Goal: Use online tool/utility: Use online tool/utility

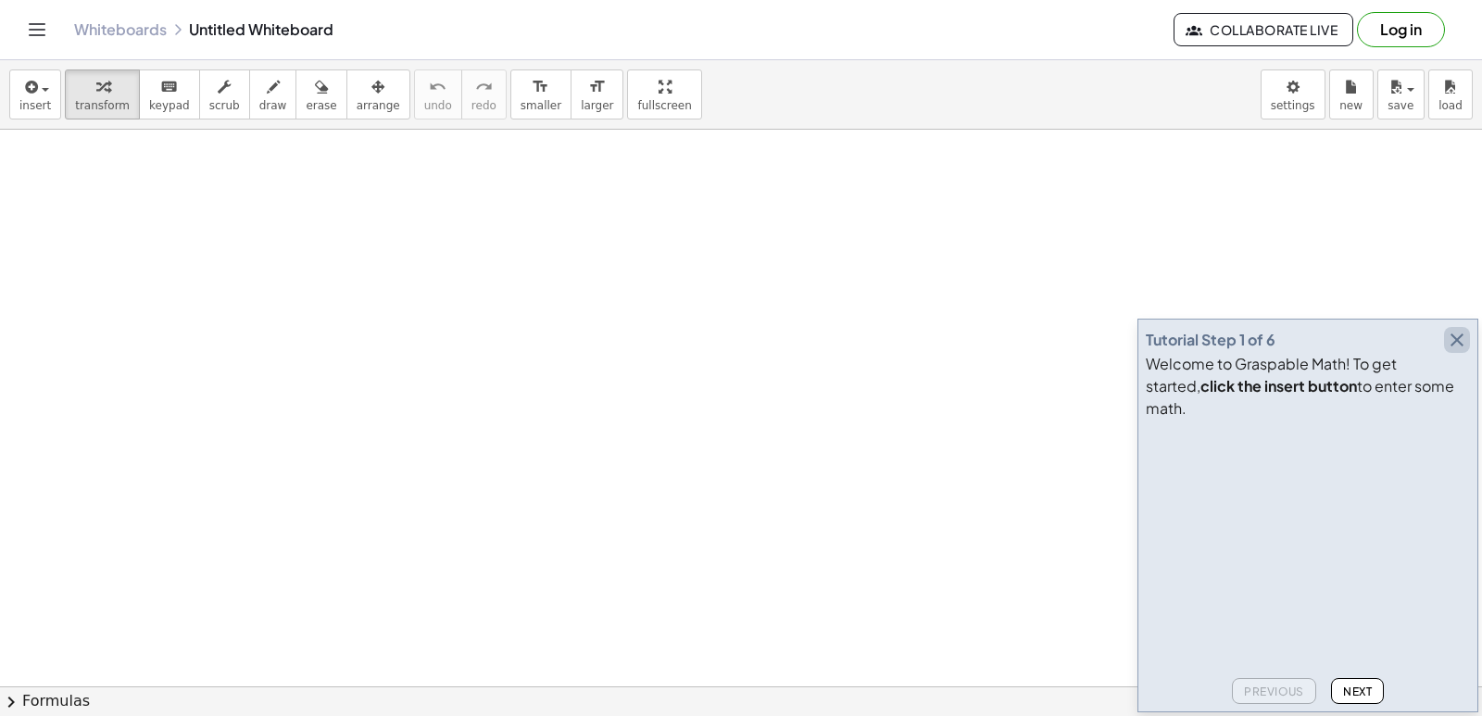
click at [1456, 351] on icon "button" at bounding box center [1456, 340] width 22 height 22
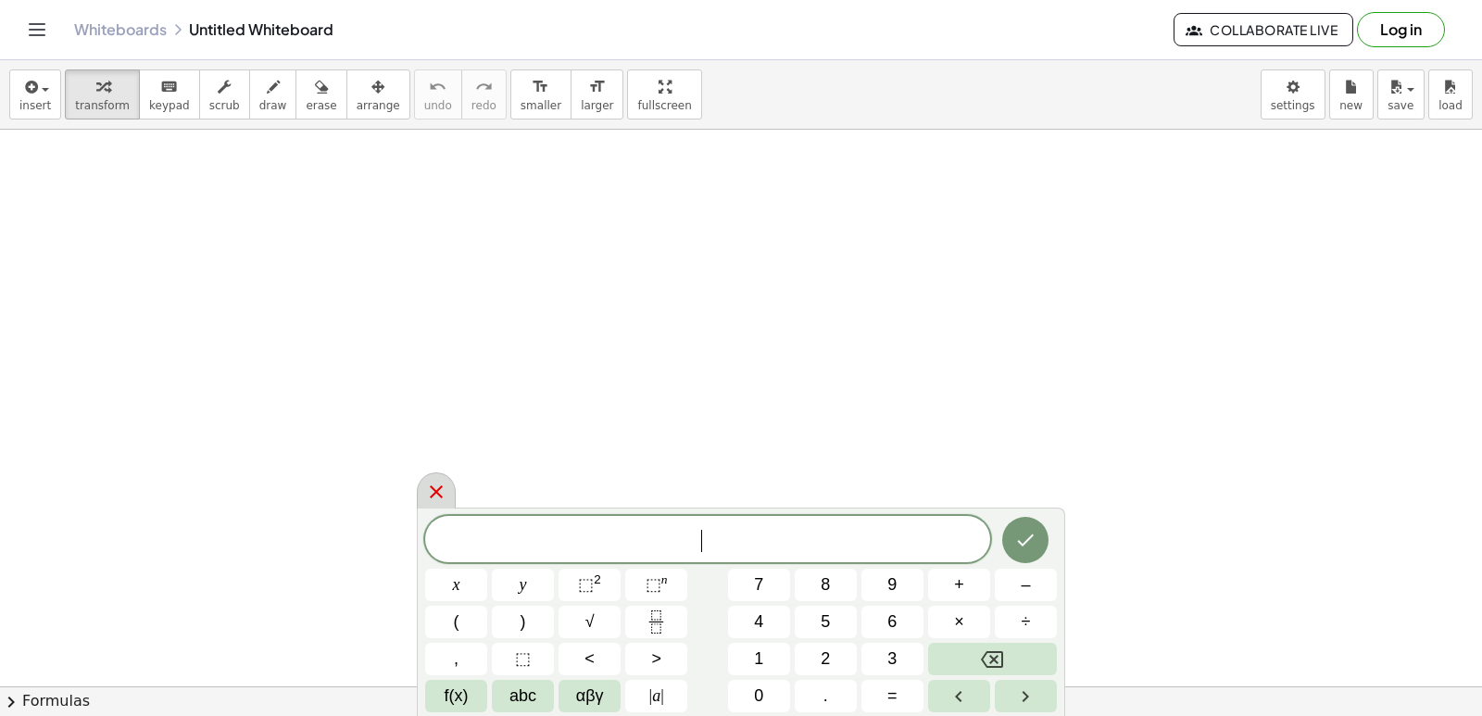
click at [435, 488] on icon at bounding box center [436, 492] width 22 height 22
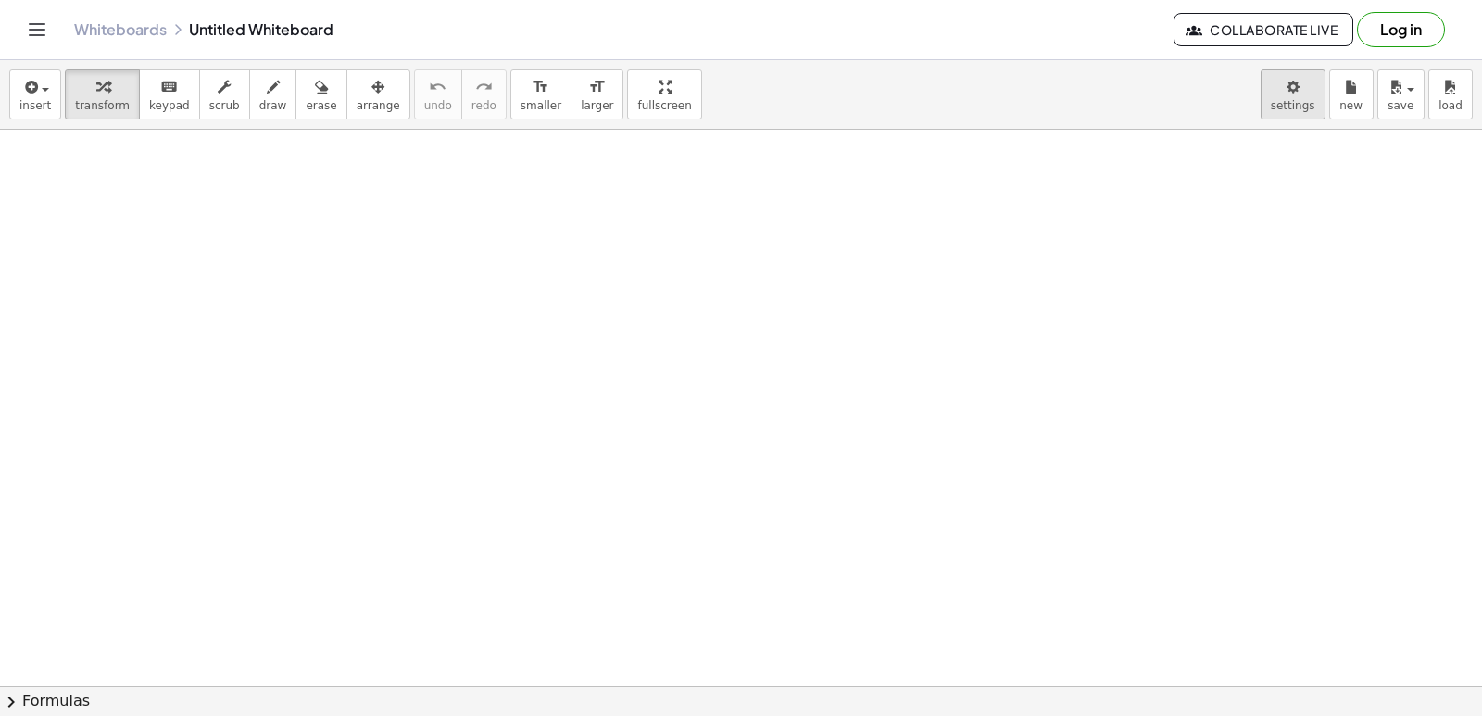
click at [1294, 99] on body "Graspable Math Activities Get Started Activity Bank Assigned Work Classes White…" at bounding box center [741, 358] width 1482 height 716
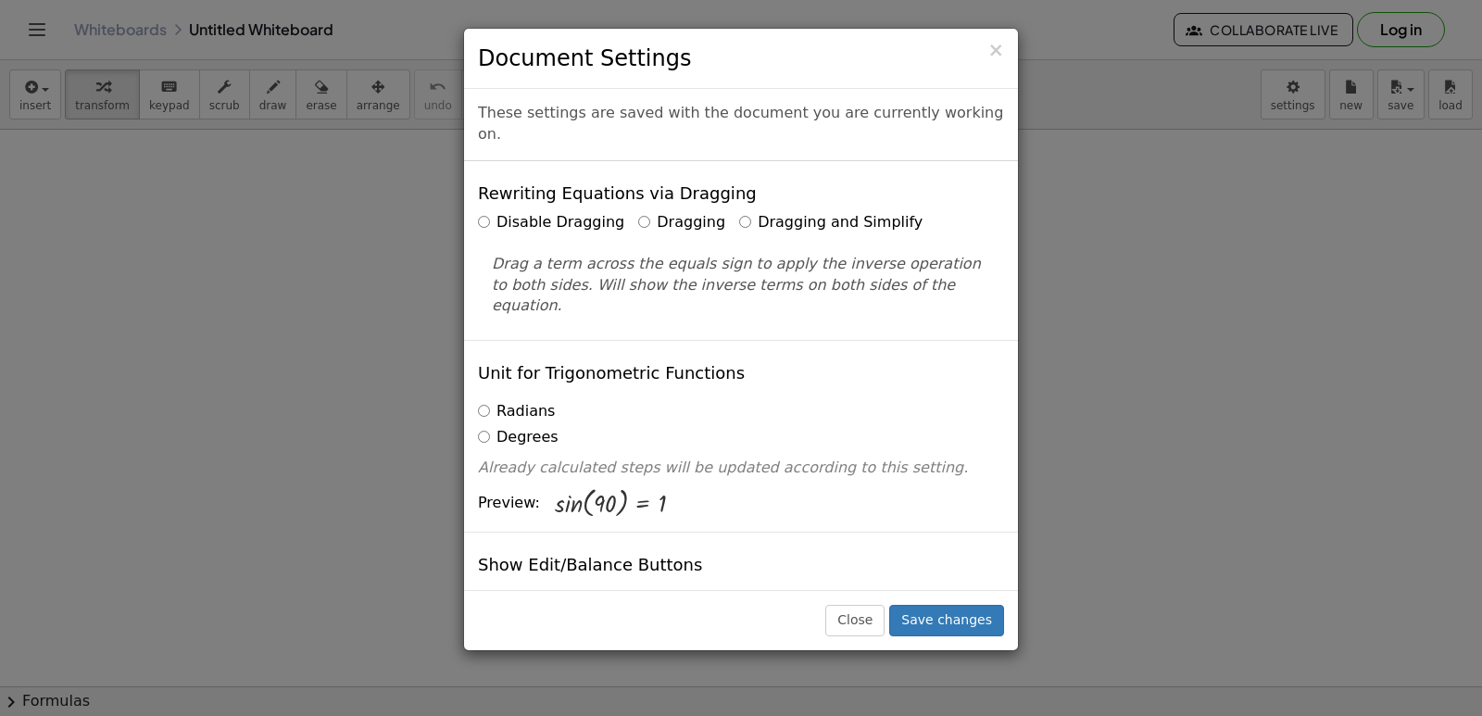
click at [739, 212] on label "Dragging and Simplify" at bounding box center [830, 222] width 183 height 21
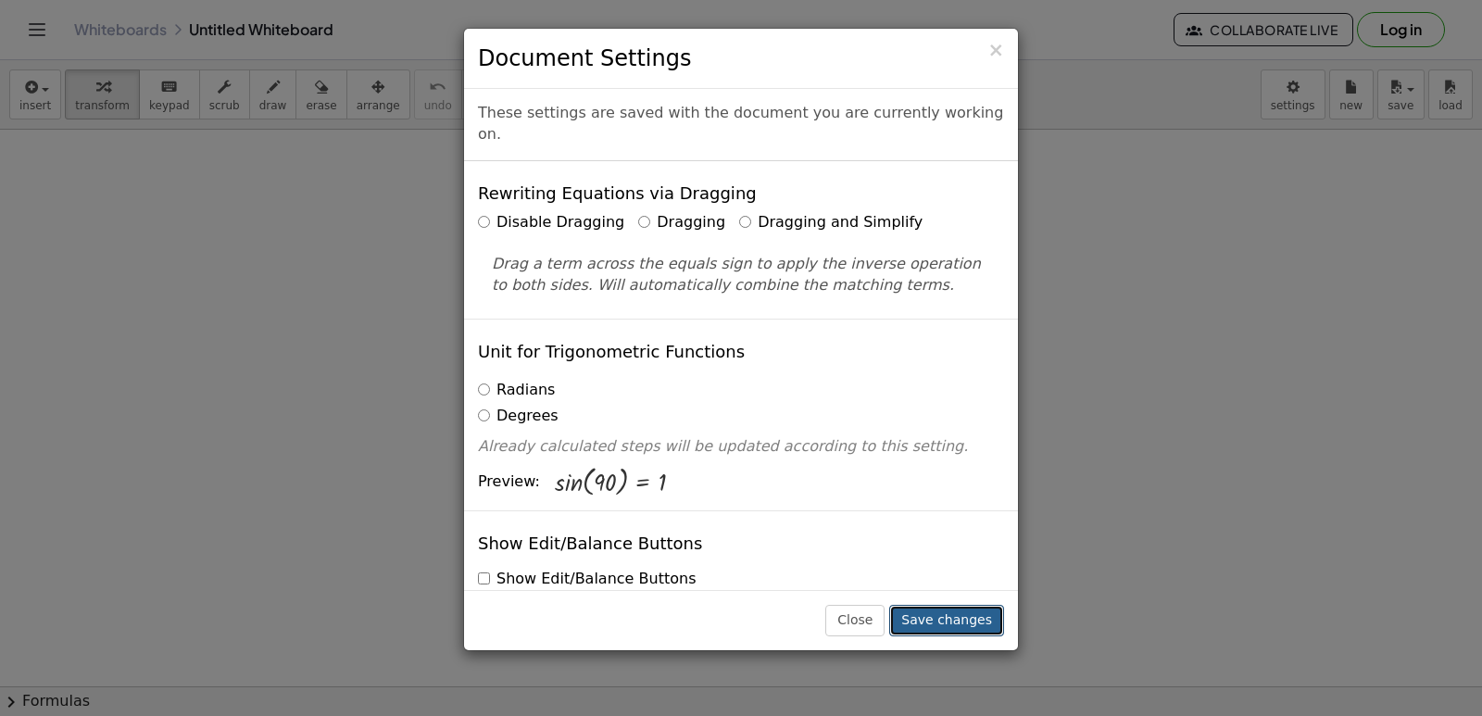
click at [930, 619] on button "Save changes" at bounding box center [946, 620] width 115 height 31
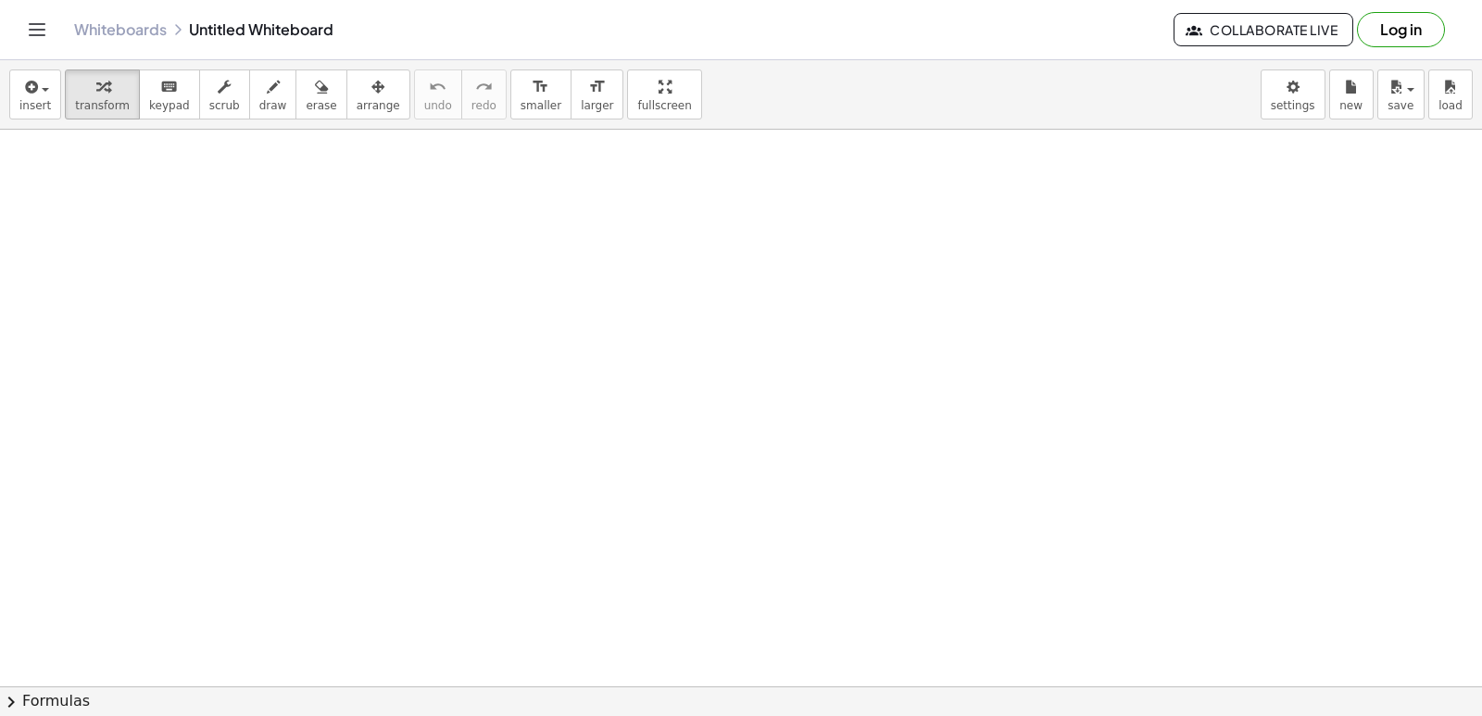
drag, startPoint x: 462, startPoint y: 416, endPoint x: 488, endPoint y: 413, distance: 26.1
drag, startPoint x: 408, startPoint y: 354, endPoint x: 429, endPoint y: 355, distance: 20.4
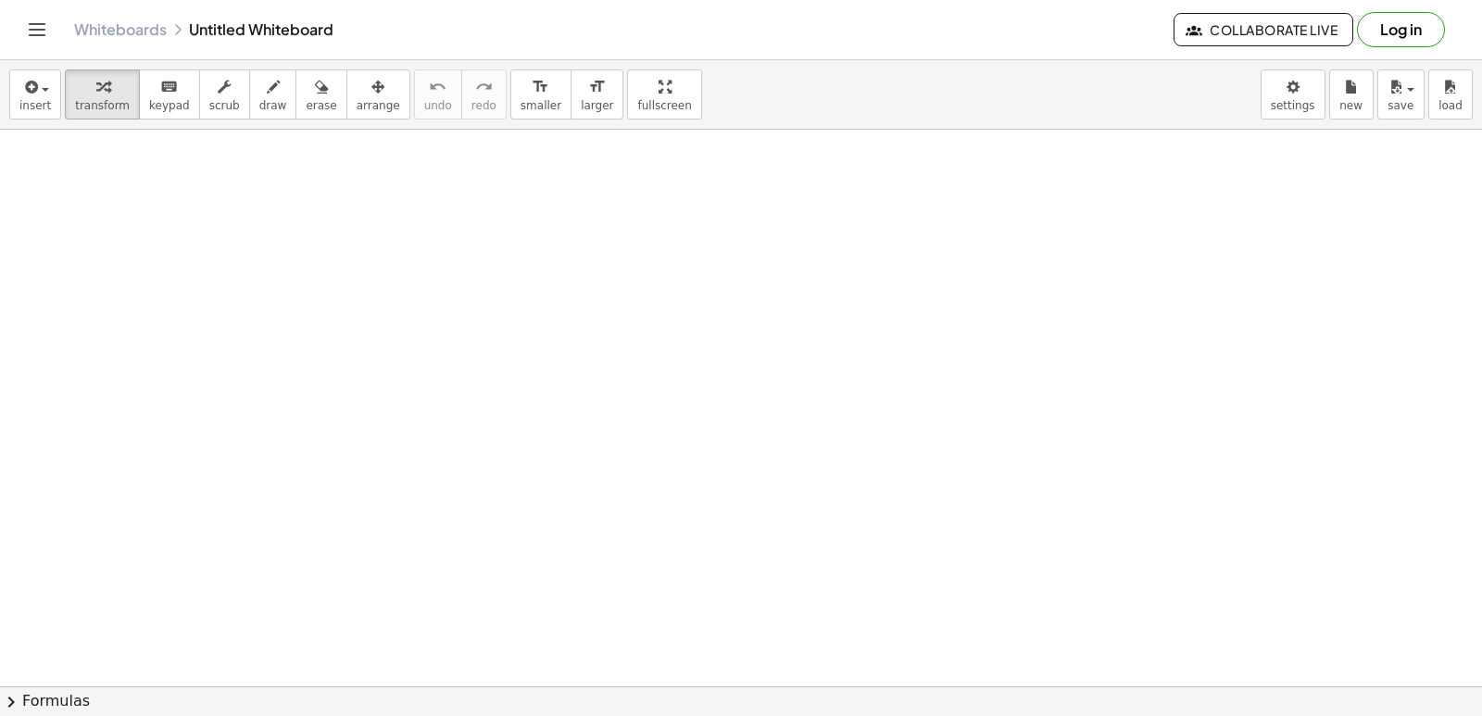
drag, startPoint x: 429, startPoint y: 355, endPoint x: 440, endPoint y: 360, distance: 12.4
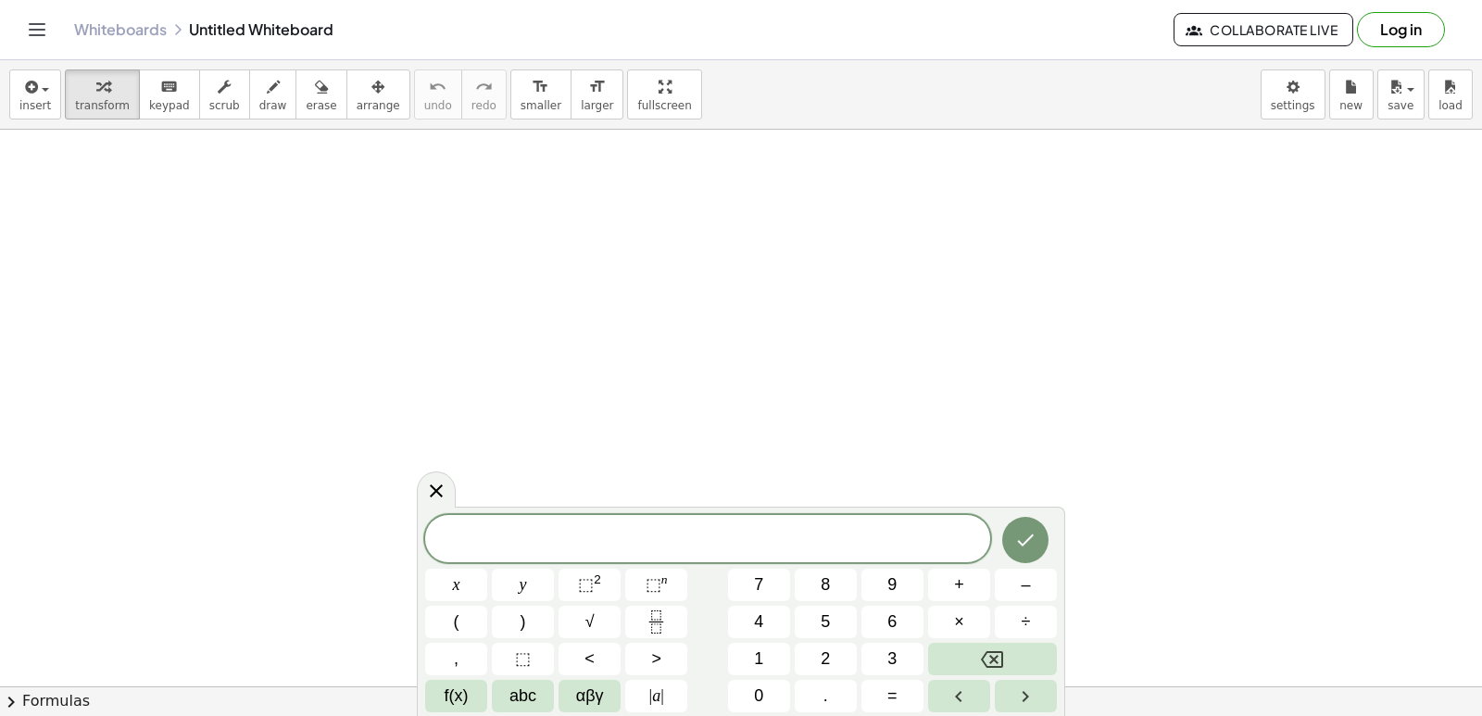
click at [757, 615] on span "4" at bounding box center [758, 621] width 9 height 25
click at [471, 597] on button "x" at bounding box center [456, 585] width 62 height 32
click at [1033, 582] on button "–" at bounding box center [1026, 585] width 62 height 32
click at [829, 626] on span "5" at bounding box center [824, 621] width 9 height 25
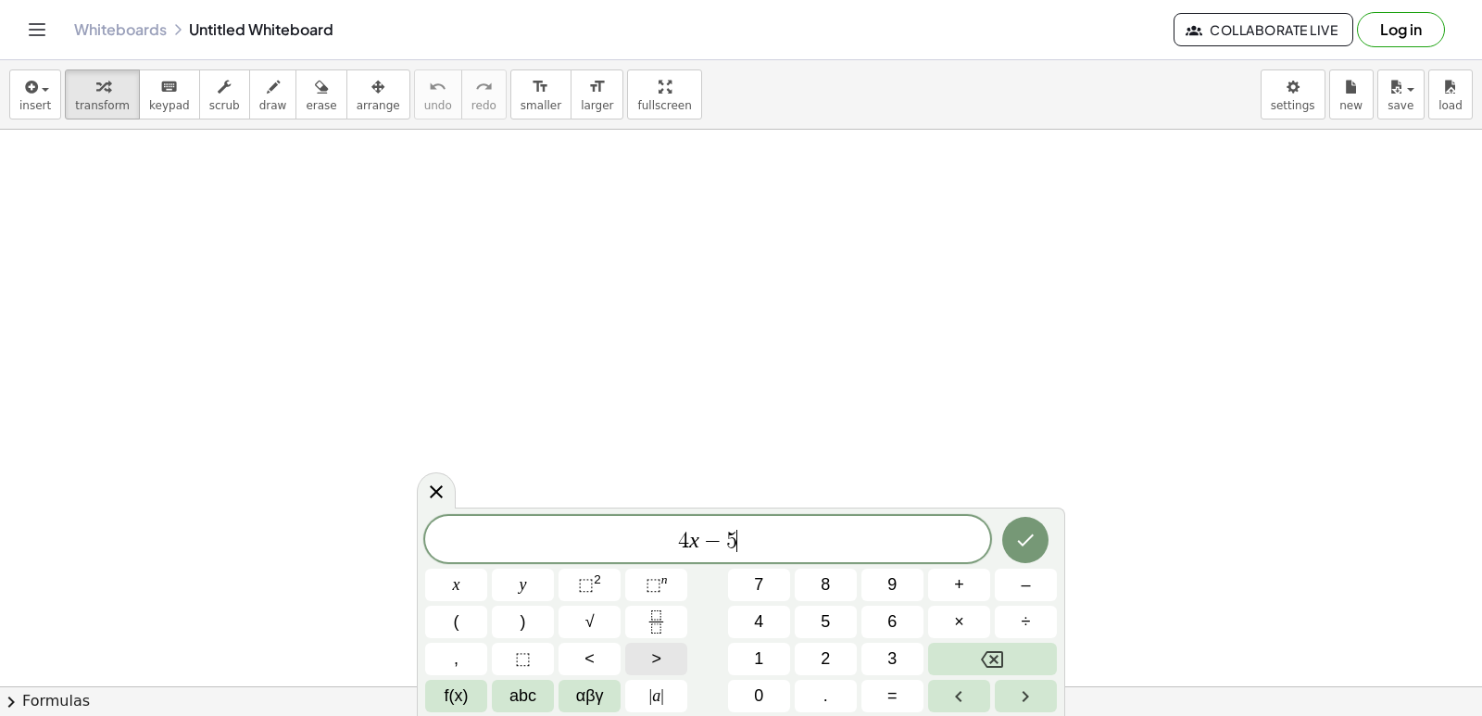
click at [647, 651] on button ">" at bounding box center [656, 659] width 62 height 32
click at [825, 651] on span "2" at bounding box center [824, 658] width 9 height 25
click at [453, 587] on span "x" at bounding box center [456, 584] width 7 height 25
click at [1032, 571] on button "–" at bounding box center [1026, 585] width 62 height 32
click at [875, 620] on button "6" at bounding box center [892, 622] width 62 height 32
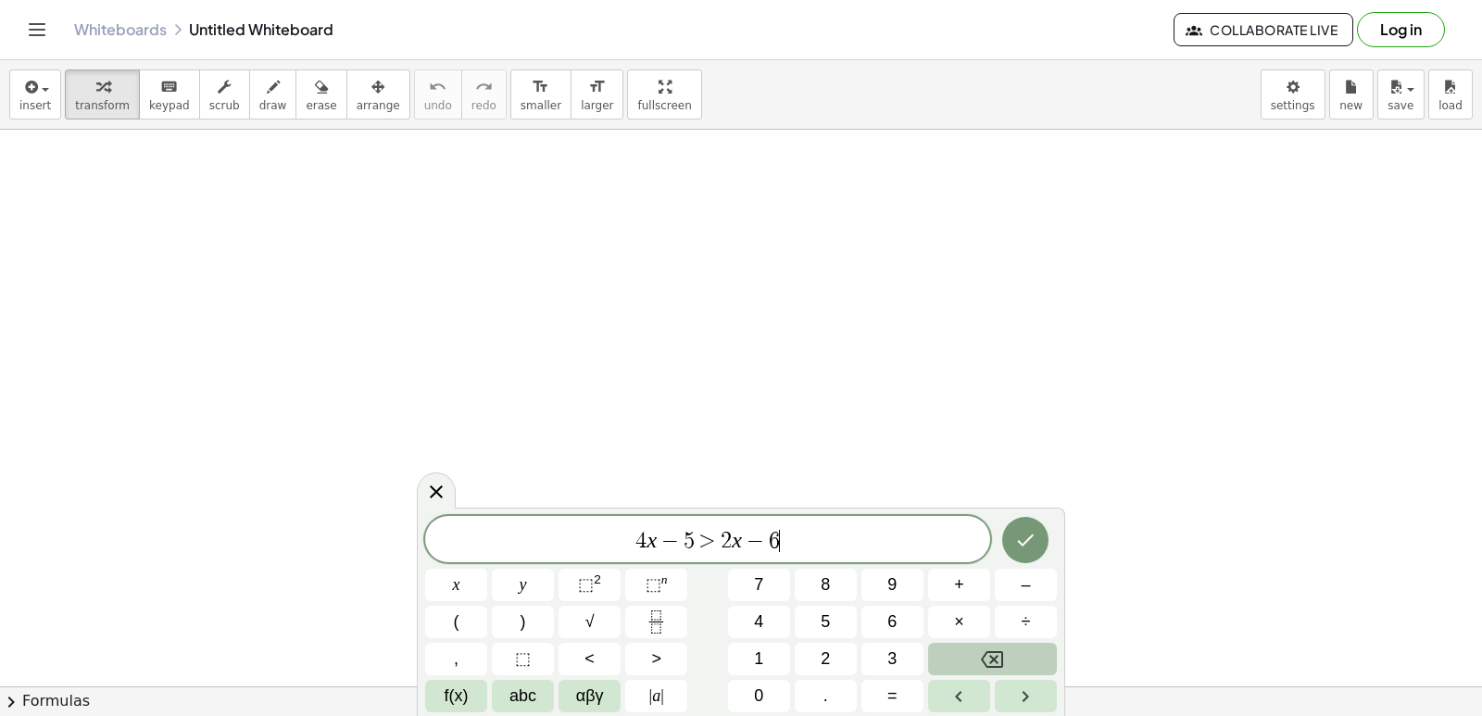
click at [957, 651] on button "Backspace" at bounding box center [992, 659] width 129 height 32
click at [957, 650] on button "Backspace" at bounding box center [992, 659] width 129 height 32
click at [957, 648] on button "Backspace" at bounding box center [992, 659] width 129 height 32
click at [955, 646] on button "Backspace" at bounding box center [992, 659] width 129 height 32
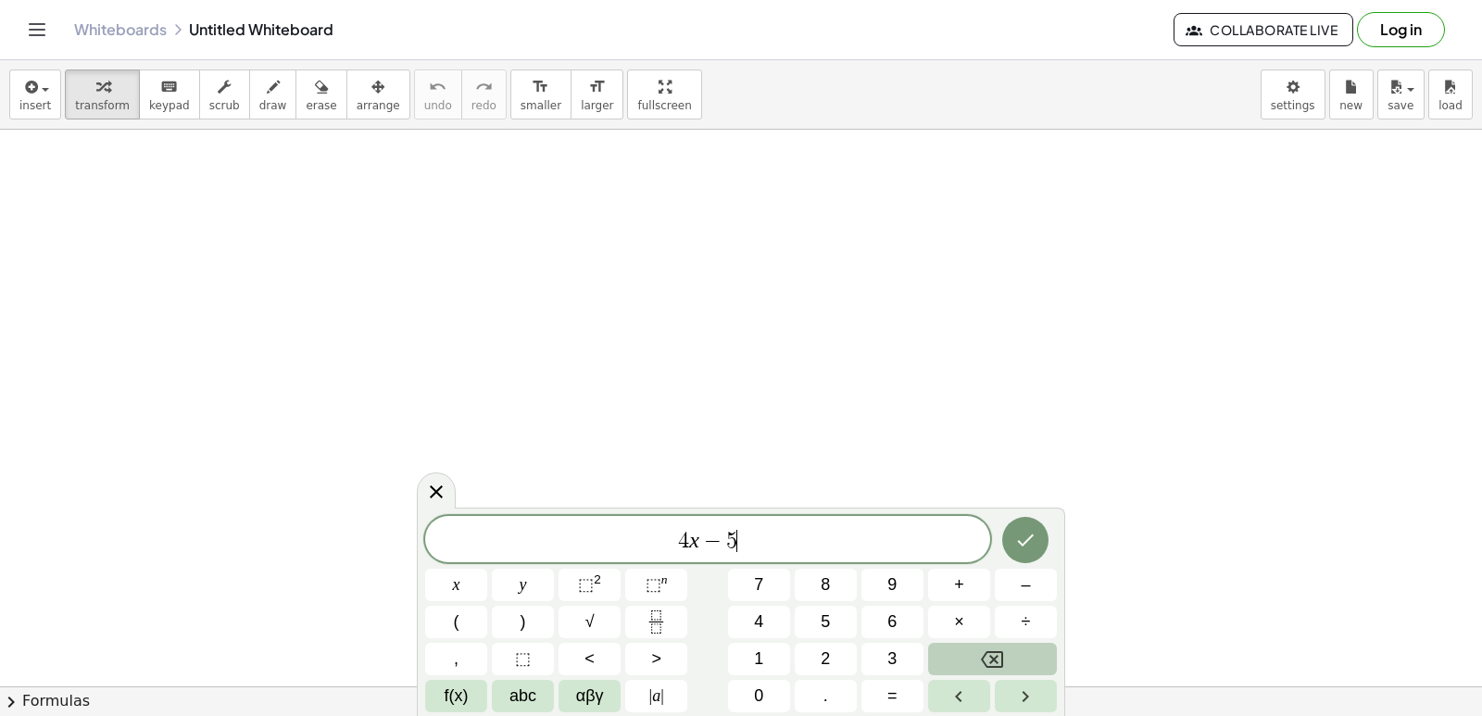
click at [949, 647] on button "Backspace" at bounding box center [992, 659] width 129 height 32
click at [942, 663] on button "Backspace" at bounding box center [992, 659] width 129 height 32
click at [940, 663] on button "Backspace" at bounding box center [992, 659] width 129 height 32
click at [934, 669] on button "Backspace" at bounding box center [992, 659] width 129 height 32
click at [774, 608] on button "4" at bounding box center [759, 622] width 62 height 32
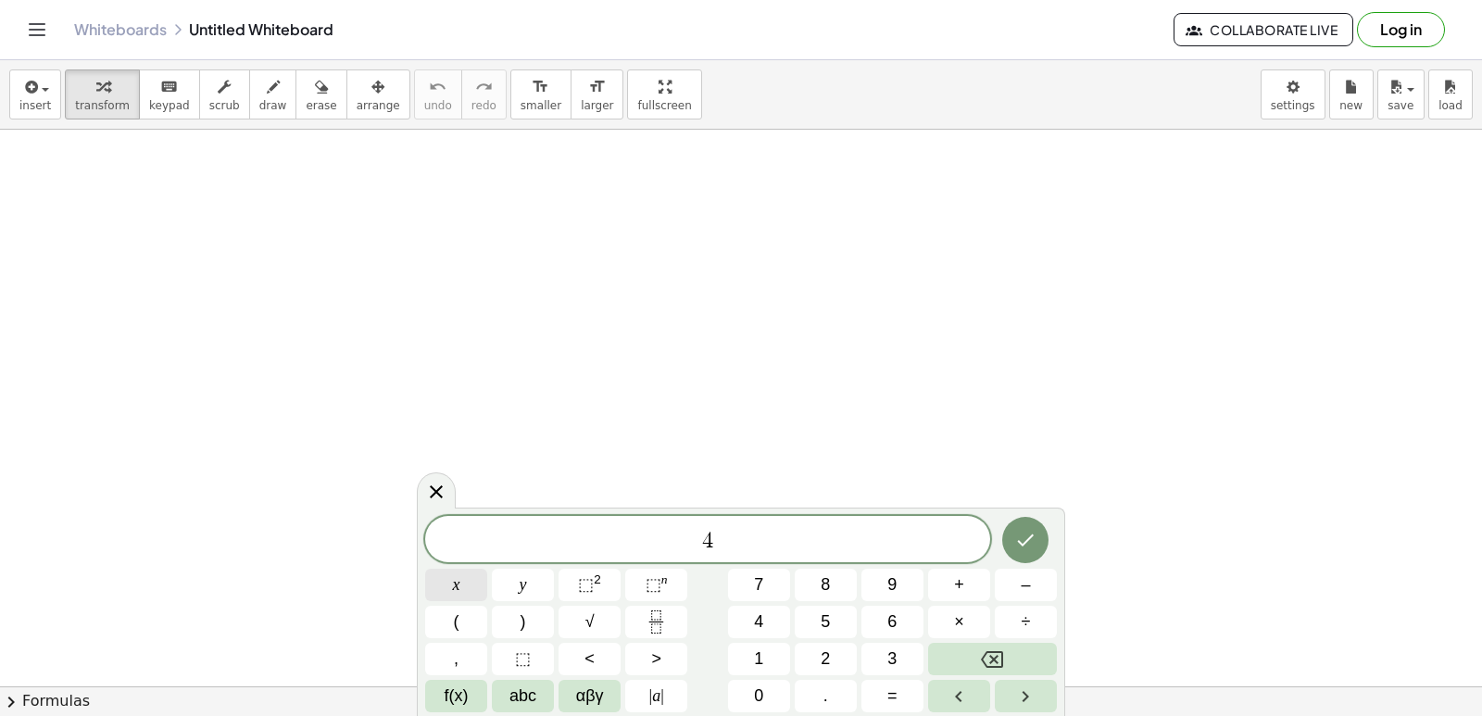
click at [457, 599] on button "x" at bounding box center [456, 585] width 62 height 32
click at [1007, 582] on button "–" at bounding box center [1026, 585] width 62 height 32
click at [835, 624] on button "5" at bounding box center [826, 622] width 62 height 32
click at [657, 654] on span ">" at bounding box center [656, 658] width 10 height 25
click at [1008, 650] on button "Backspace" at bounding box center [992, 659] width 129 height 32
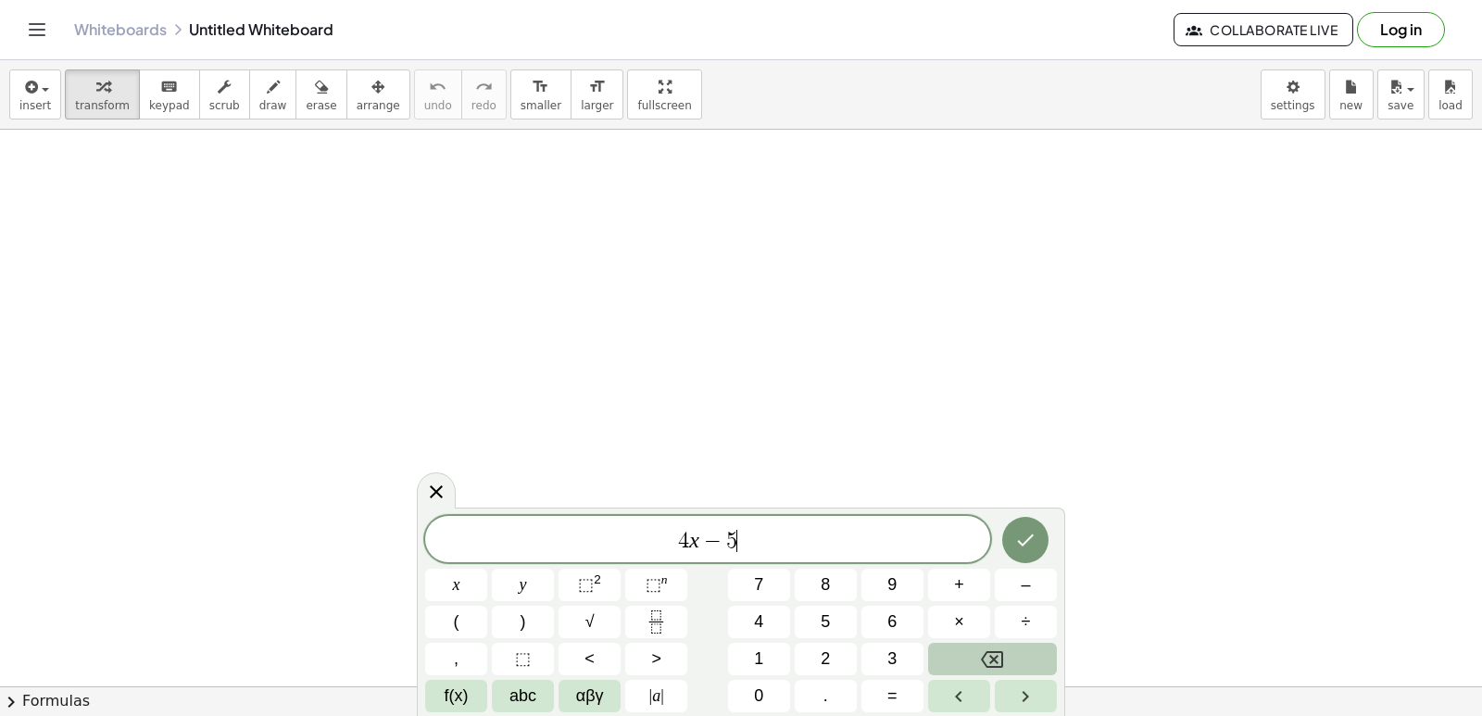
click at [1012, 644] on button "Backspace" at bounding box center [992, 659] width 129 height 32
click at [1019, 642] on div "4 x − ​ x y ⬚ 2 ⬚ n 7 8 9 + – ( ) √ 4 5 6 × ÷ , ⬚ < > 1 2 3 f(x) abc αβγ | a | …" at bounding box center [741, 614] width 632 height 196
click at [1020, 647] on div "4 x − x y ⬚ 2 ⬚ n 7 8 9 + – ( ) √ 4 5 6 × ÷ , ⬚ < > 1 2 3 f(x) abc αβγ | a | 0 …" at bounding box center [741, 614] width 632 height 196
click at [1020, 695] on div "4 x − x y ⬚ 2 ⬚ n 7 8 9 + – ( ) √ 4 5 6 × ÷ , ⬚ < > 1 2 3 f(x) abc αβγ | a | 0 …" at bounding box center [741, 614] width 632 height 196
click at [1023, 662] on button "Backspace" at bounding box center [992, 659] width 129 height 32
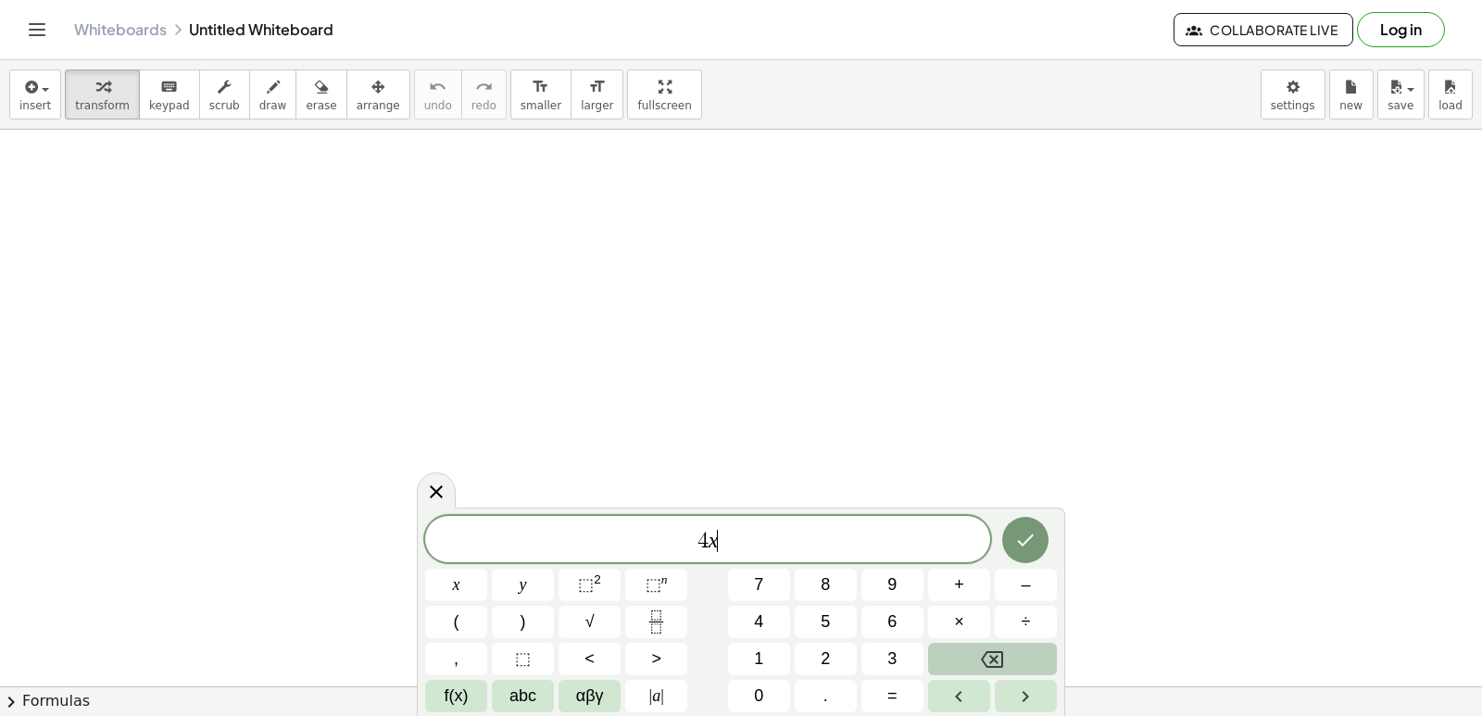
click at [1023, 662] on button "Backspace" at bounding box center [992, 659] width 129 height 32
click at [755, 582] on span "7" at bounding box center [758, 584] width 9 height 25
click at [462, 592] on button "x" at bounding box center [456, 585] width 62 height 32
click at [1012, 582] on button "–" at bounding box center [1026, 585] width 62 height 32
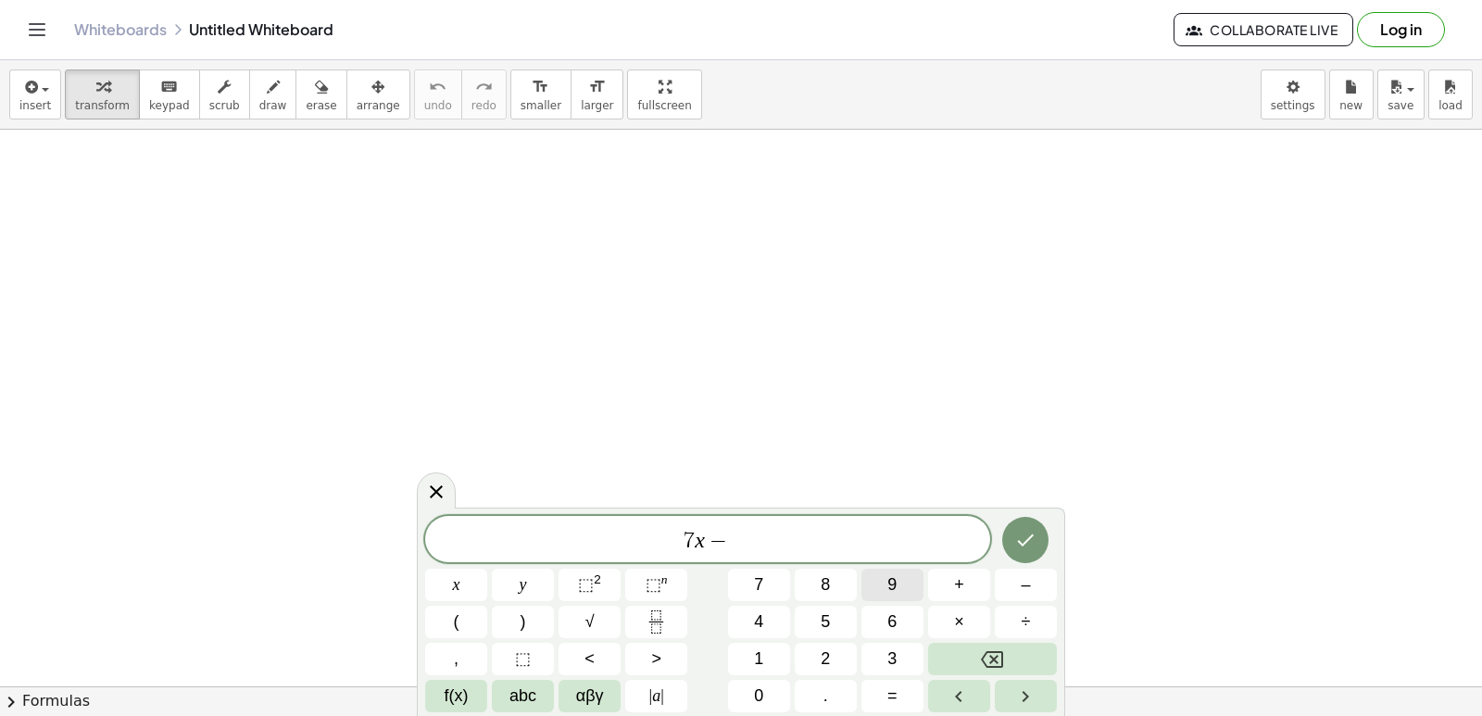
click at [889, 577] on span "9" at bounding box center [891, 584] width 9 height 25
click at [591, 649] on span "<" at bounding box center [589, 658] width 10 height 25
click at [991, 650] on icon "Backspace" at bounding box center [992, 659] width 22 height 22
click at [573, 654] on button "<" at bounding box center [589, 659] width 62 height 32
click at [912, 700] on button "=" at bounding box center [892, 696] width 62 height 32
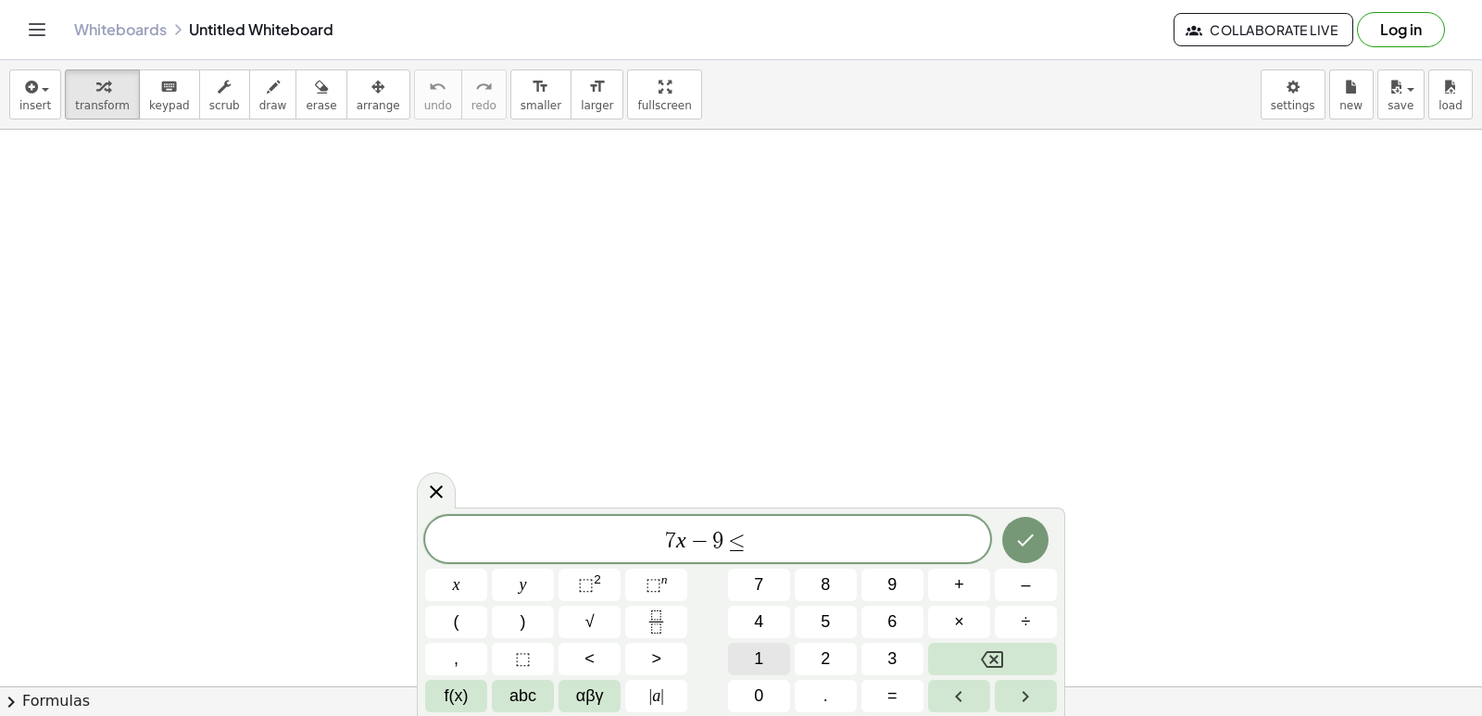
click at [764, 659] on button "1" at bounding box center [759, 659] width 62 height 32
click at [851, 652] on button "2" at bounding box center [826, 659] width 62 height 32
click at [1039, 539] on button "Done" at bounding box center [1025, 540] width 46 height 46
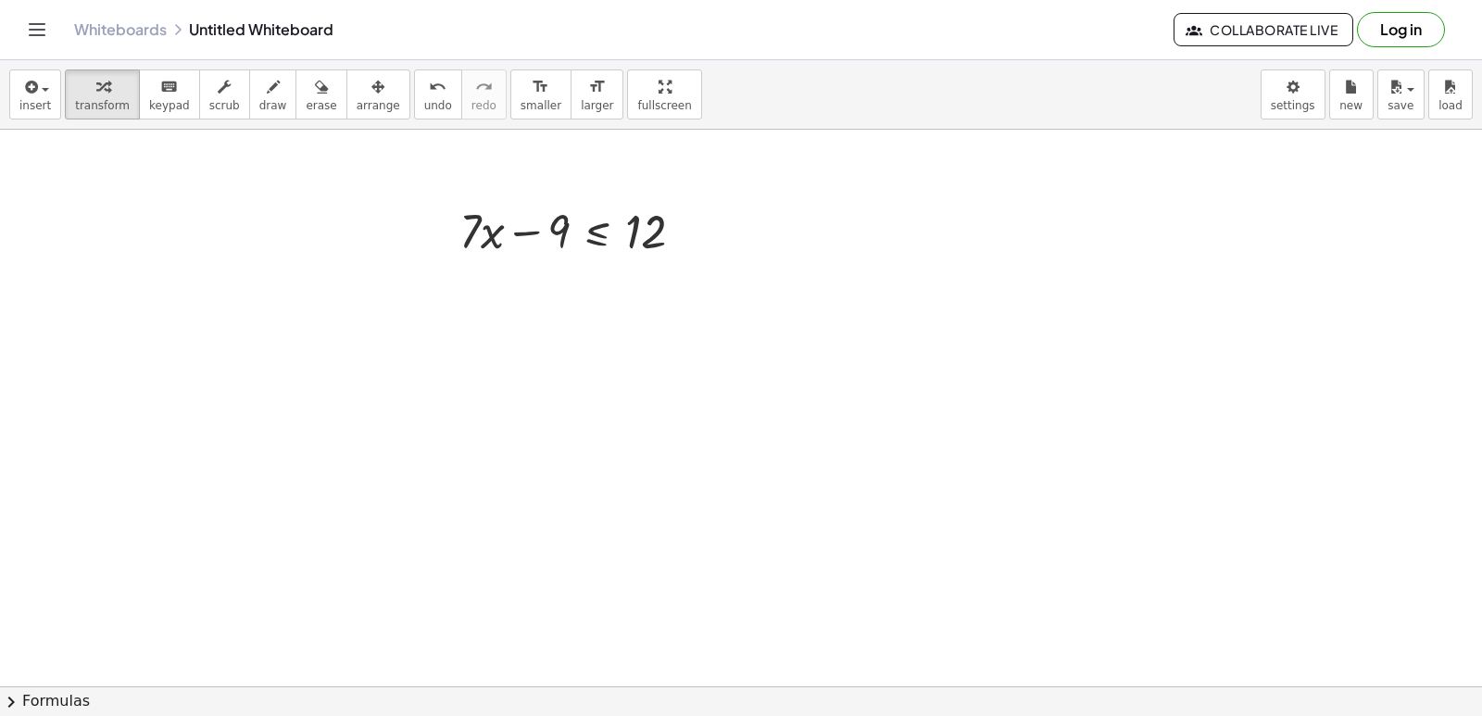
scroll to position [185, 0]
drag, startPoint x: 556, startPoint y: 206, endPoint x: 720, endPoint y: 206, distance: 164.8
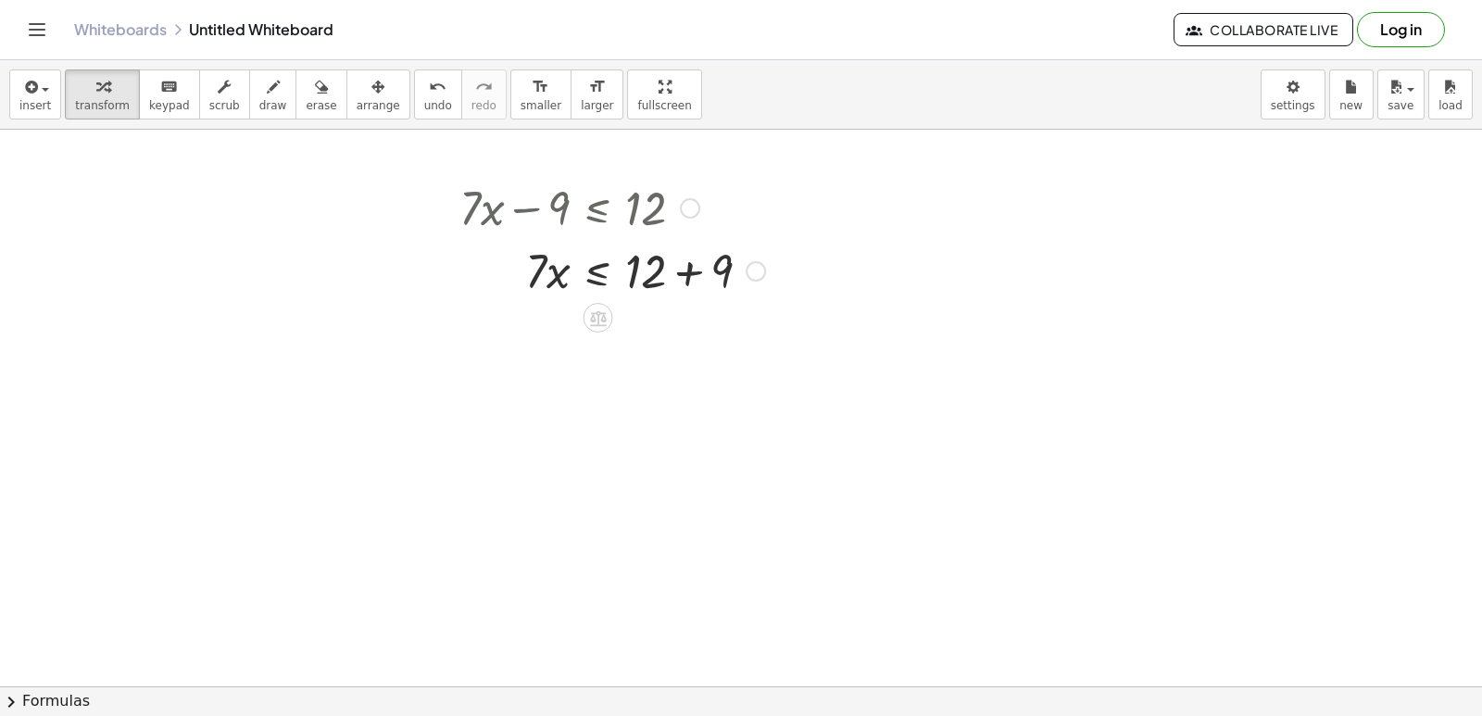
click at [690, 277] on div at bounding box center [612, 269] width 324 height 63
drag, startPoint x: 515, startPoint y: 268, endPoint x: 530, endPoint y: 327, distance: 61.1
click at [598, 208] on div "+ · 7 · x − 9 ≤ 12 · 7 · x ≤ + 12 + 9 · 7 · x ≤ 21" at bounding box center [598, 208] width 0 height 0
drag, startPoint x: 532, startPoint y: 335, endPoint x: 632, endPoint y: 386, distance: 113.1
click at [625, 401] on div at bounding box center [612, 410] width 324 height 93
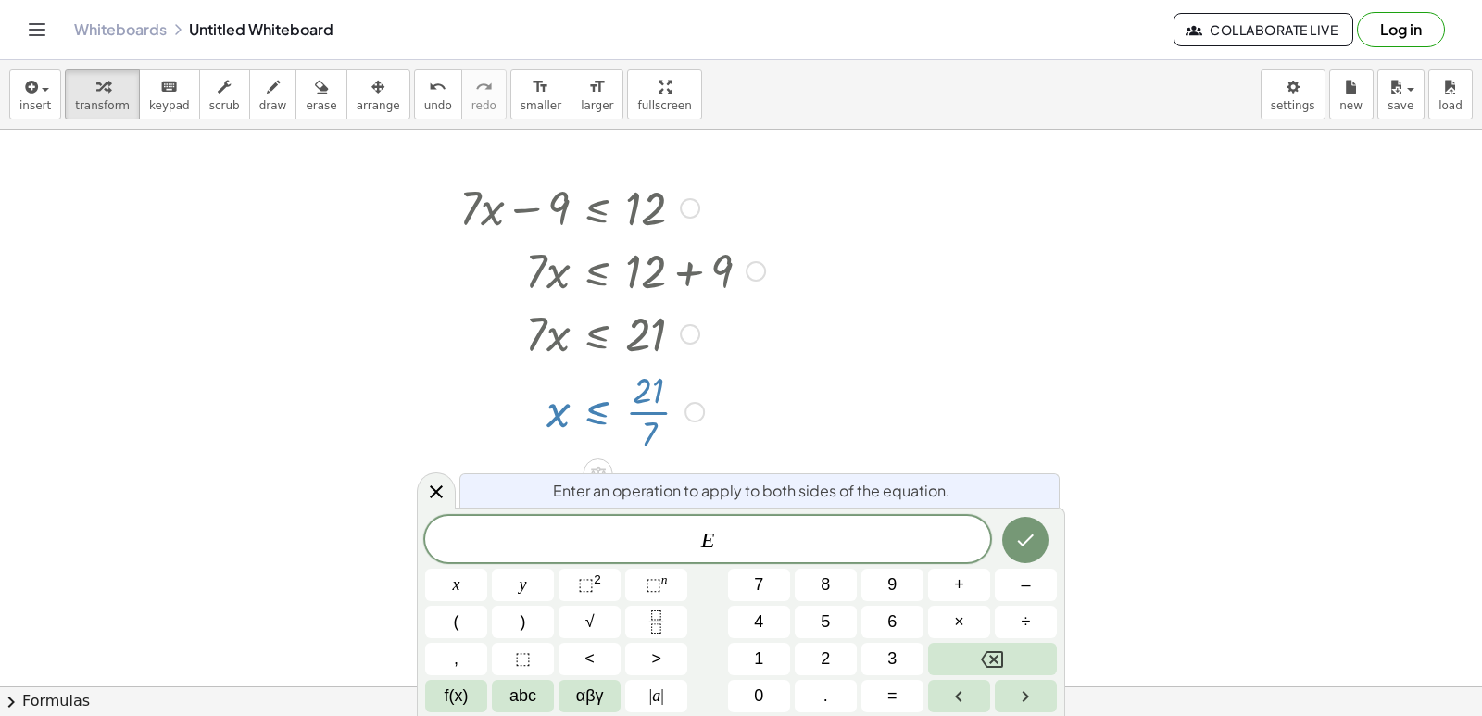
click at [1018, 437] on div at bounding box center [741, 560] width 1482 height 1233
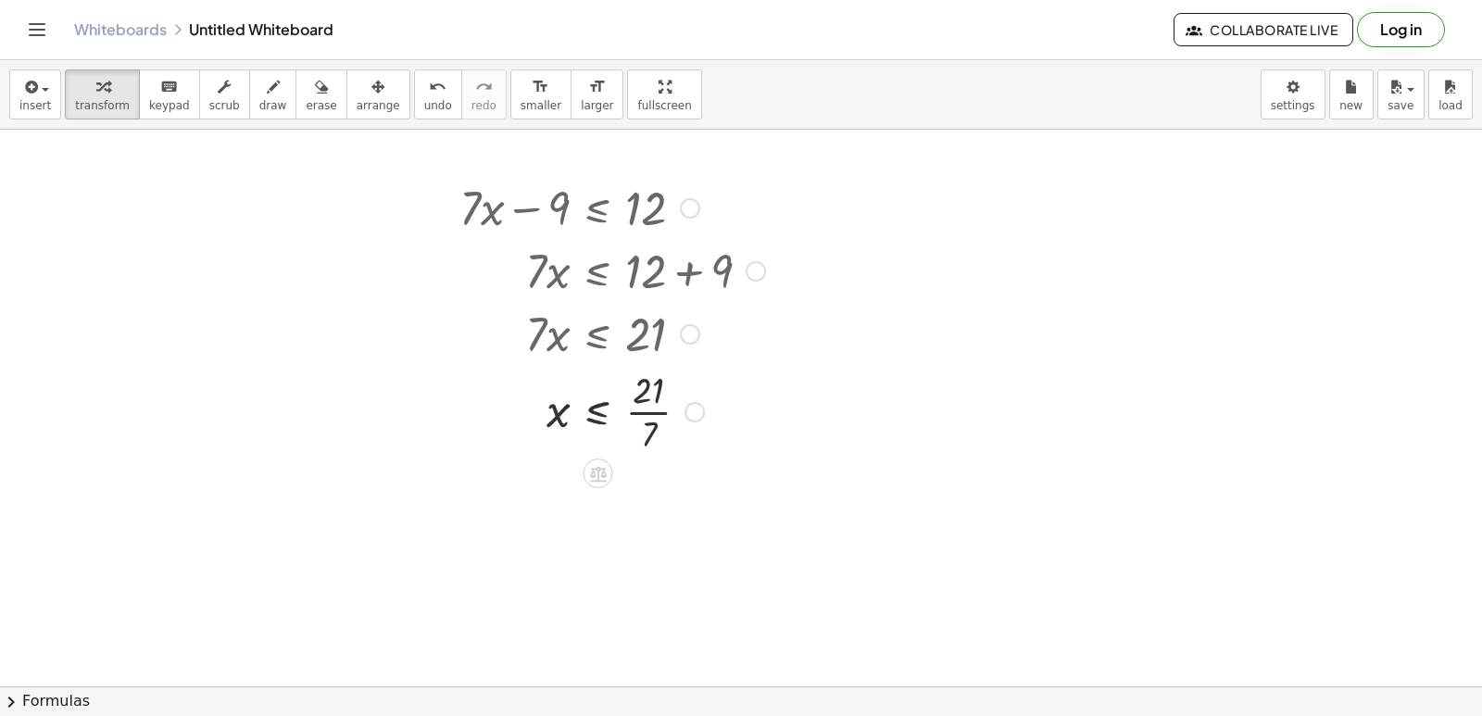
click at [654, 427] on div at bounding box center [612, 410] width 324 height 93
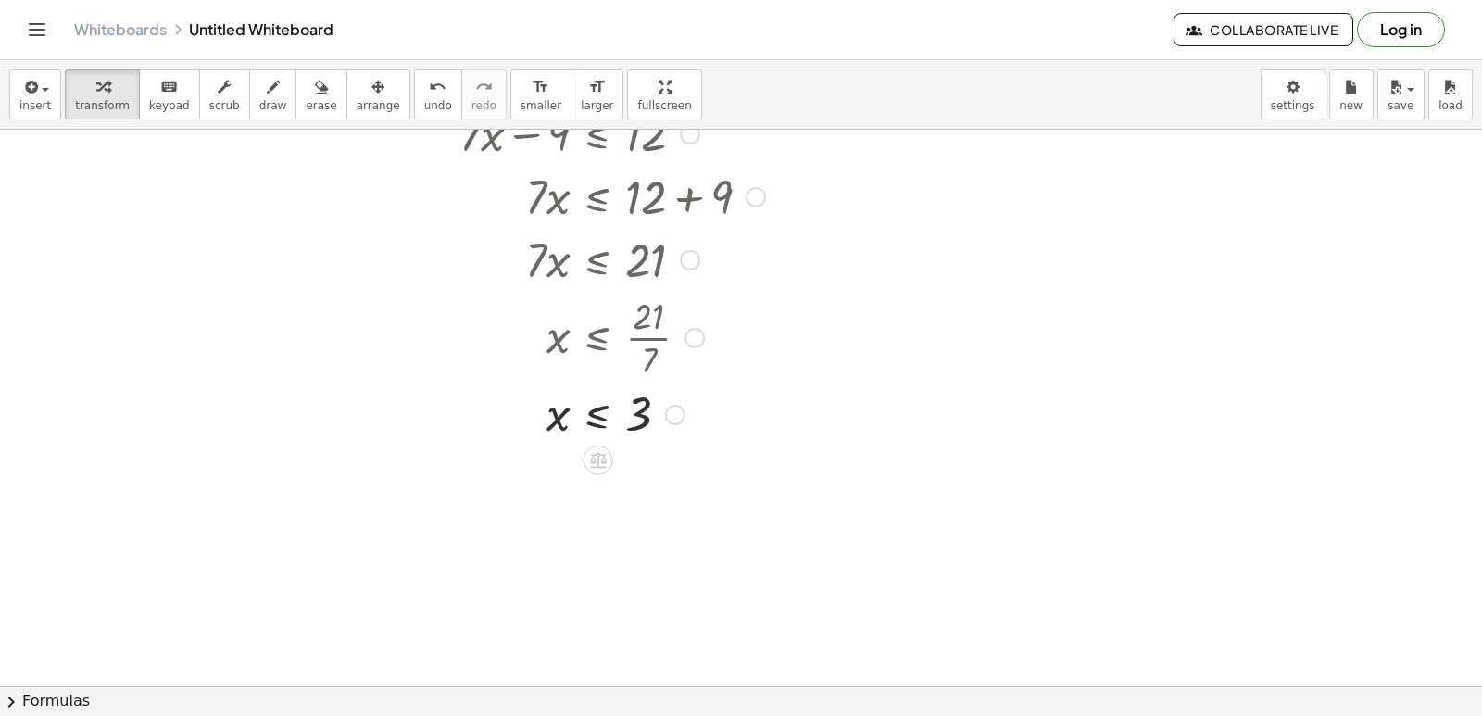
click at [705, 446] on div at bounding box center [741, 486] width 1482 height 1233
click at [576, 430] on div at bounding box center [741, 486] width 1482 height 1233
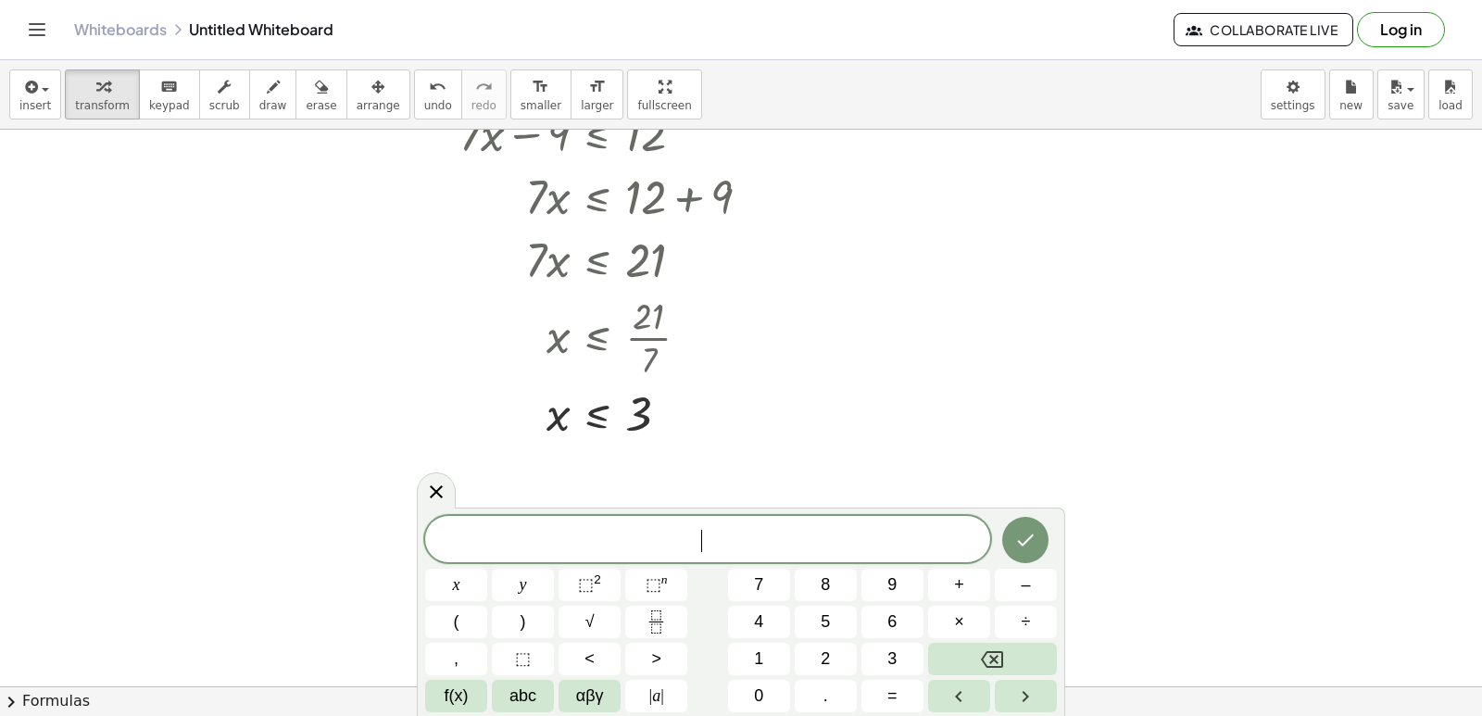
scroll to position [648, 0]
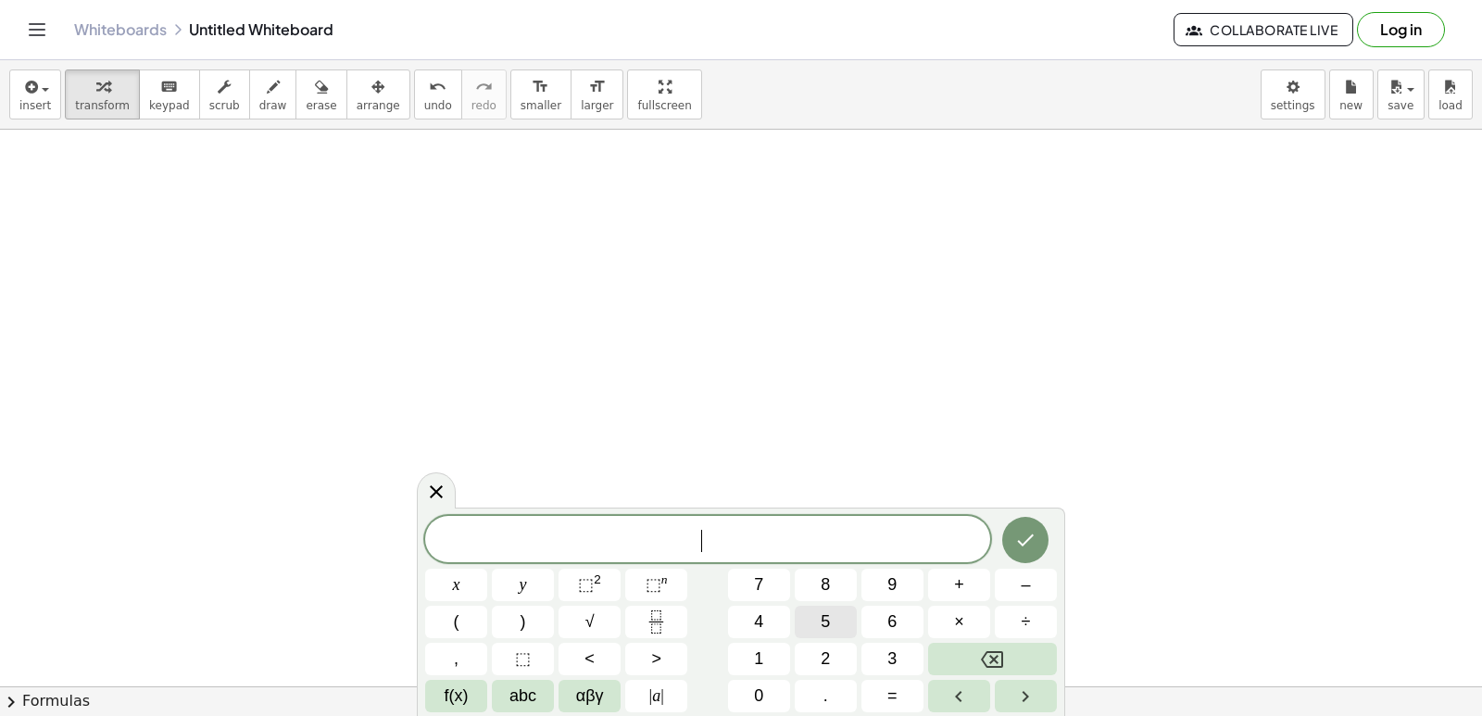
click at [833, 625] on button "5" at bounding box center [826, 622] width 62 height 32
click at [485, 586] on button "x" at bounding box center [456, 585] width 62 height 32
click at [1017, 586] on button "–" at bounding box center [1026, 585] width 62 height 32
click at [775, 656] on button "1" at bounding box center [759, 659] width 62 height 32
click at [771, 612] on button "4" at bounding box center [759, 622] width 62 height 32
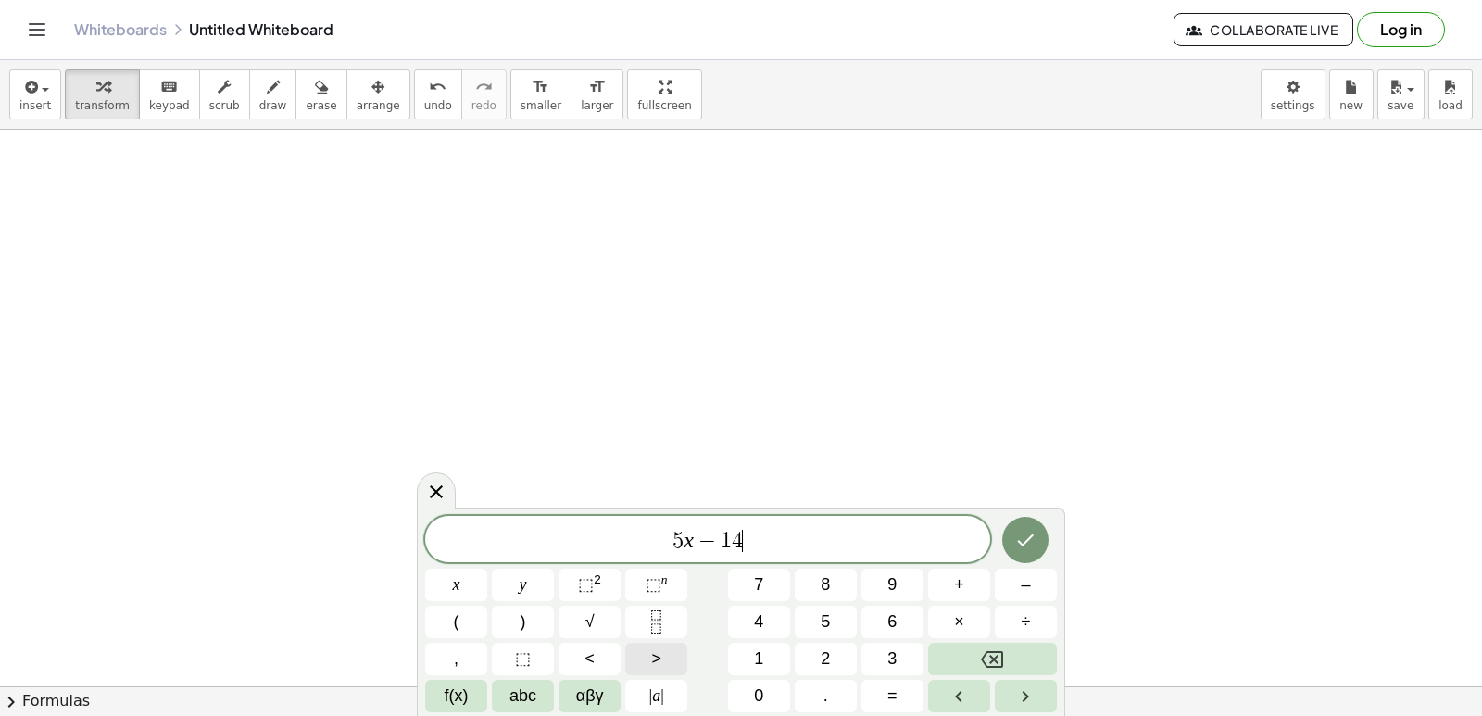
click at [660, 647] on span ">" at bounding box center [656, 658] width 10 height 25
click at [890, 691] on span "=" at bounding box center [892, 695] width 10 height 25
click at [756, 662] on button "1" at bounding box center [759, 659] width 62 height 32
click at [905, 618] on button "6" at bounding box center [892, 622] width 62 height 32
click at [1022, 541] on icon "Done" at bounding box center [1025, 540] width 22 height 22
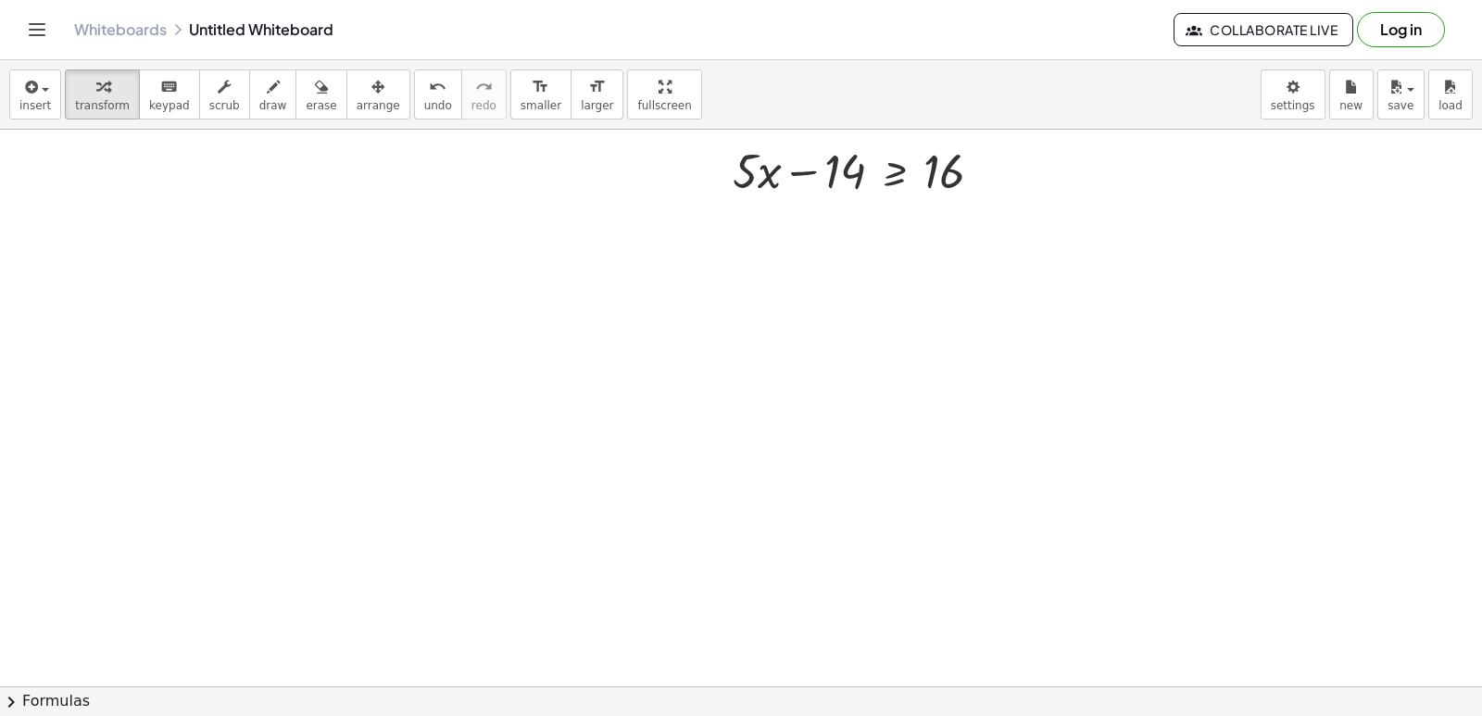
drag, startPoint x: 738, startPoint y: 238, endPoint x: 769, endPoint y: 202, distance: 47.3
click at [767, 206] on div at bounding box center [741, 97] width 1482 height 1233
drag, startPoint x: 837, startPoint y: 173, endPoint x: 1003, endPoint y: 169, distance: 165.8
click at [1003, 169] on div at bounding box center [864, 169] width 283 height 63
click at [847, 235] on div at bounding box center [907, 232] width 368 height 63
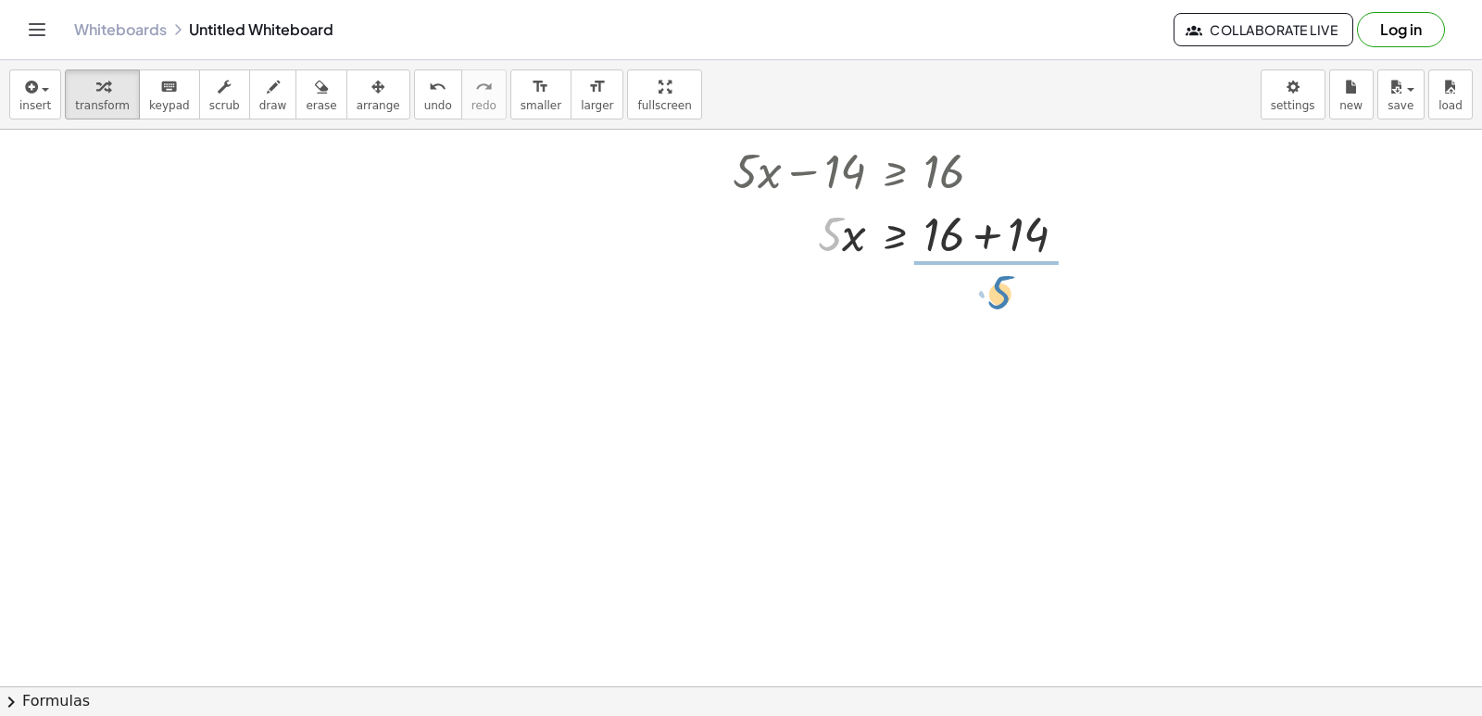
drag, startPoint x: 833, startPoint y: 221, endPoint x: 962, endPoint y: 257, distance: 133.7
click at [976, 268] on div "+ · 5 · x − 14 ≥ 16 · 5 · 5 · x 14 ≥ 16 + +" at bounding box center [900, 200] width 391 height 135
click at [963, 309] on div at bounding box center [907, 310] width 368 height 93
click at [972, 293] on div at bounding box center [907, 310] width 368 height 93
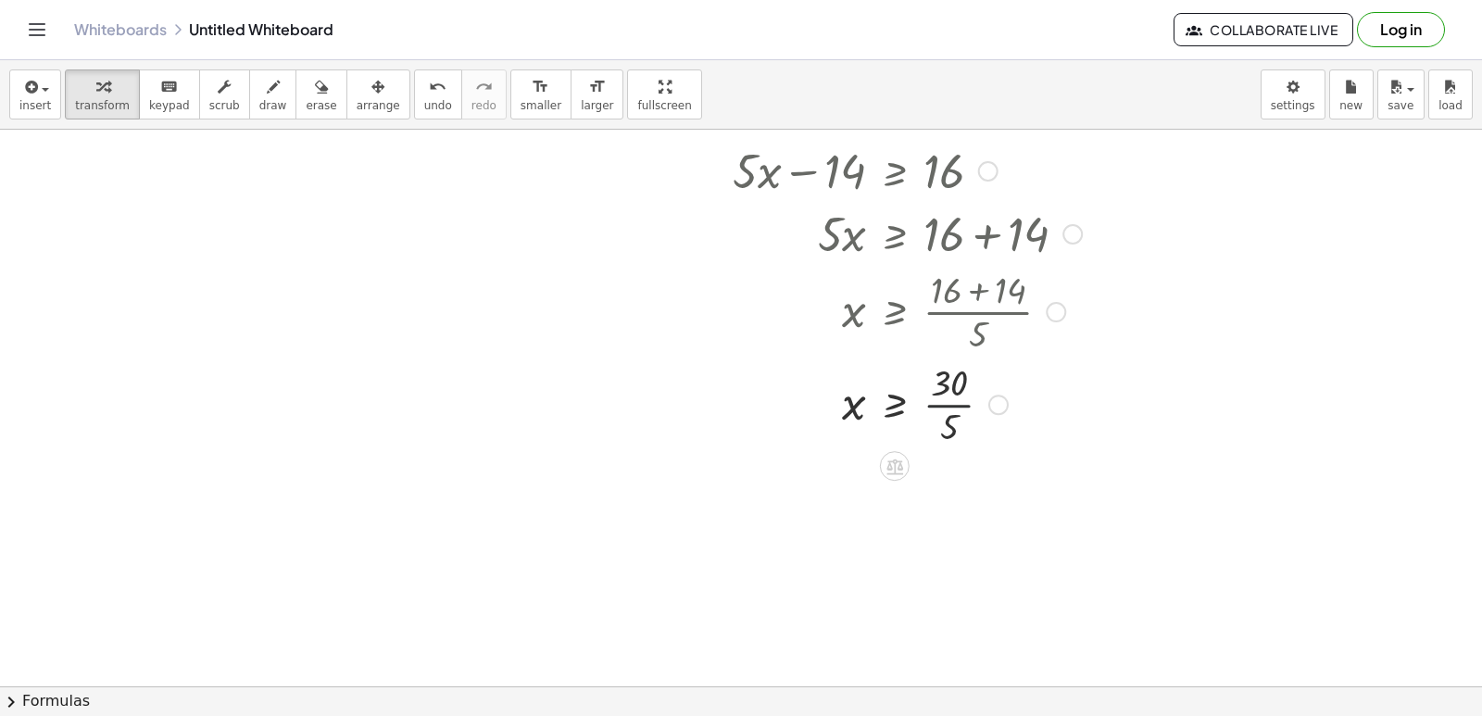
click at [953, 399] on div at bounding box center [907, 403] width 368 height 93
click at [727, 471] on div at bounding box center [719, 324] width 28 height 382
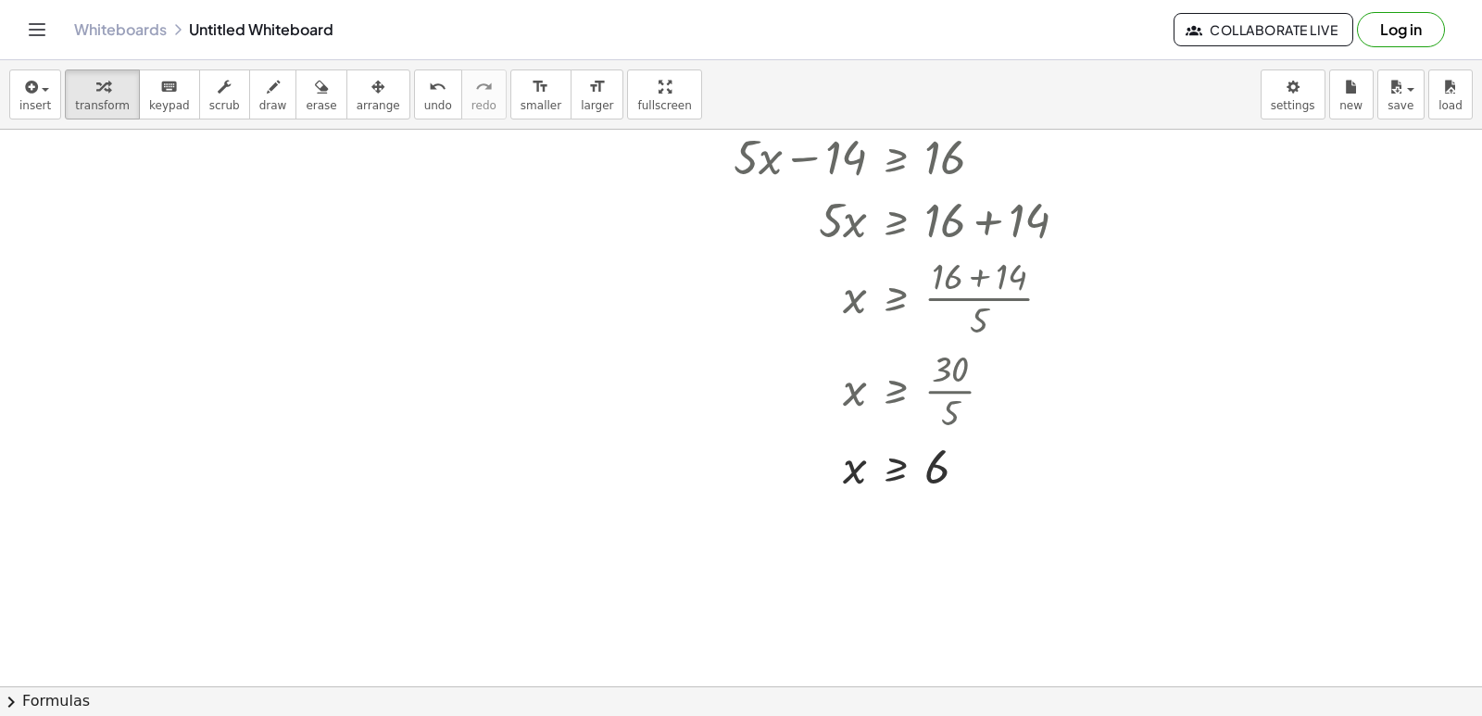
drag, startPoint x: 682, startPoint y: 490, endPoint x: 608, endPoint y: 657, distance: 183.2
click at [588, 682] on div at bounding box center [741, 97] width 1482 height 1233
drag, startPoint x: 682, startPoint y: 414, endPoint x: 635, endPoint y: 310, distance: 114.0
click at [654, 358] on div at bounding box center [741, 97] width 1482 height 1233
click at [424, 106] on span "undo" at bounding box center [438, 105] width 28 height 13
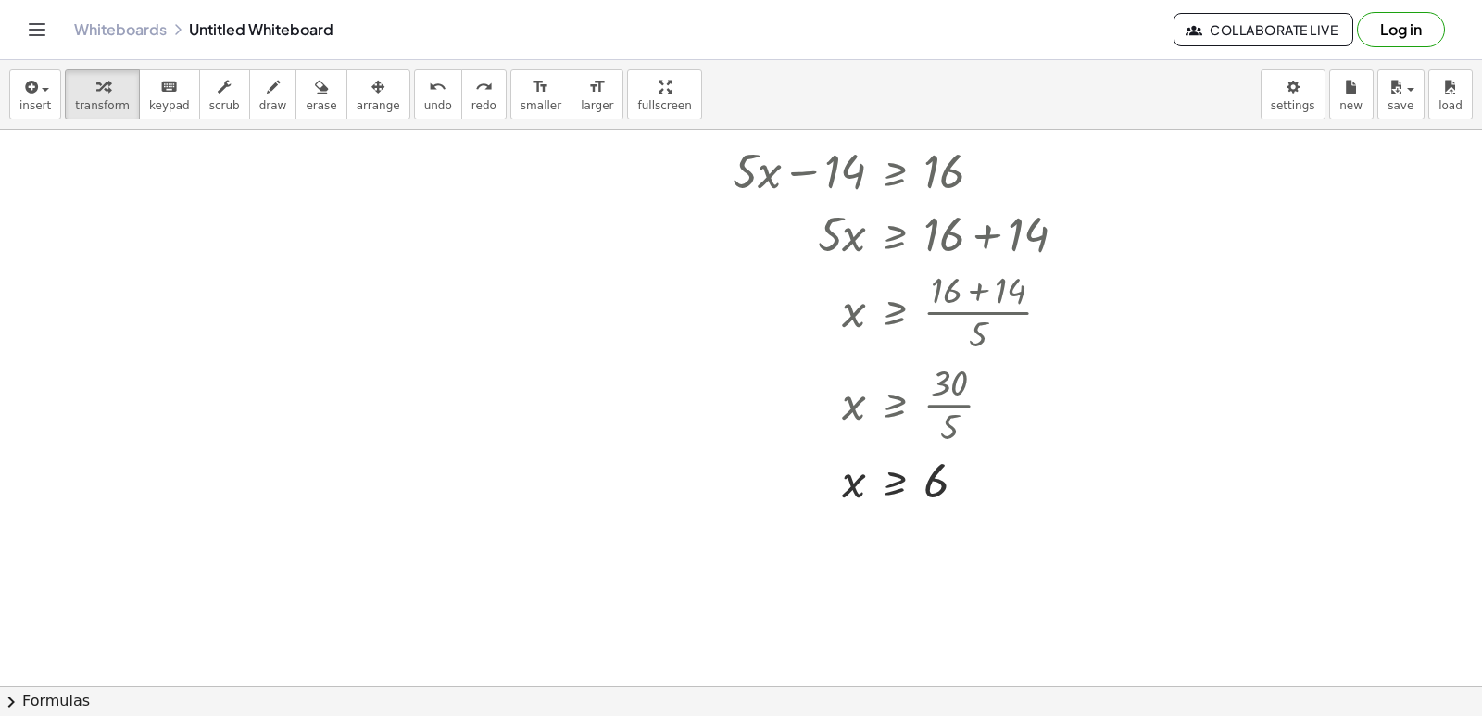
drag, startPoint x: 1255, startPoint y: 394, endPoint x: 556, endPoint y: 281, distance: 708.3
click at [558, 283] on div at bounding box center [741, 97] width 1482 height 1233
click at [562, 334] on div at bounding box center [741, 97] width 1482 height 1233
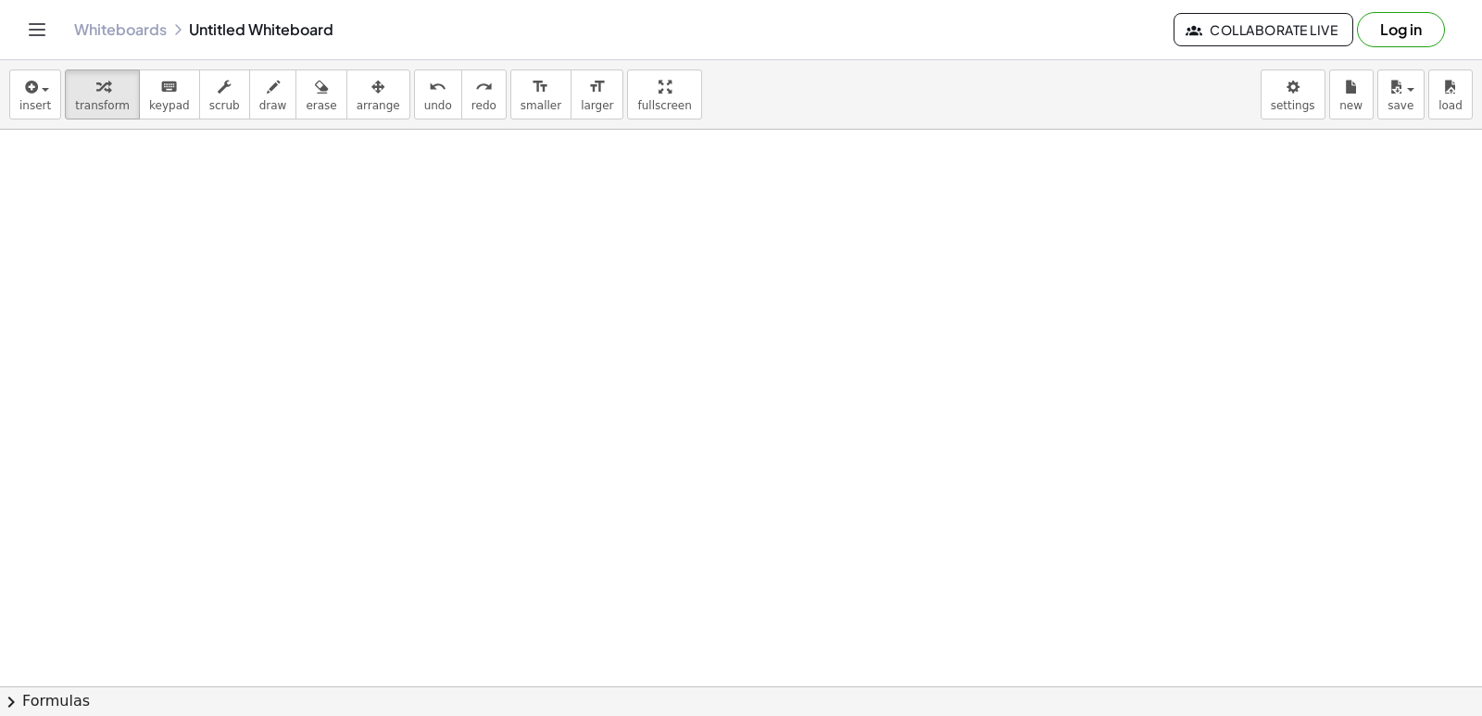
scroll to position [1082, 0]
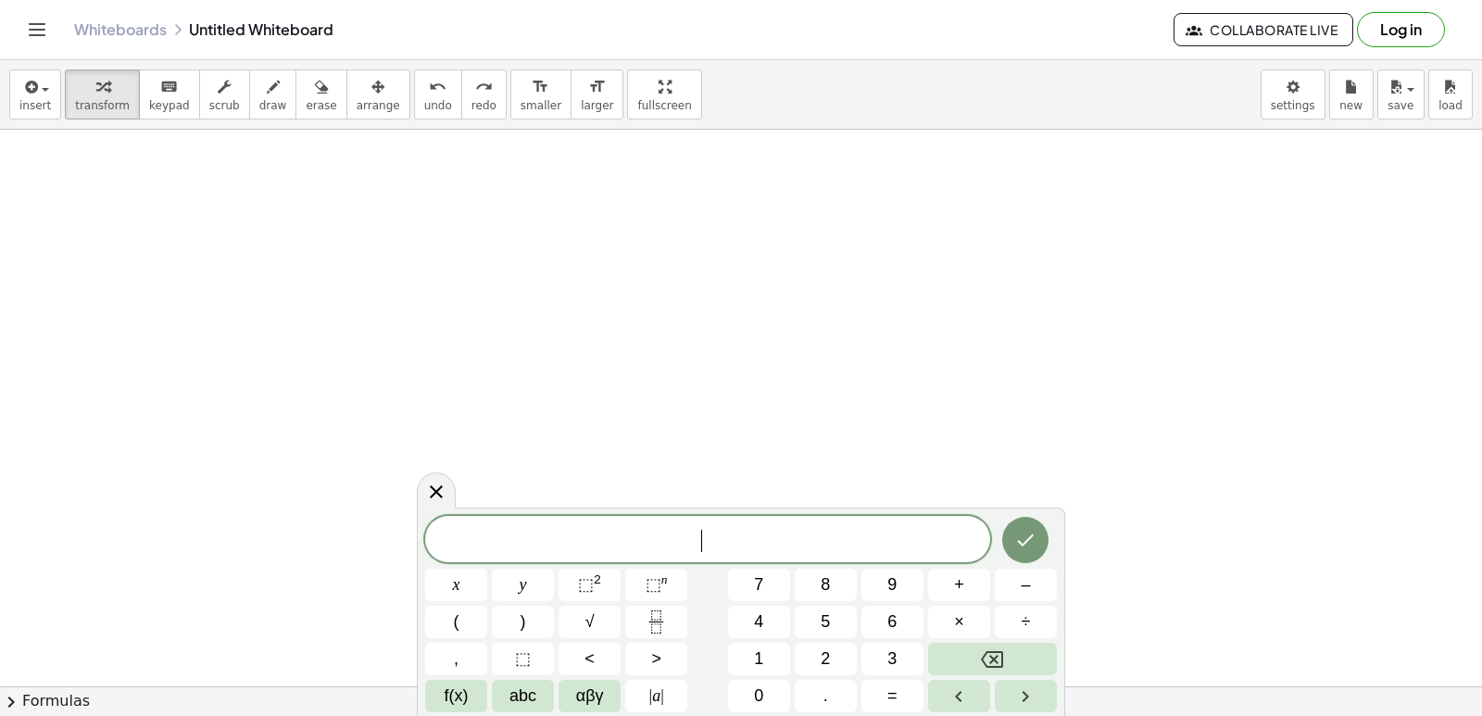
click at [759, 576] on div "x y ⬚ 2 ⬚ n 7 8 9 + – ( ) √ 4 5 6 × ÷ , ⬚ < > 1 2 3 f(x) abc αβγ | a | 0 . =" at bounding box center [741, 613] width 632 height 197
click at [747, 576] on button "7" at bounding box center [759, 585] width 62 height 32
click at [457, 574] on span "x" at bounding box center [456, 584] width 7 height 25
click at [948, 582] on button "+" at bounding box center [959, 585] width 62 height 32
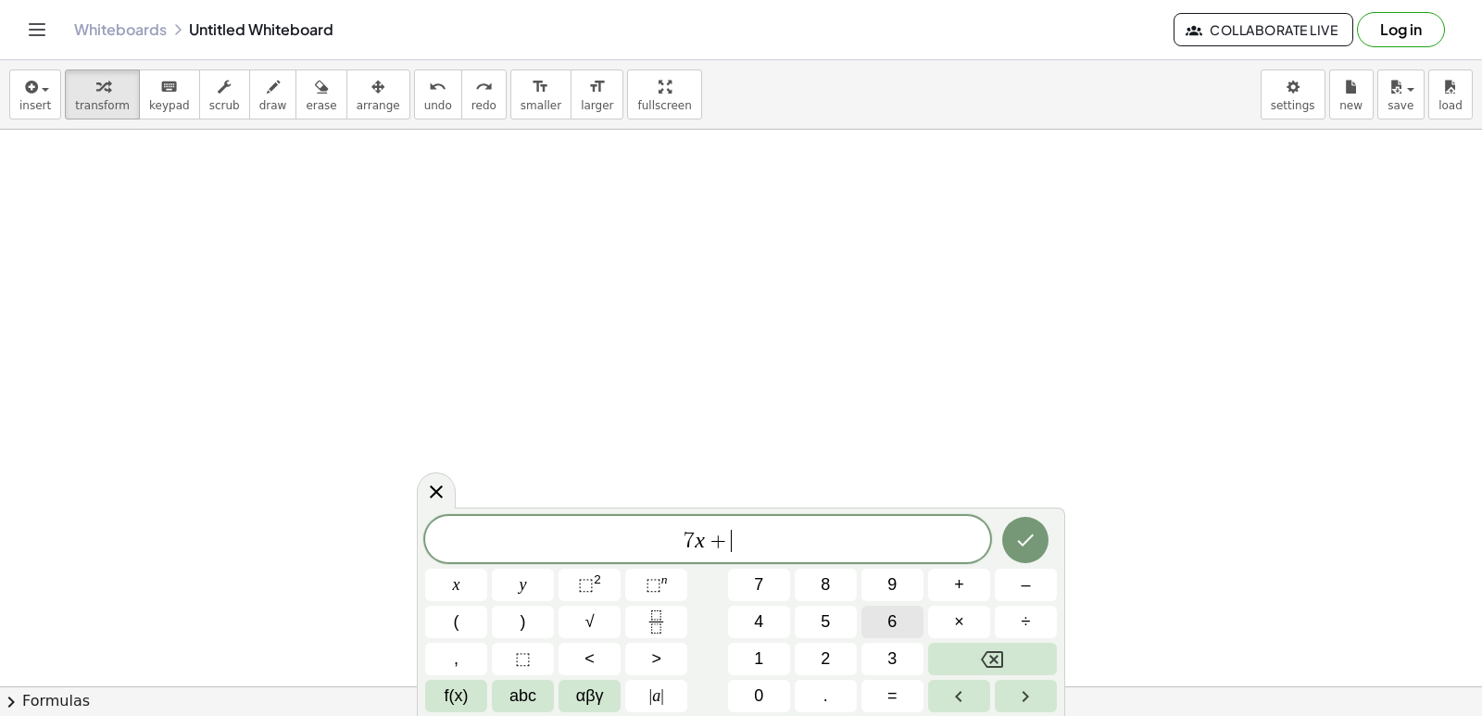
click at [894, 616] on span "6" at bounding box center [891, 621] width 9 height 25
click at [601, 660] on button "<" at bounding box center [589, 659] width 62 height 32
click at [1030, 586] on button "–" at bounding box center [1026, 585] width 62 height 32
click at [757, 658] on button "1" at bounding box center [759, 659] width 62 height 32
click at [839, 619] on button "5" at bounding box center [826, 622] width 62 height 32
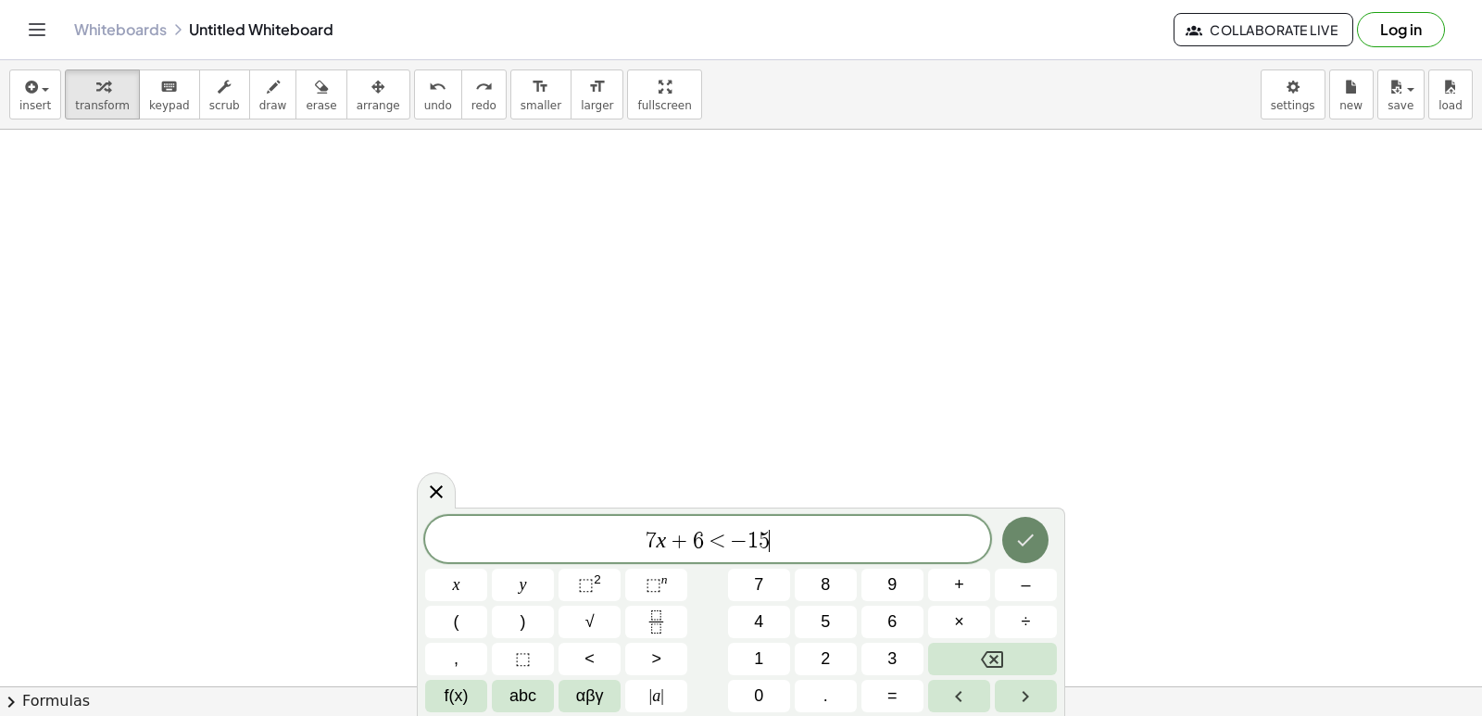
click at [1027, 521] on button "Done" at bounding box center [1025, 540] width 46 height 46
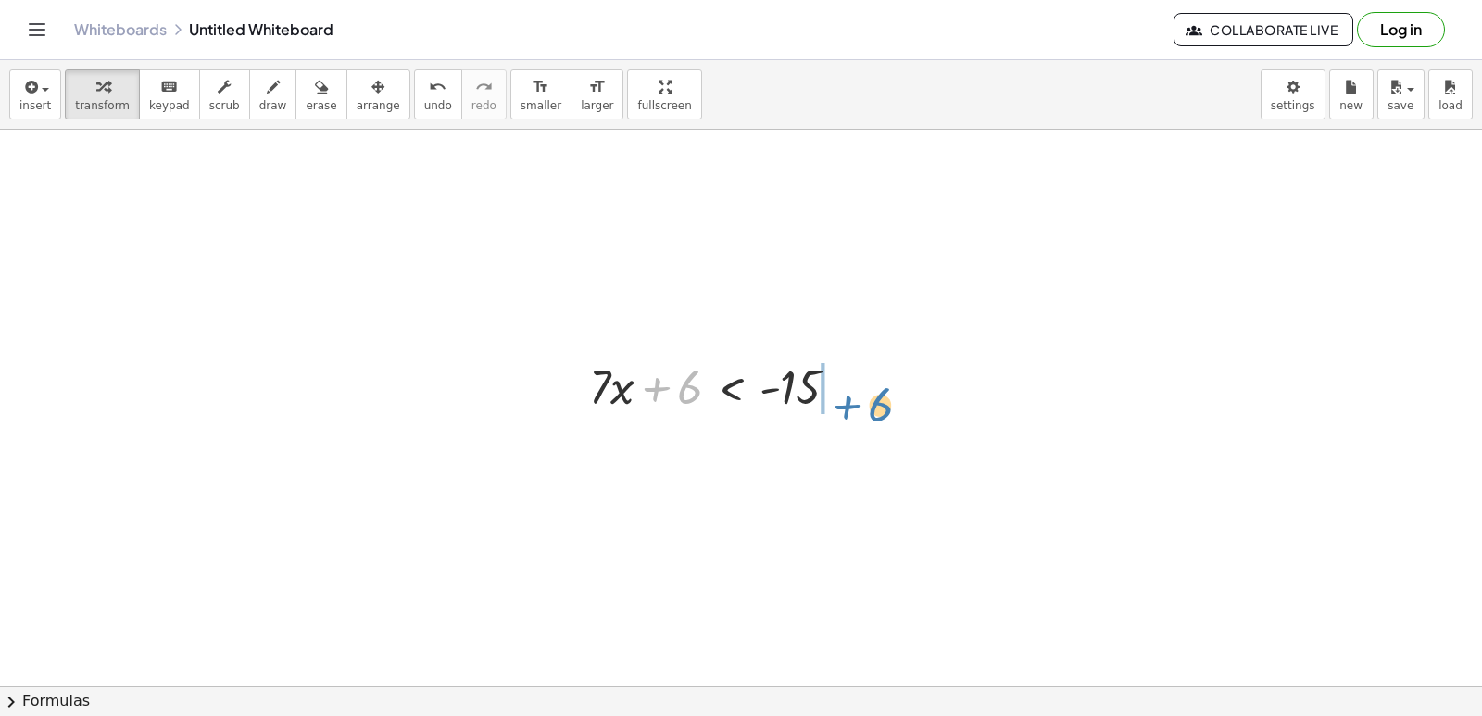
drag, startPoint x: 678, startPoint y: 383, endPoint x: 869, endPoint y: 372, distance: 191.1
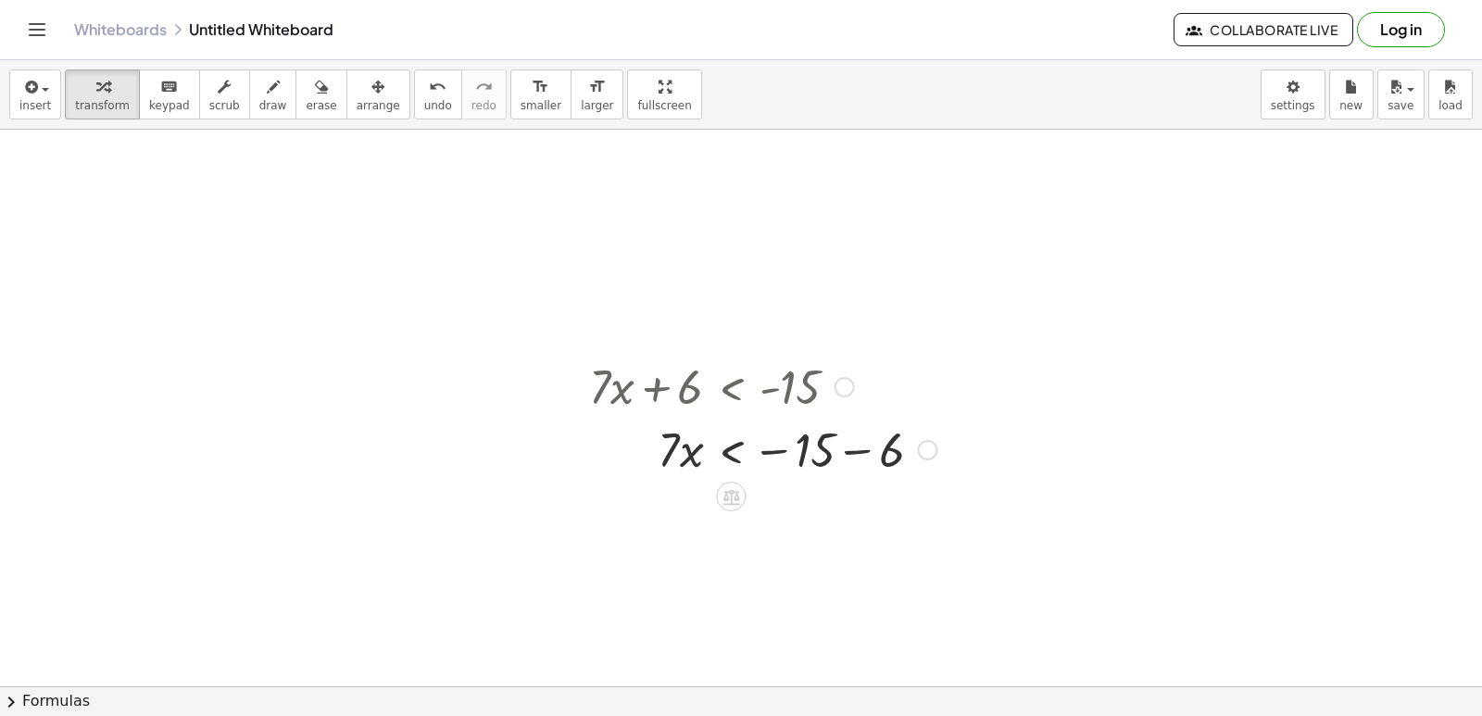
click at [845, 441] on div at bounding box center [763, 448] width 366 height 63
click at [731, 450] on div "· 7 · x 6 < - 15 − 21" at bounding box center [731, 450] width 0 height 0
drag, startPoint x: 666, startPoint y: 457, endPoint x: 813, endPoint y: 499, distance: 153.3
click at [795, 524] on div at bounding box center [724, 526] width 288 height 93
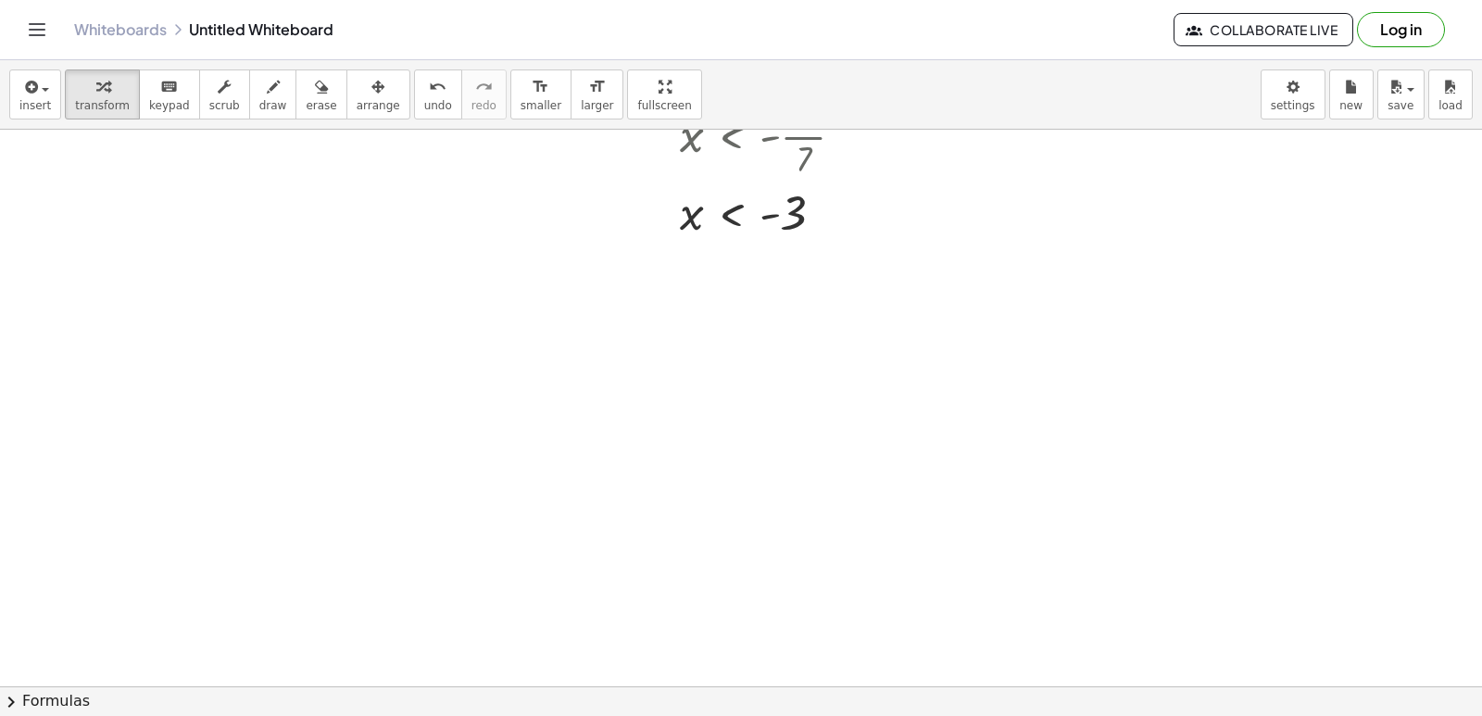
scroll to position [1576, 0]
drag, startPoint x: 758, startPoint y: 392, endPoint x: 717, endPoint y: 371, distance: 46.4
drag, startPoint x: 692, startPoint y: 349, endPoint x: 676, endPoint y: 329, distance: 25.7
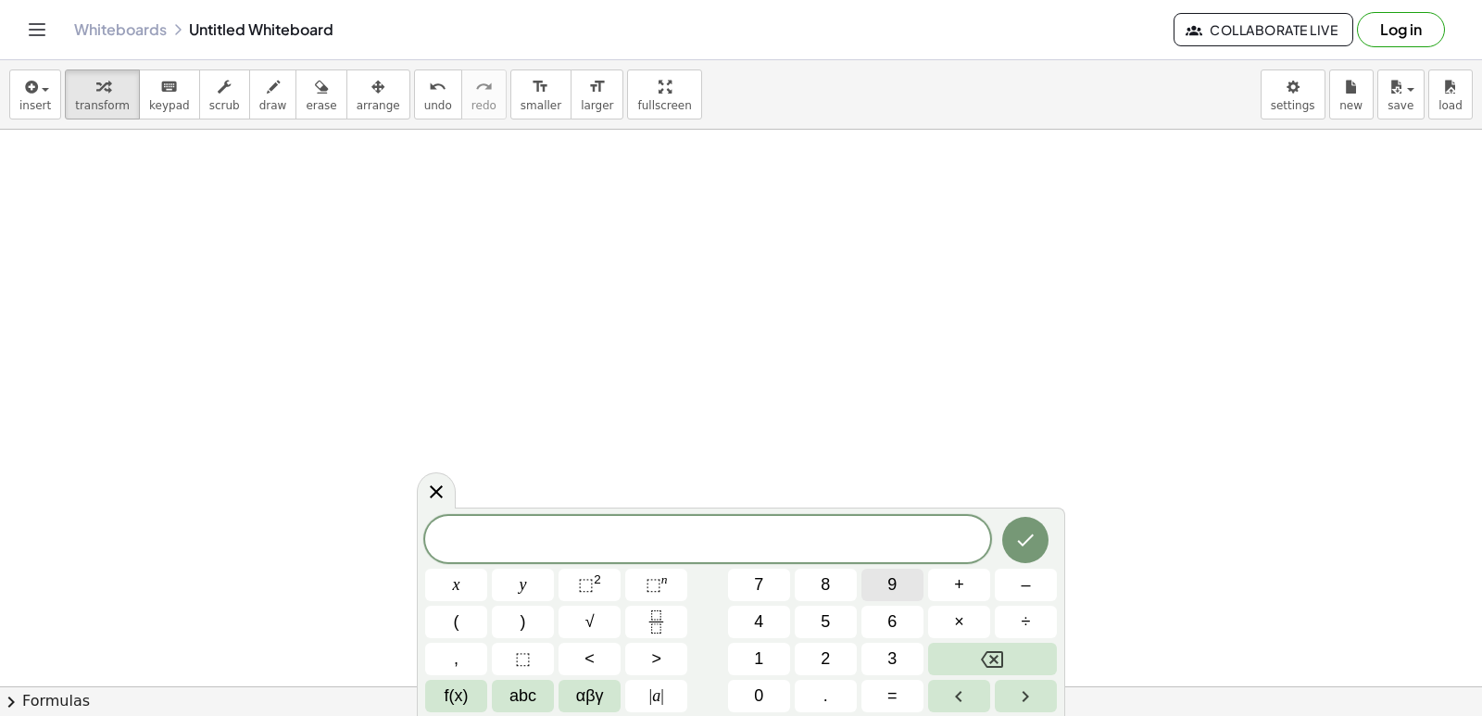
click at [835, 570] on div "​ x y ⬚ 2 ⬚ n 7 8 9 + – ( ) √ 4 5 6 × ÷ , ⬚ < > 1 2 3 f(x) abc αβγ | a | 0 . =" at bounding box center [741, 614] width 632 height 196
click at [441, 581] on button "x" at bounding box center [456, 585] width 62 height 32
click at [1010, 575] on button "–" at bounding box center [1026, 585] width 62 height 32
click at [752, 649] on button "1" at bounding box center [759, 659] width 62 height 32
click at [825, 616] on span "5" at bounding box center [824, 621] width 9 height 25
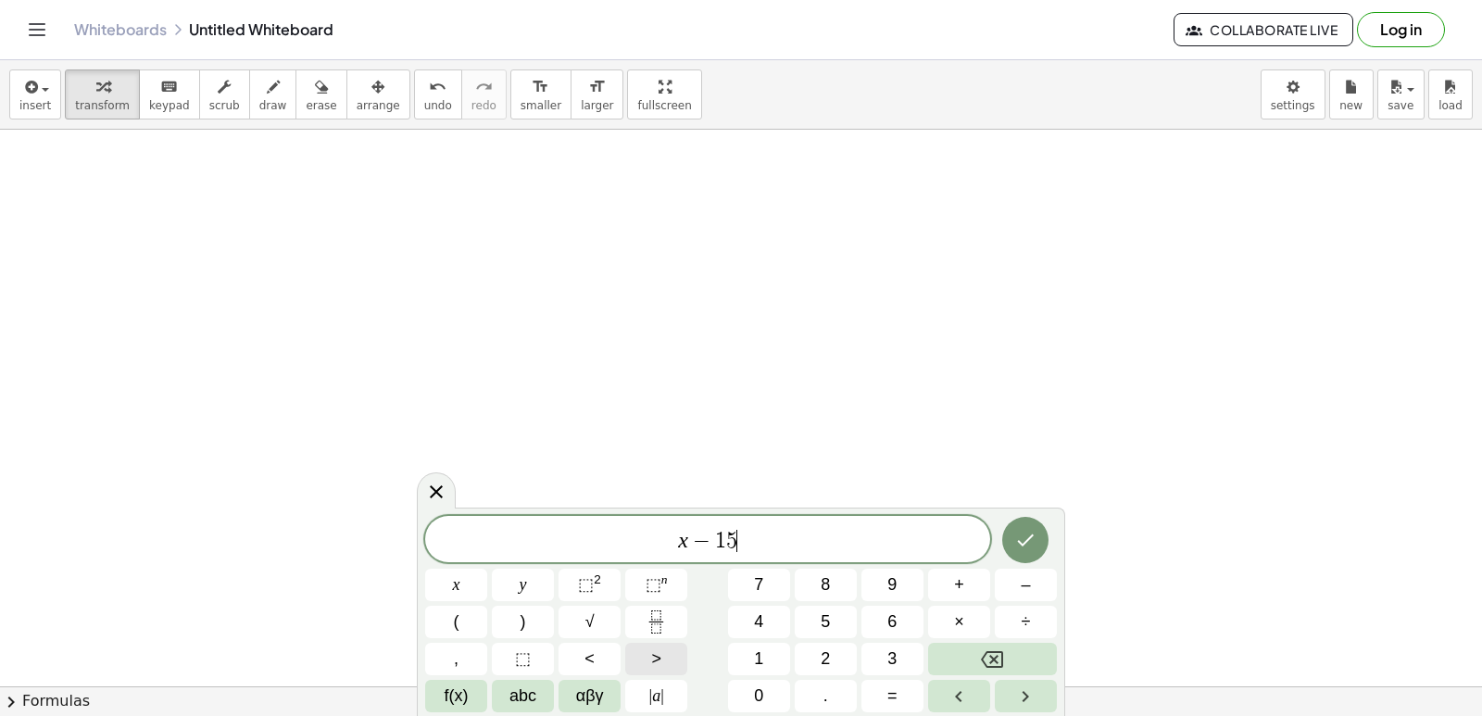
click at [653, 651] on button ">" at bounding box center [656, 659] width 62 height 32
click at [885, 693] on button "=" at bounding box center [892, 696] width 62 height 32
click at [827, 659] on button "2" at bounding box center [826, 659] width 62 height 32
click at [757, 661] on button "1" at bounding box center [759, 659] width 62 height 32
click at [1038, 530] on button "Done" at bounding box center [1025, 540] width 46 height 46
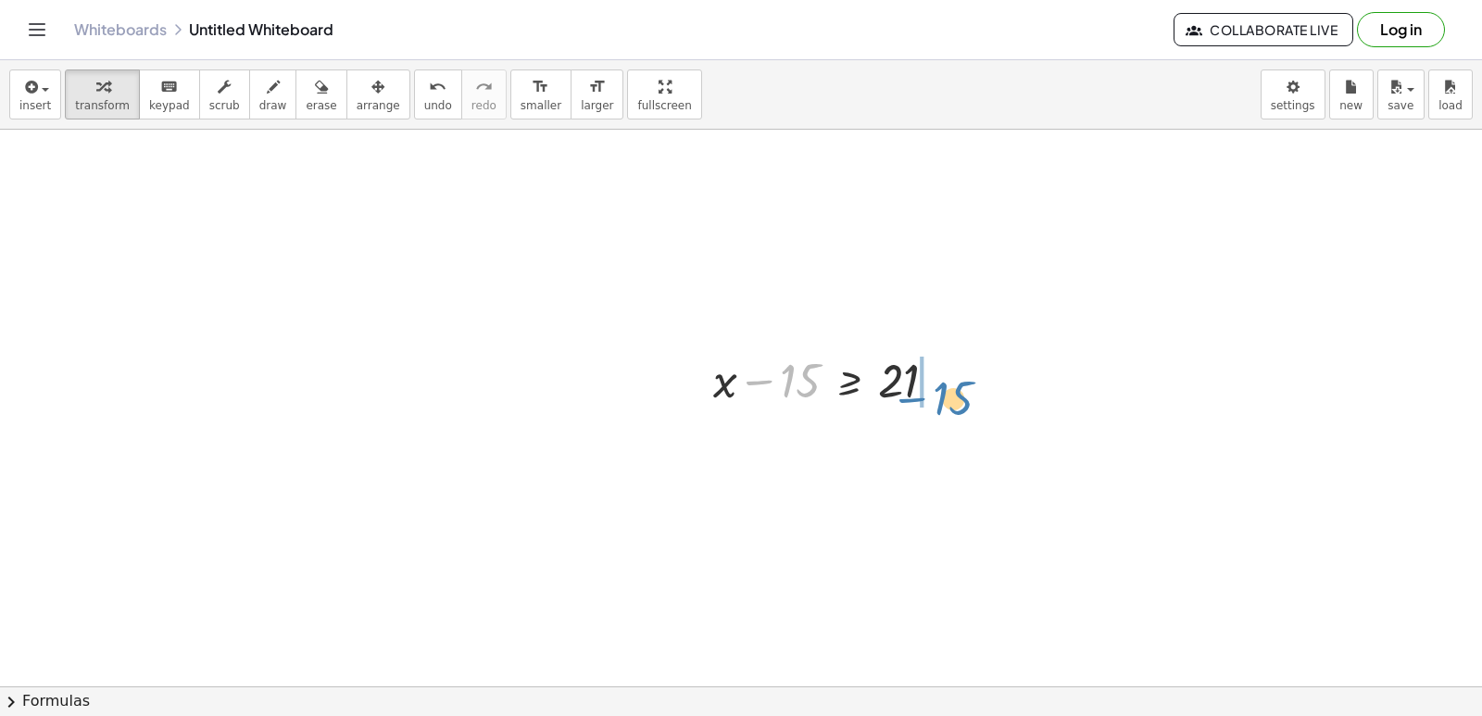
drag, startPoint x: 784, startPoint y: 378, endPoint x: 947, endPoint y: 374, distance: 163.0
click at [946, 375] on div at bounding box center [832, 378] width 257 height 63
drag, startPoint x: 740, startPoint y: 457, endPoint x: 749, endPoint y: 455, distance: 9.4
click at [745, 457] on div at bounding box center [875, 441] width 342 height 63
click at [782, 447] on div at bounding box center [875, 441] width 342 height 63
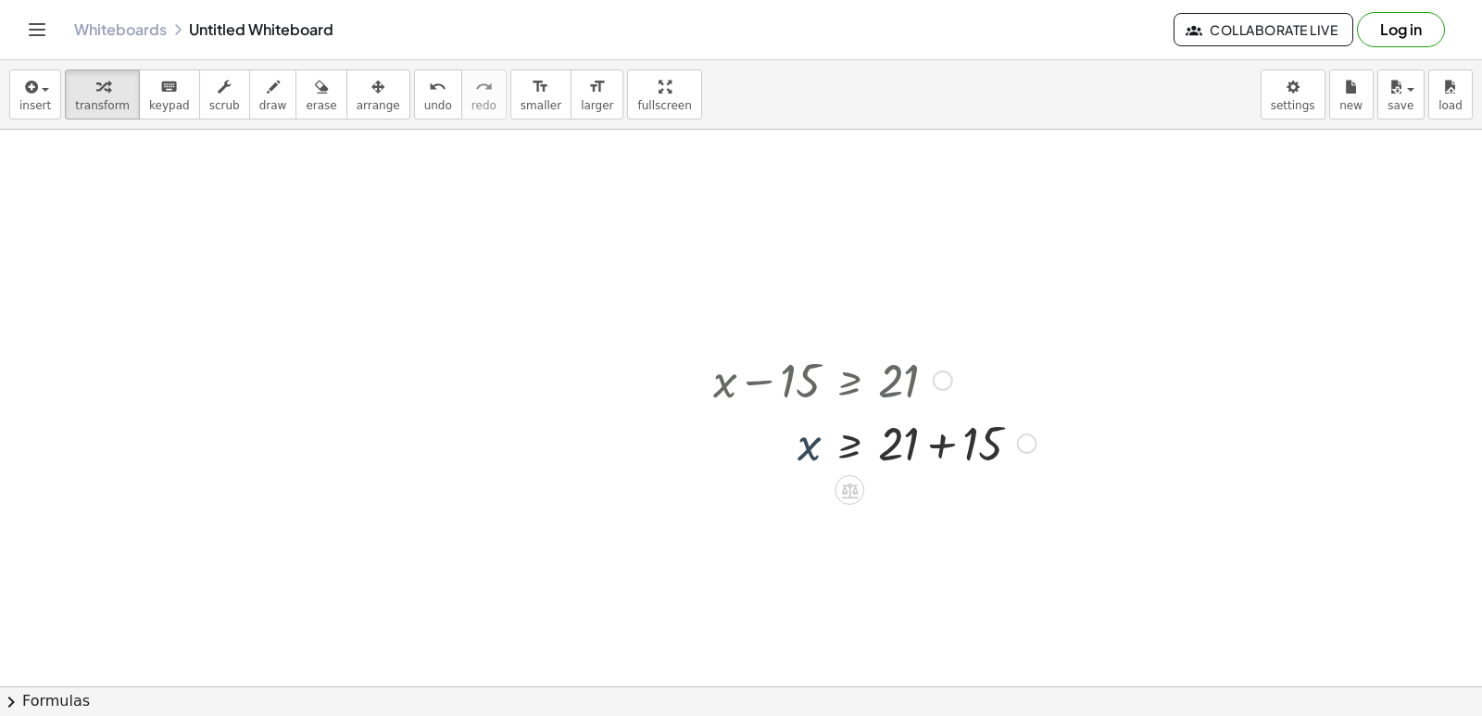
click at [785, 452] on div at bounding box center [875, 441] width 342 height 63
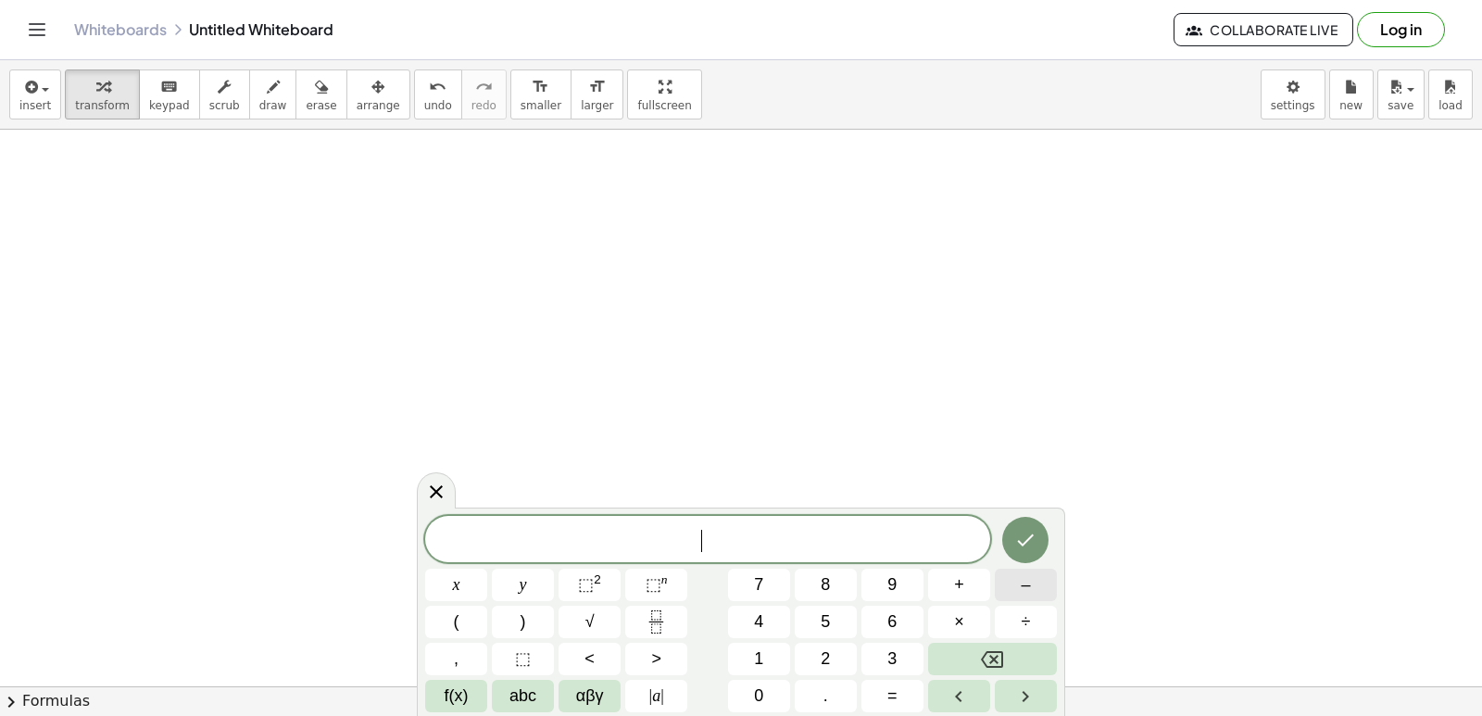
click at [1005, 582] on button "–" at bounding box center [1026, 585] width 62 height 32
click at [834, 668] on button "2" at bounding box center [826, 659] width 62 height 32
click at [460, 580] on button "x" at bounding box center [456, 585] width 62 height 32
click at [949, 585] on button "+" at bounding box center [959, 585] width 62 height 32
click at [883, 585] on button "9" at bounding box center [892, 585] width 62 height 32
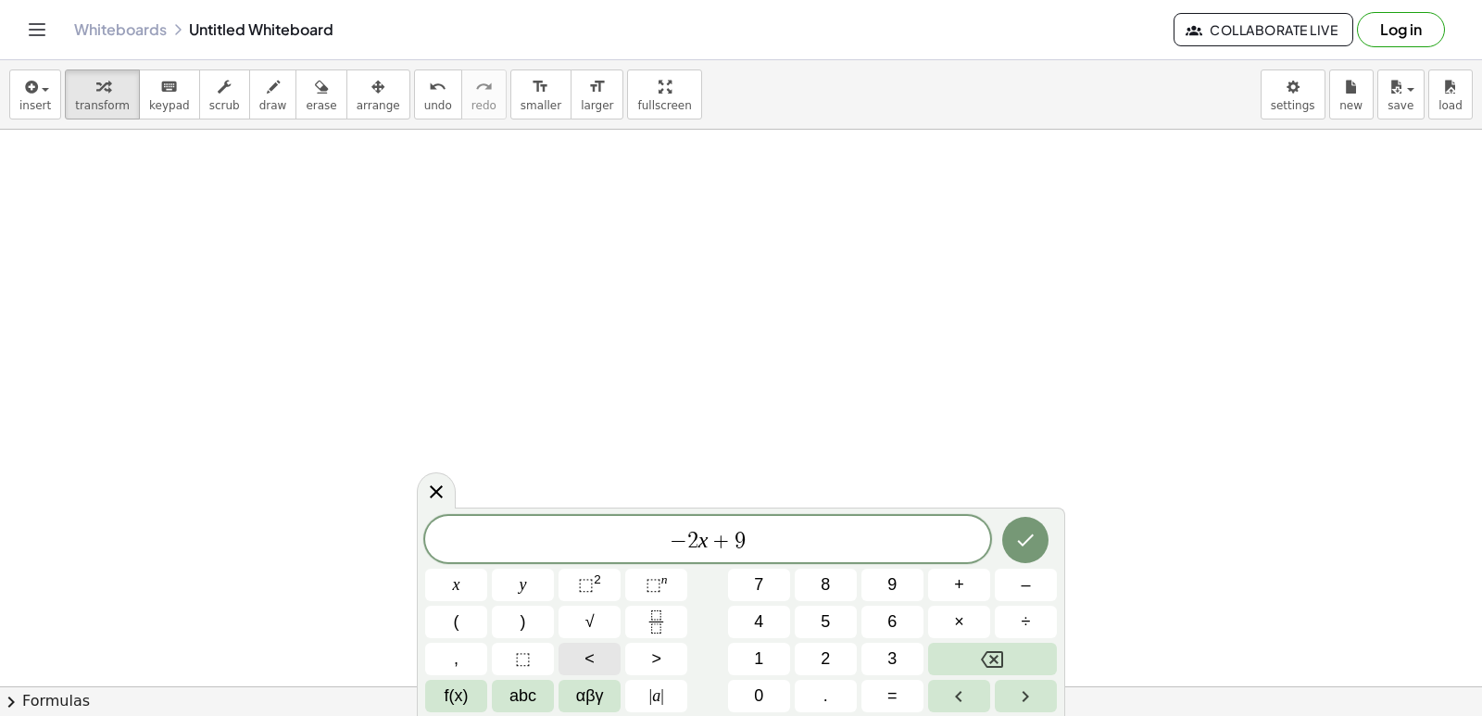
click at [632, 656] on div "− 2 x + 9 ​ x y ⬚ 2 ⬚ n 7 8 9 + – ( ) √ 4 5 6 × ÷ , ⬚ < > 1 2 3 f(x) abc αβγ | …" at bounding box center [741, 614] width 632 height 196
click at [594, 647] on span "<" at bounding box center [589, 658] width 10 height 25
click at [883, 699] on button "=" at bounding box center [892, 696] width 62 height 32
click at [771, 652] on button "1" at bounding box center [759, 659] width 62 height 32
click at [823, 630] on span "5" at bounding box center [824, 621] width 9 height 25
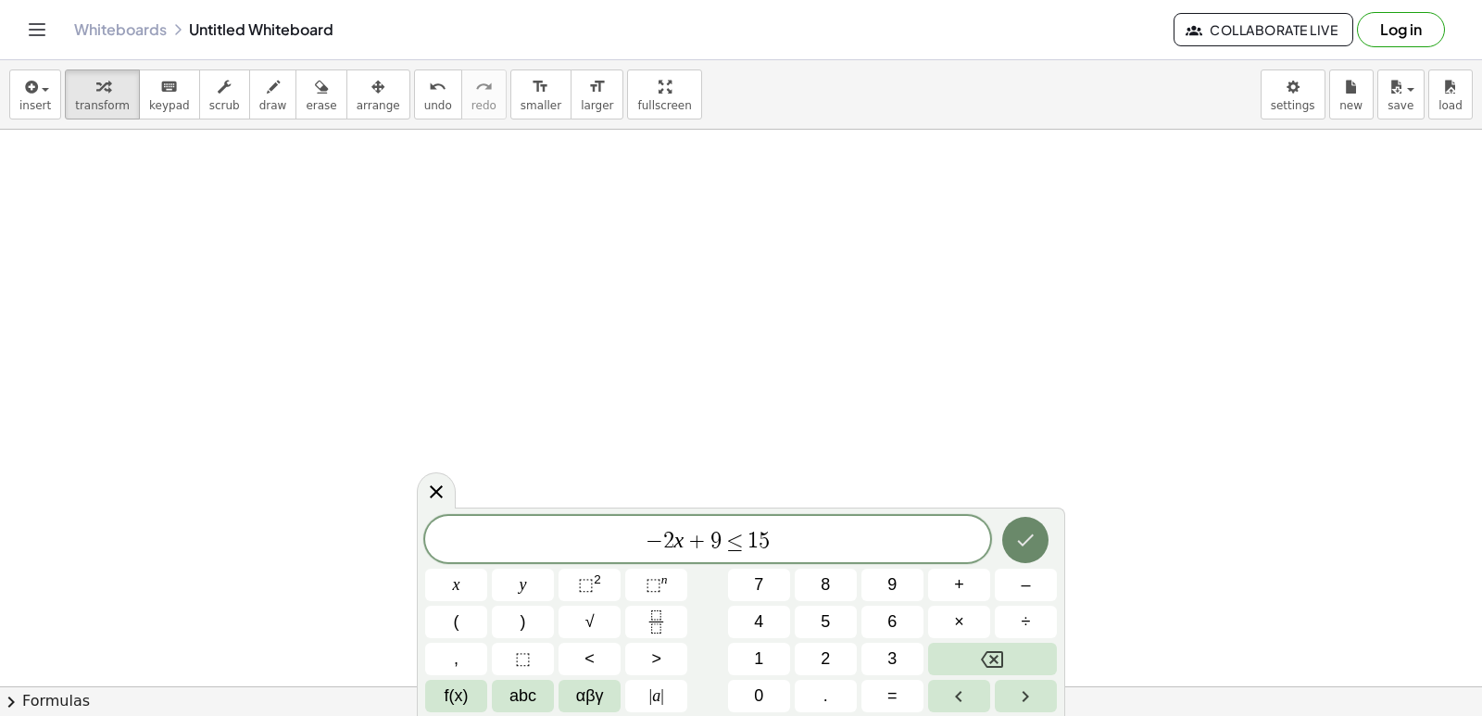
click at [1038, 528] on button "Done" at bounding box center [1025, 540] width 46 height 46
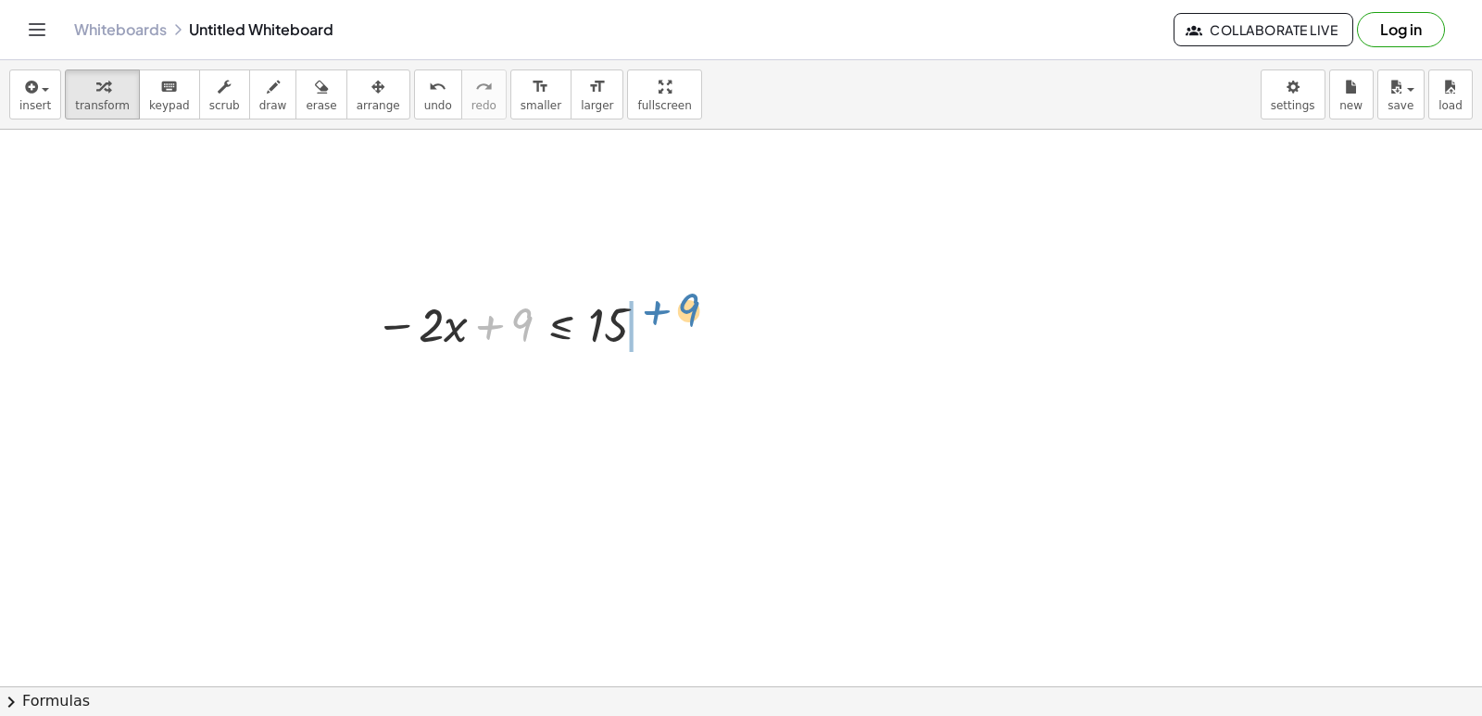
drag, startPoint x: 517, startPoint y: 320, endPoint x: 684, endPoint y: 304, distance: 168.4
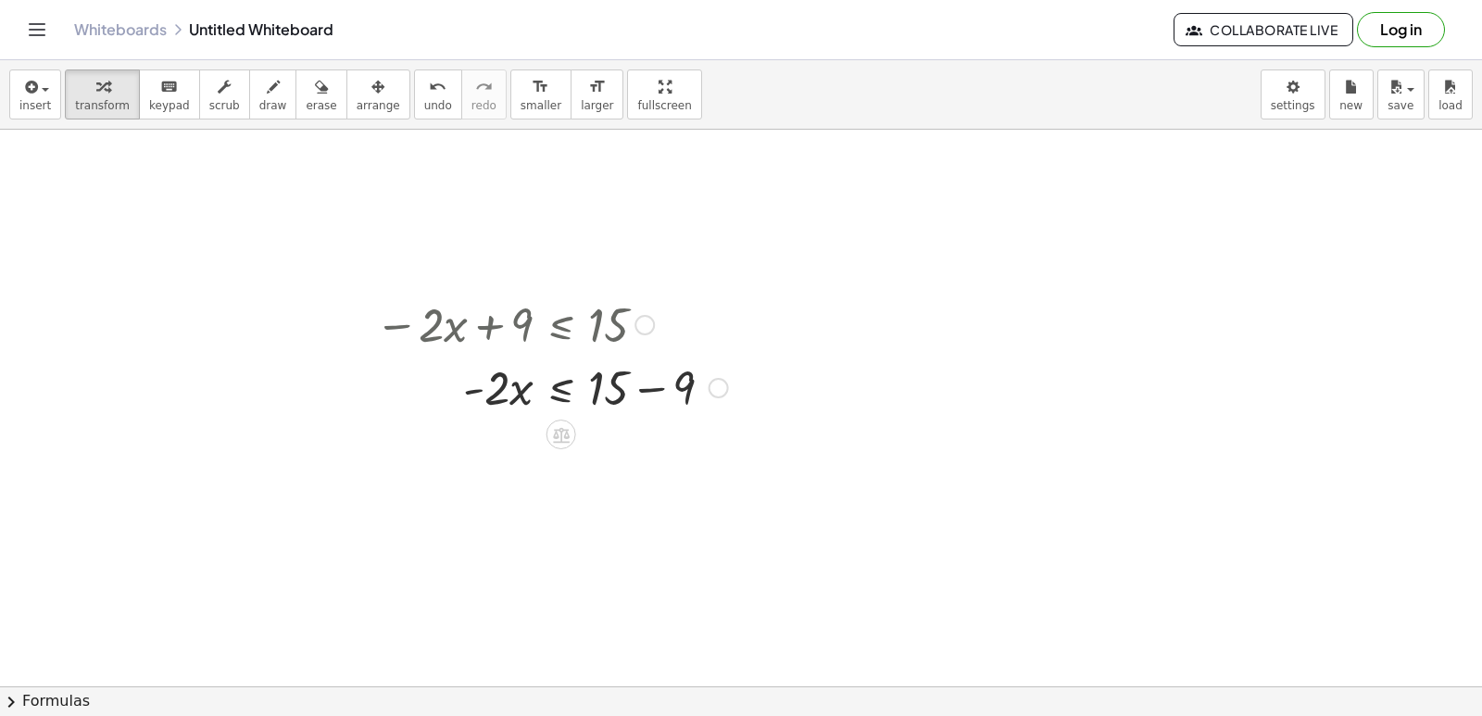
click at [608, 388] on div at bounding box center [551, 386] width 371 height 63
click at [644, 382] on div at bounding box center [551, 386] width 371 height 63
click at [645, 382] on div at bounding box center [551, 386] width 371 height 63
click at [479, 462] on div at bounding box center [551, 449] width 371 height 63
drag, startPoint x: 496, startPoint y: 443, endPoint x: 599, endPoint y: 481, distance: 109.6
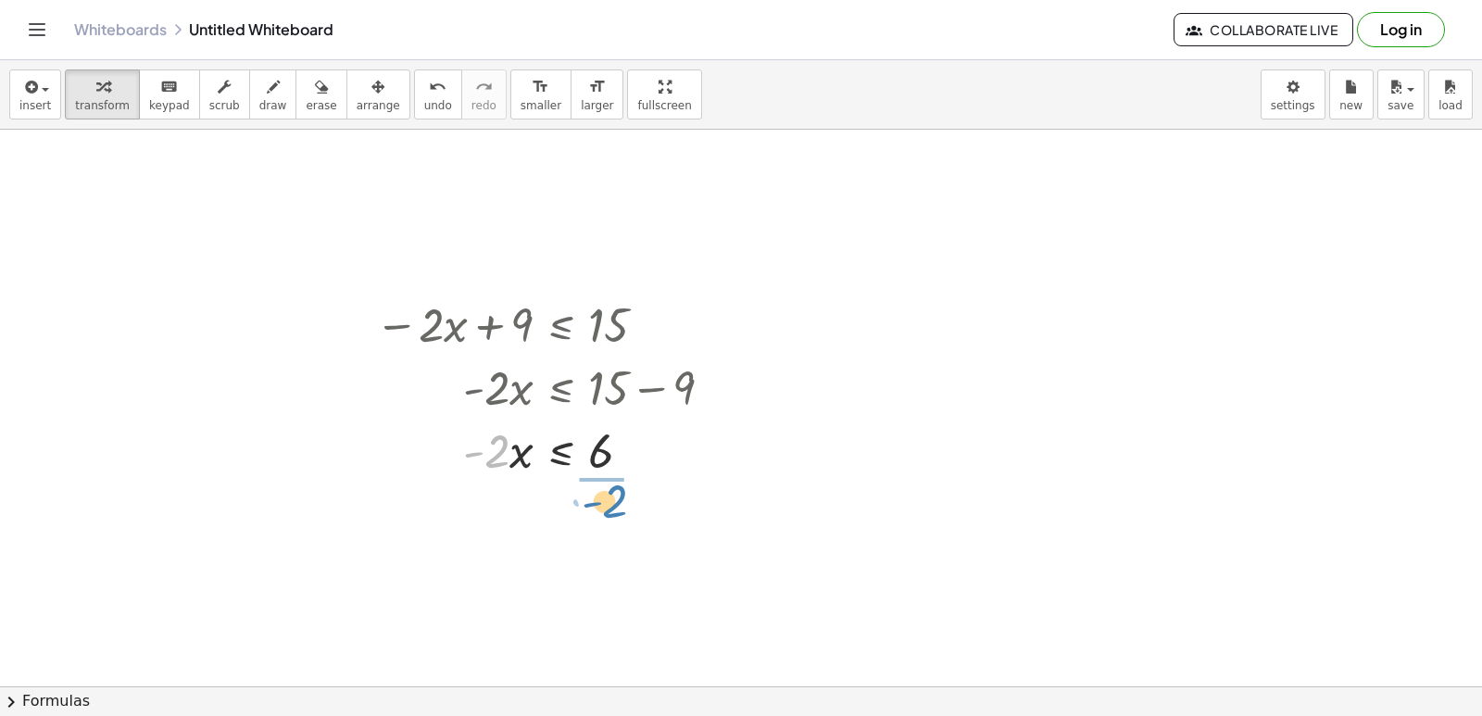
click at [605, 528] on div at bounding box center [551, 527] width 371 height 93
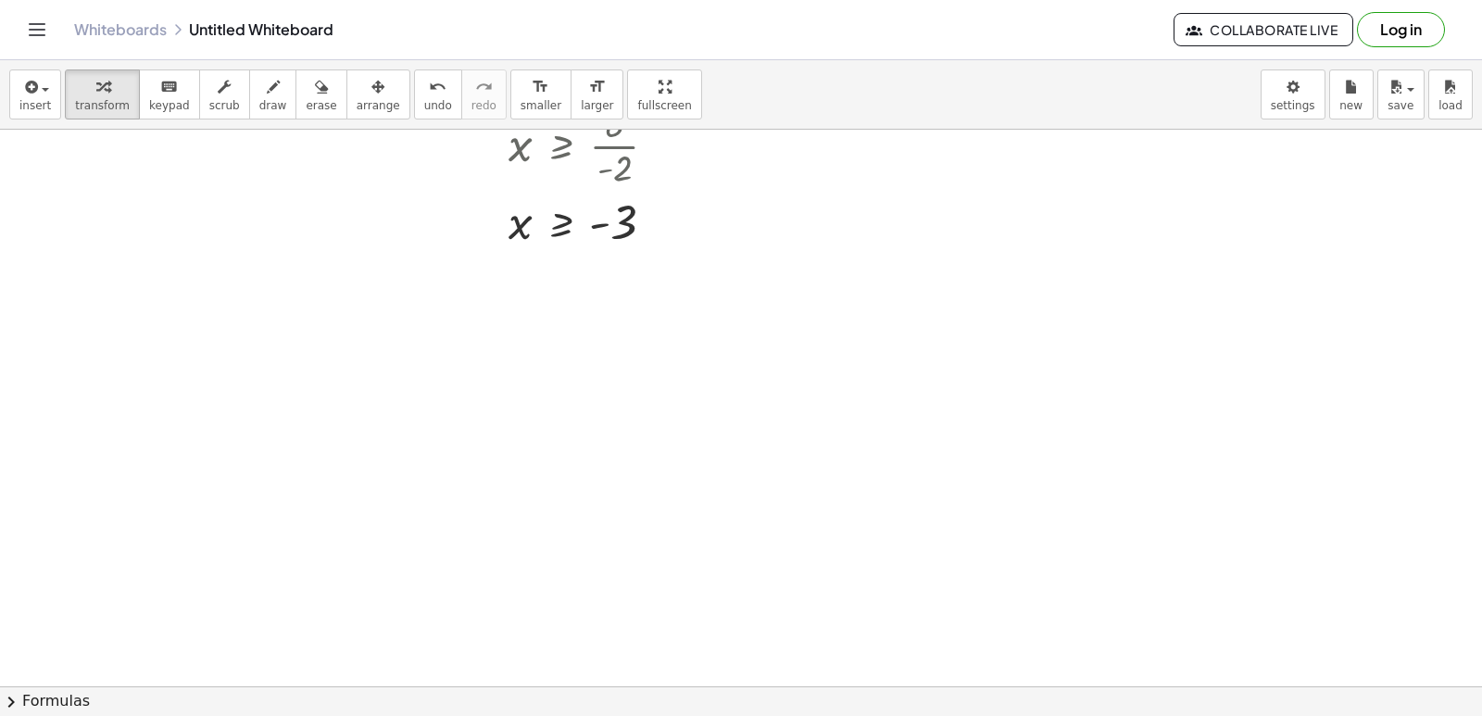
scroll to position [2596, 0]
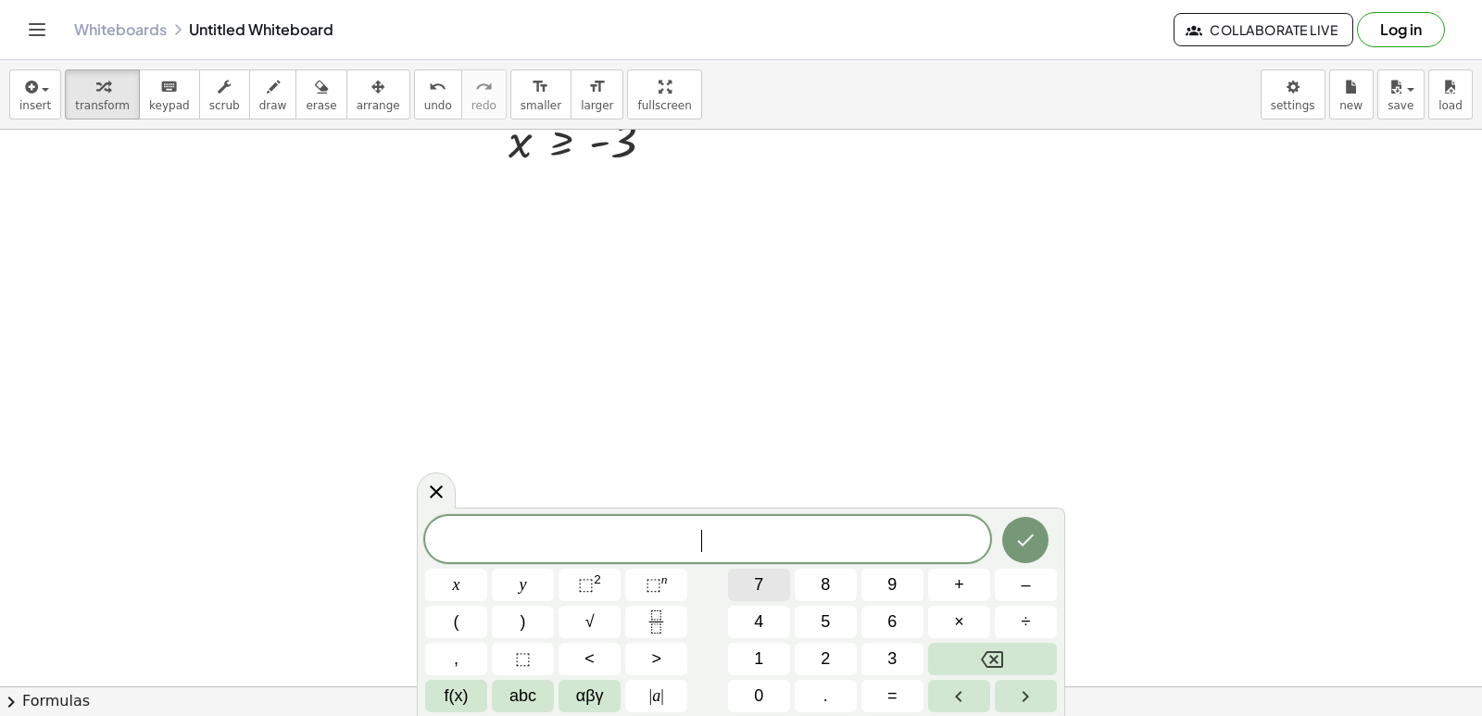
click at [752, 574] on button "7" at bounding box center [759, 585] width 62 height 32
click at [971, 617] on button "×" at bounding box center [959, 622] width 62 height 32
click at [974, 649] on button "Backspace" at bounding box center [992, 659] width 129 height 32
click at [1011, 647] on button "Backspace" at bounding box center [992, 659] width 129 height 32
click at [1019, 578] on button "–" at bounding box center [1026, 585] width 62 height 32
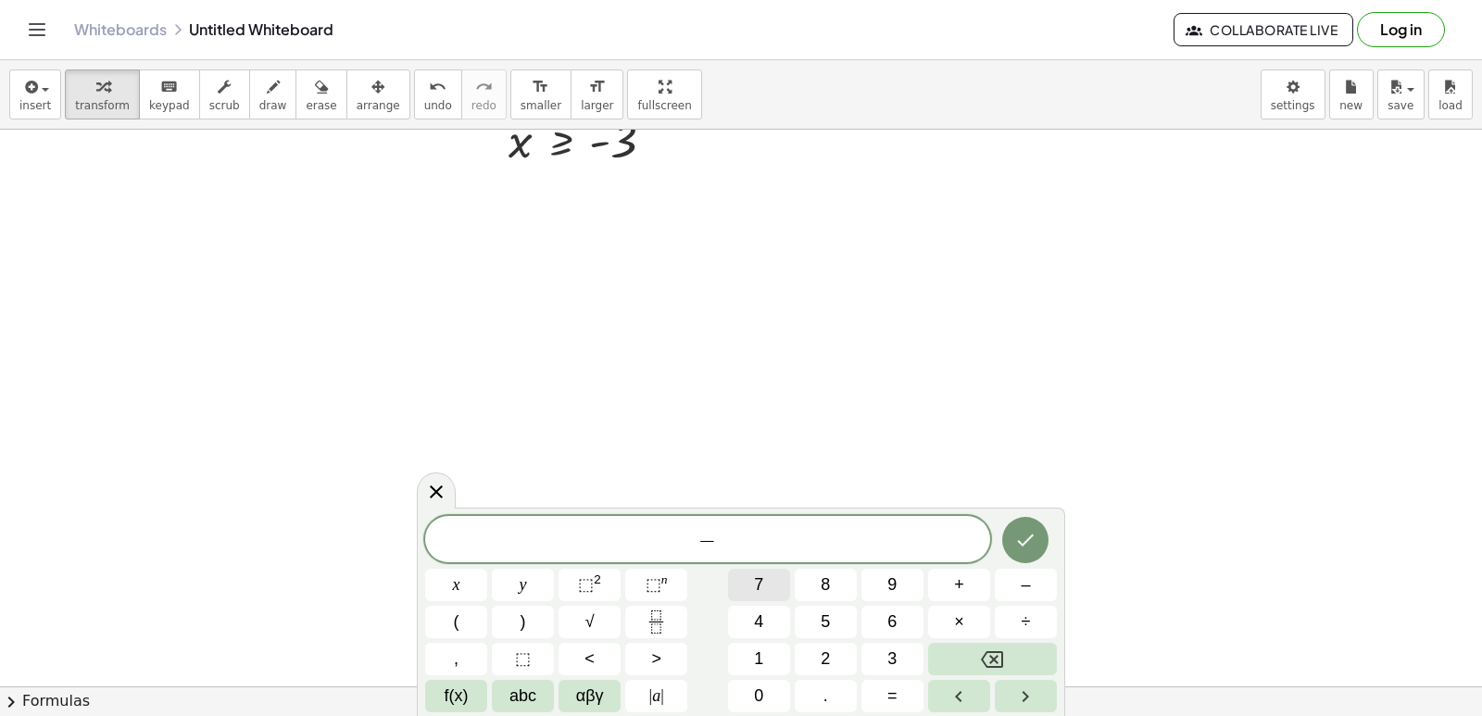
click at [772, 576] on button "7" at bounding box center [759, 585] width 62 height 32
click at [954, 629] on span "×" at bounding box center [959, 621] width 10 height 25
click at [1004, 584] on button "–" at bounding box center [1026, 585] width 62 height 32
click at [803, 656] on div "− 7 · − ​ x y ⬚ 2 ⬚ n 7 8 9 + – ( ) √ 4 5 6 × ÷ , ⬚ < > 1 2 3 f(x) abc αβγ | a …" at bounding box center [741, 614] width 632 height 196
click at [852, 659] on button "2" at bounding box center [826, 659] width 62 height 32
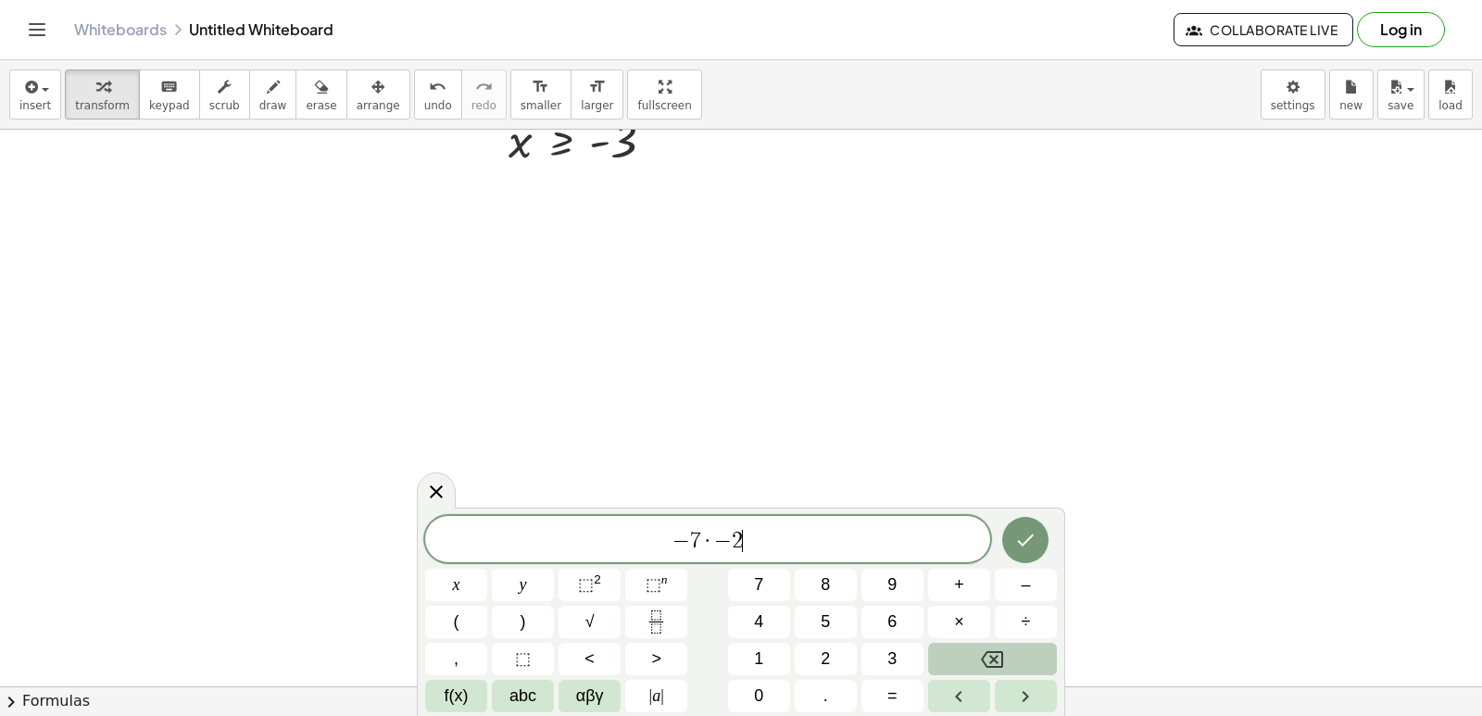
click at [1012, 651] on button "Backspace" at bounding box center [992, 659] width 129 height 32
click at [774, 655] on button "1" at bounding box center [759, 659] width 62 height 32
click at [837, 660] on button "2" at bounding box center [826, 659] width 62 height 32
click at [670, 652] on button ">" at bounding box center [656, 659] width 62 height 32
click at [900, 708] on button "=" at bounding box center [892, 696] width 62 height 32
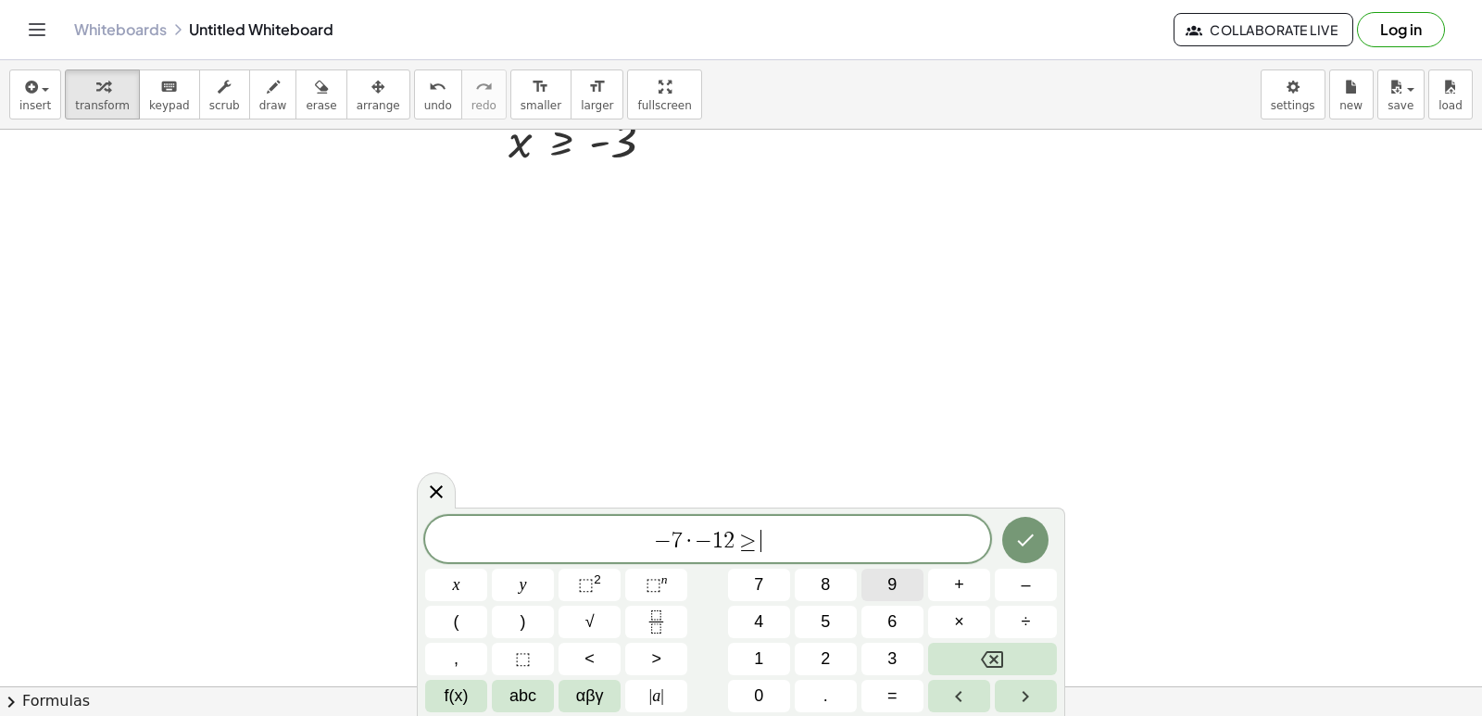
click at [880, 577] on button "9" at bounding box center [892, 585] width 62 height 32
click at [1042, 539] on button "Done" at bounding box center [1025, 540] width 46 height 46
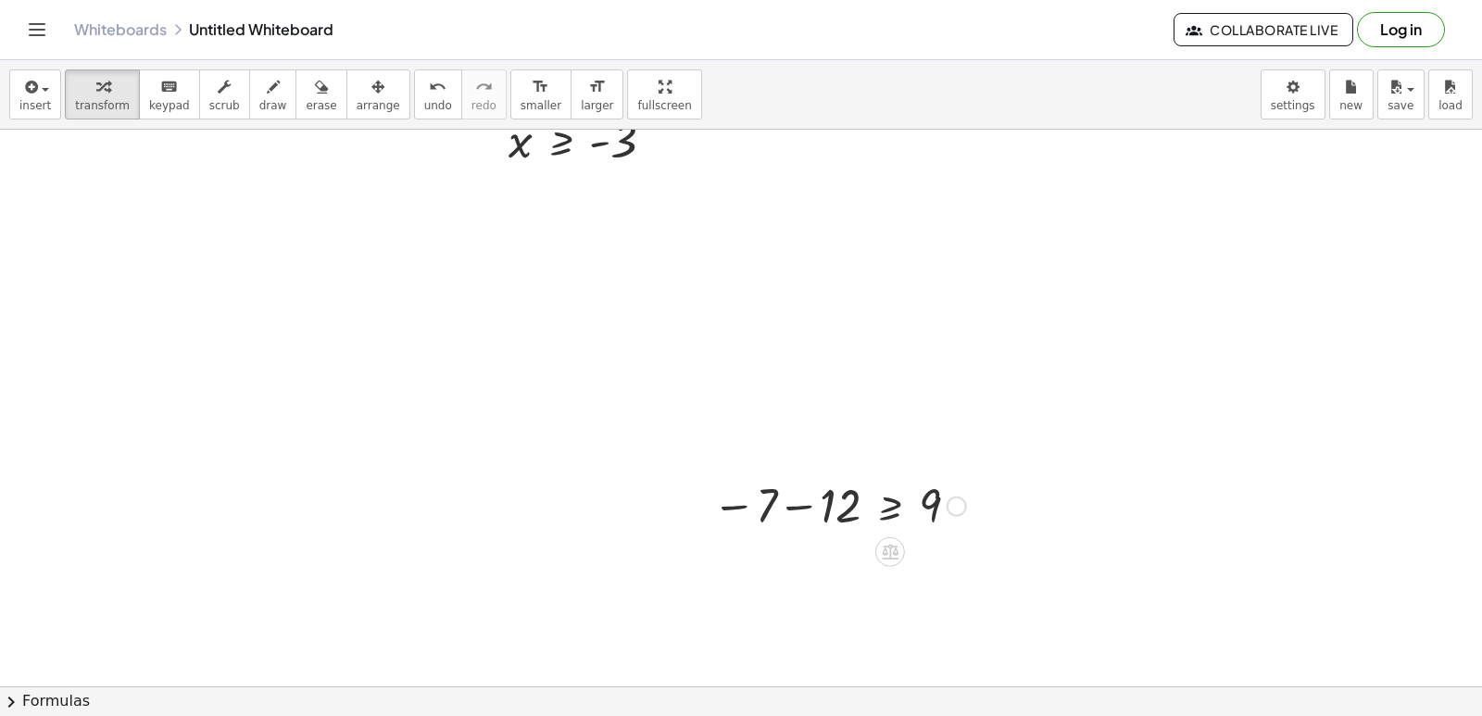
click at [800, 500] on div at bounding box center [839, 504] width 272 height 61
drag, startPoint x: 875, startPoint y: 584, endPoint x: 893, endPoint y: 557, distance: 32.9
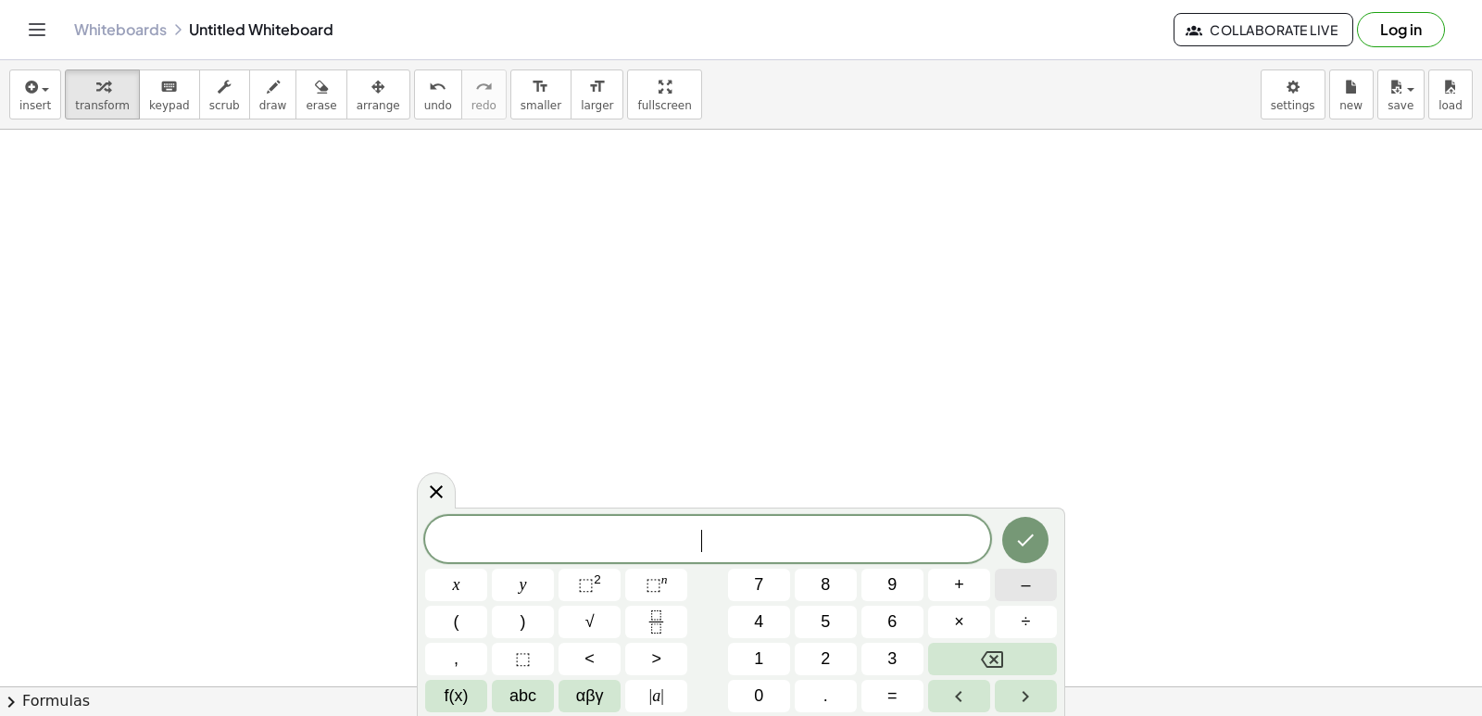
click at [1022, 579] on span "–" at bounding box center [1024, 584] width 9 height 25
click at [465, 577] on button "x" at bounding box center [456, 585] width 62 height 32
click at [960, 580] on span "+" at bounding box center [959, 584] width 10 height 25
click at [773, 578] on button "7" at bounding box center [759, 585] width 62 height 32
click at [669, 661] on button ">" at bounding box center [656, 659] width 62 height 32
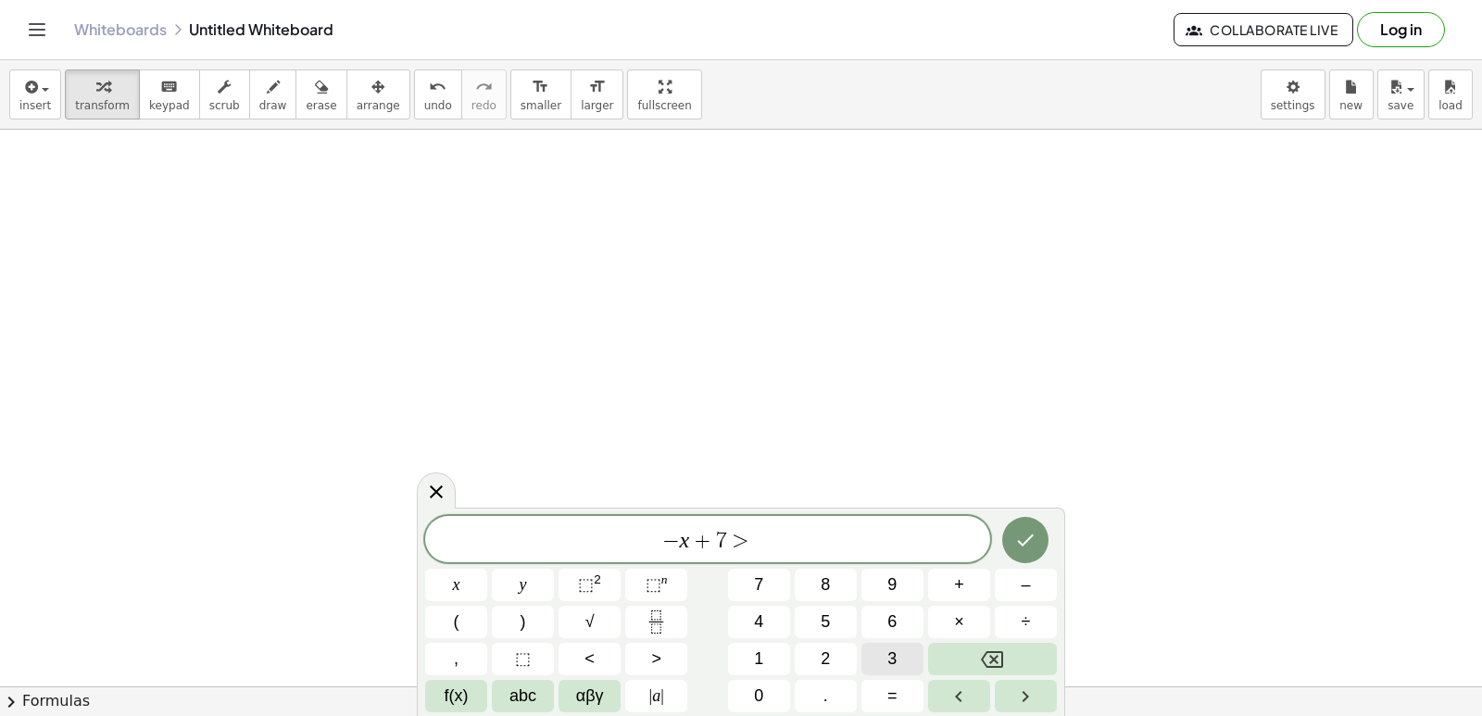
click at [886, 652] on button "3" at bounding box center [892, 659] width 62 height 32
click at [1017, 537] on icon "Done" at bounding box center [1025, 540] width 22 height 22
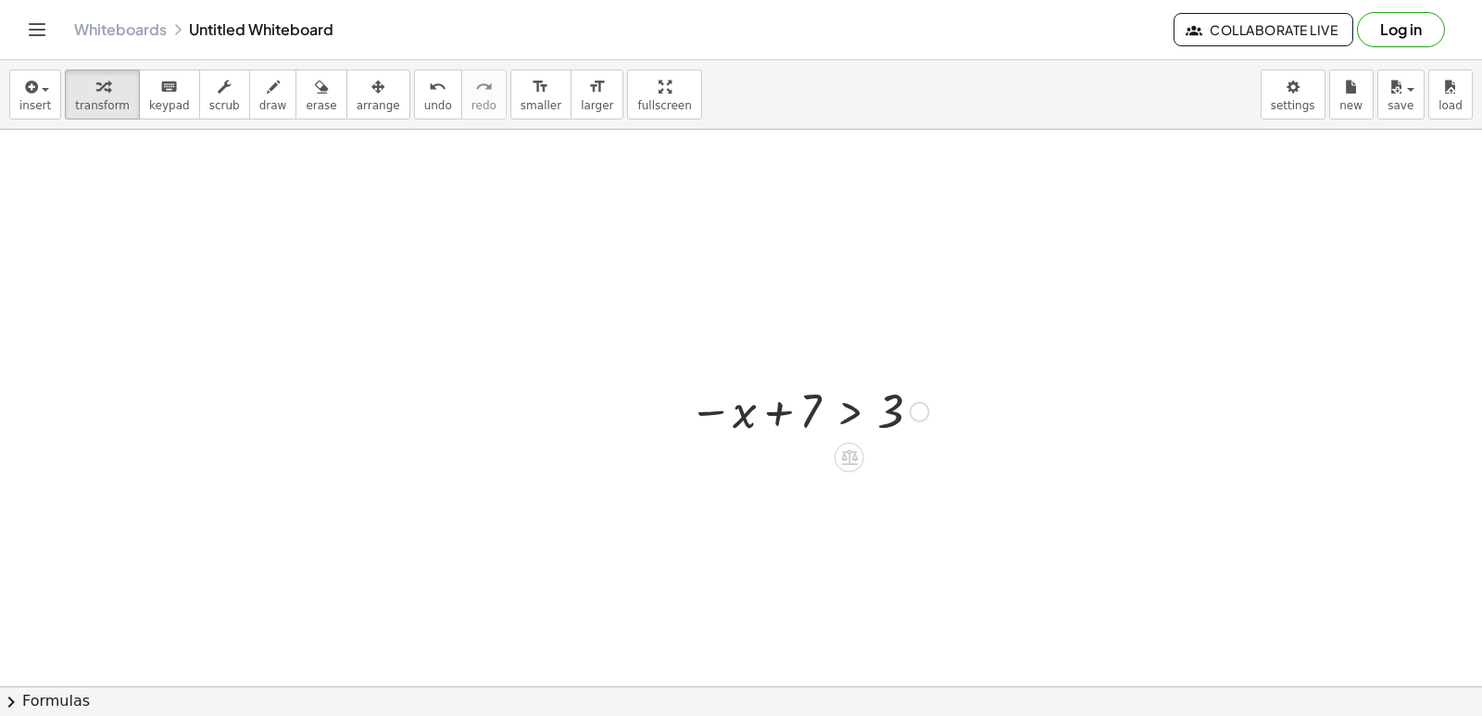
scroll to position [3432, 0]
drag, startPoint x: 795, startPoint y: 364, endPoint x: 912, endPoint y: 363, distance: 117.6
click at [937, 375] on div at bounding box center [809, 377] width 258 height 61
click at [928, 434] on div at bounding box center [845, 439] width 331 height 63
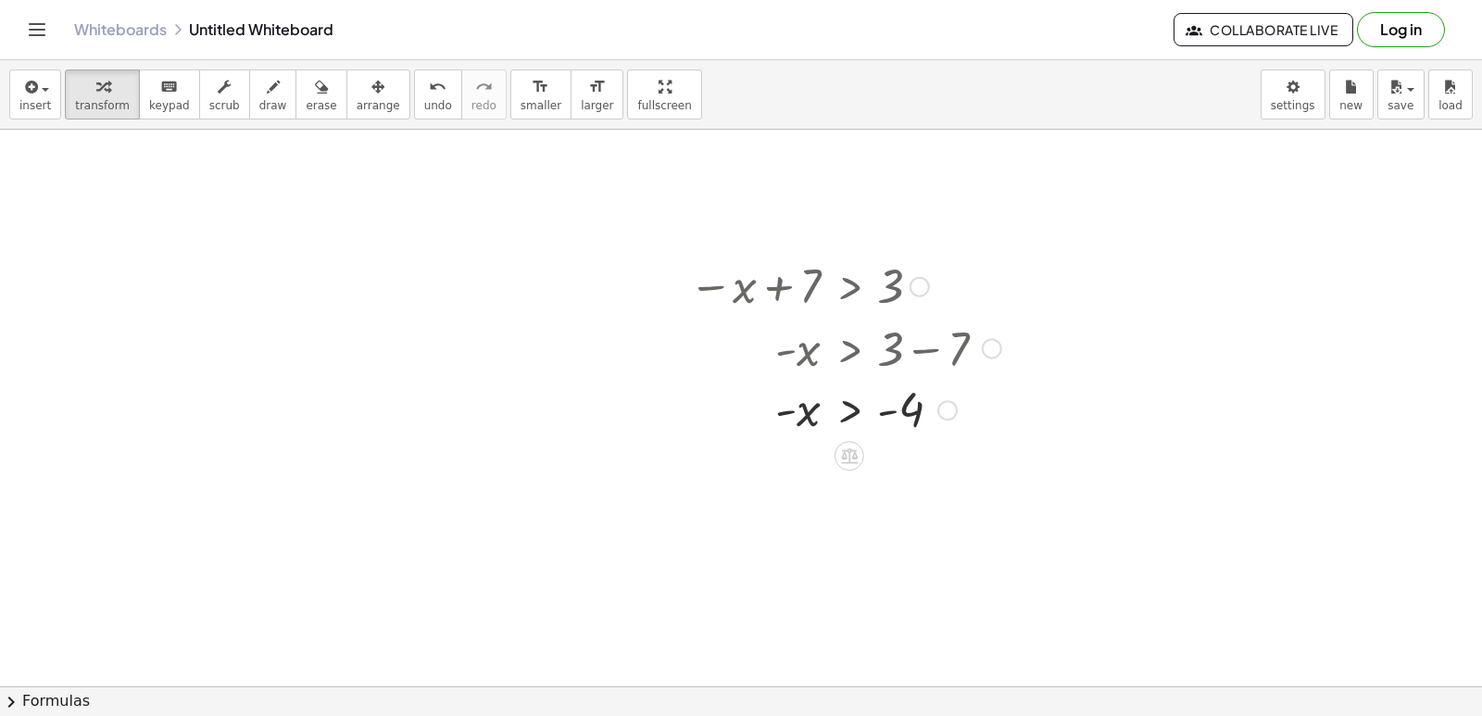
scroll to position [3617, 0]
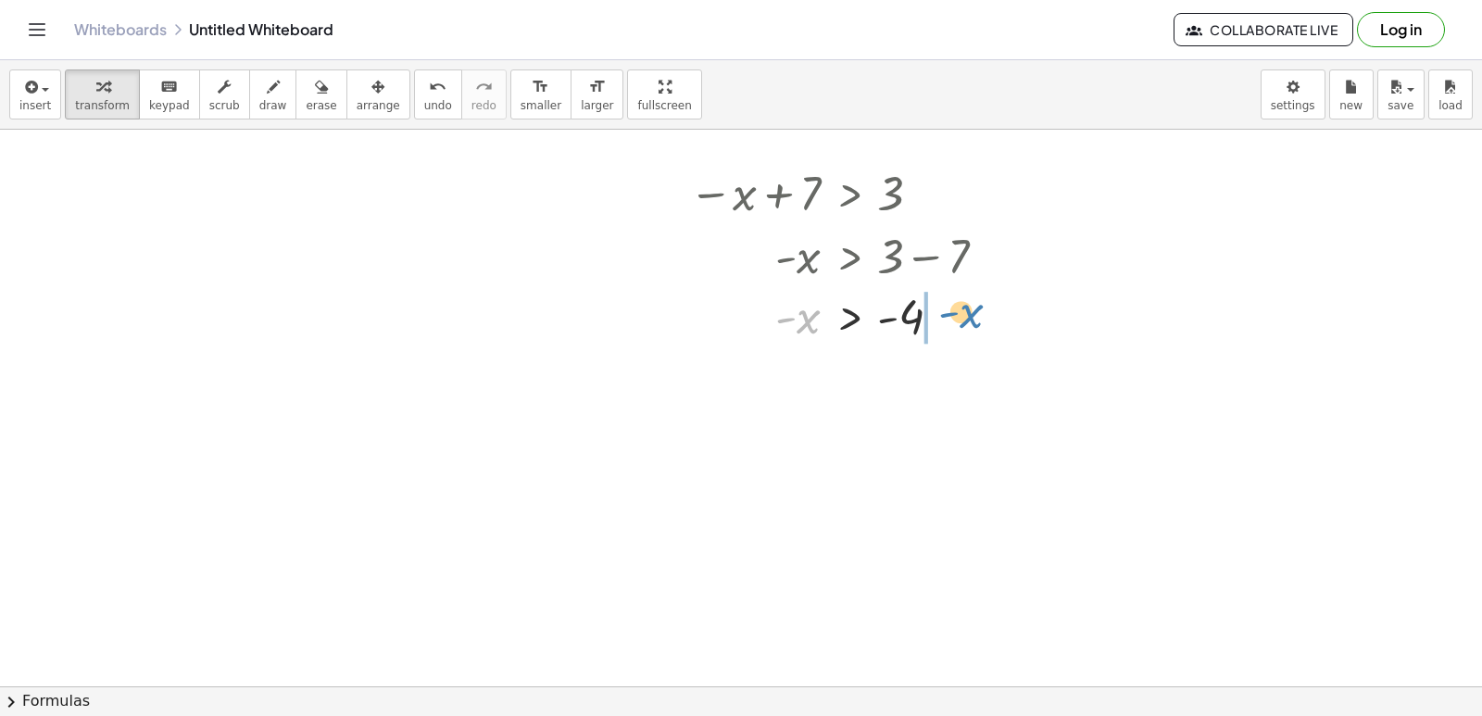
drag, startPoint x: 786, startPoint y: 314, endPoint x: 941, endPoint y: 302, distance: 155.1
click at [946, 305] on div at bounding box center [845, 316] width 331 height 61
drag, startPoint x: 899, startPoint y: 369, endPoint x: 1050, endPoint y: 372, distance: 151.0
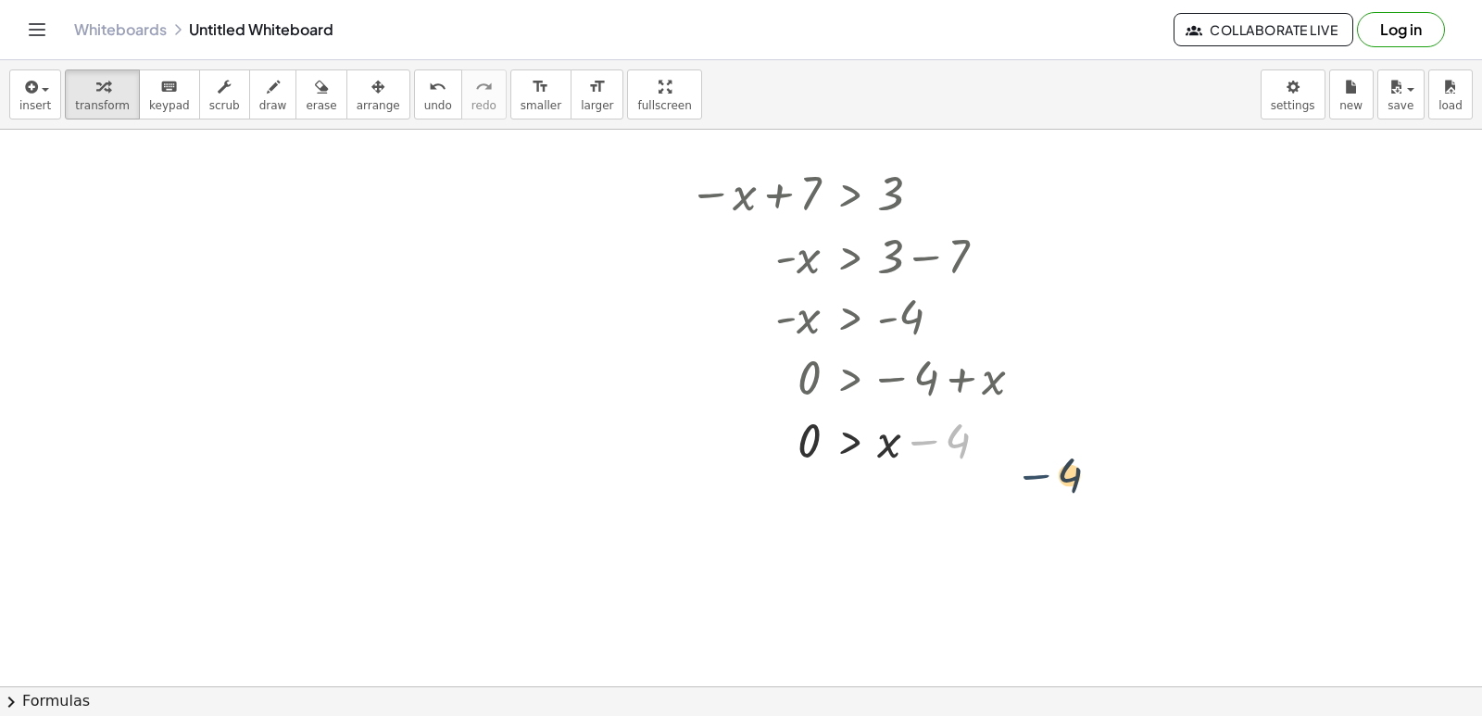
drag, startPoint x: 931, startPoint y: 433, endPoint x: 1015, endPoint y: 419, distance: 85.4
click at [1030, 428] on div at bounding box center [864, 438] width 368 height 63
drag, startPoint x: 922, startPoint y: 426, endPoint x: 941, endPoint y: 437, distance: 21.6
click at [946, 444] on div at bounding box center [864, 438] width 368 height 63
click at [930, 444] on div at bounding box center [864, 438] width 368 height 63
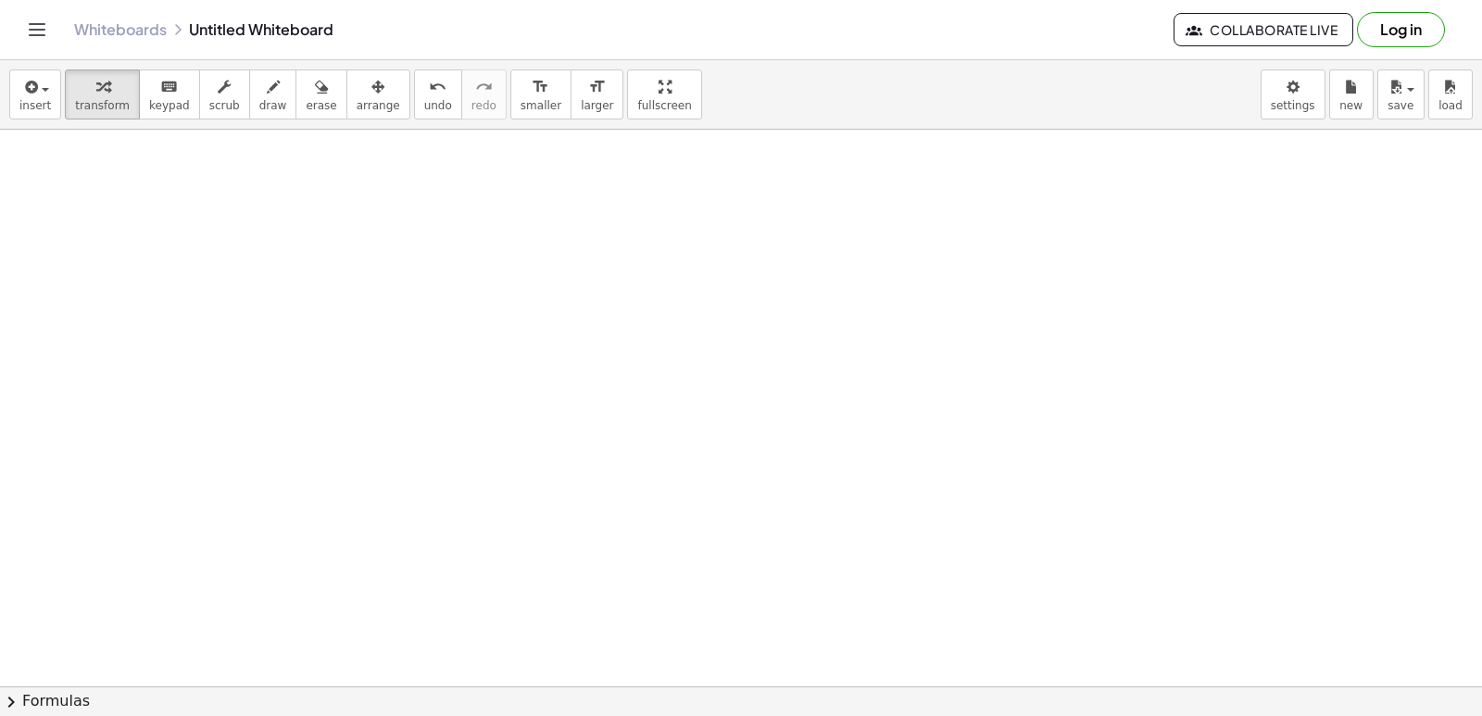
scroll to position [4266, 0]
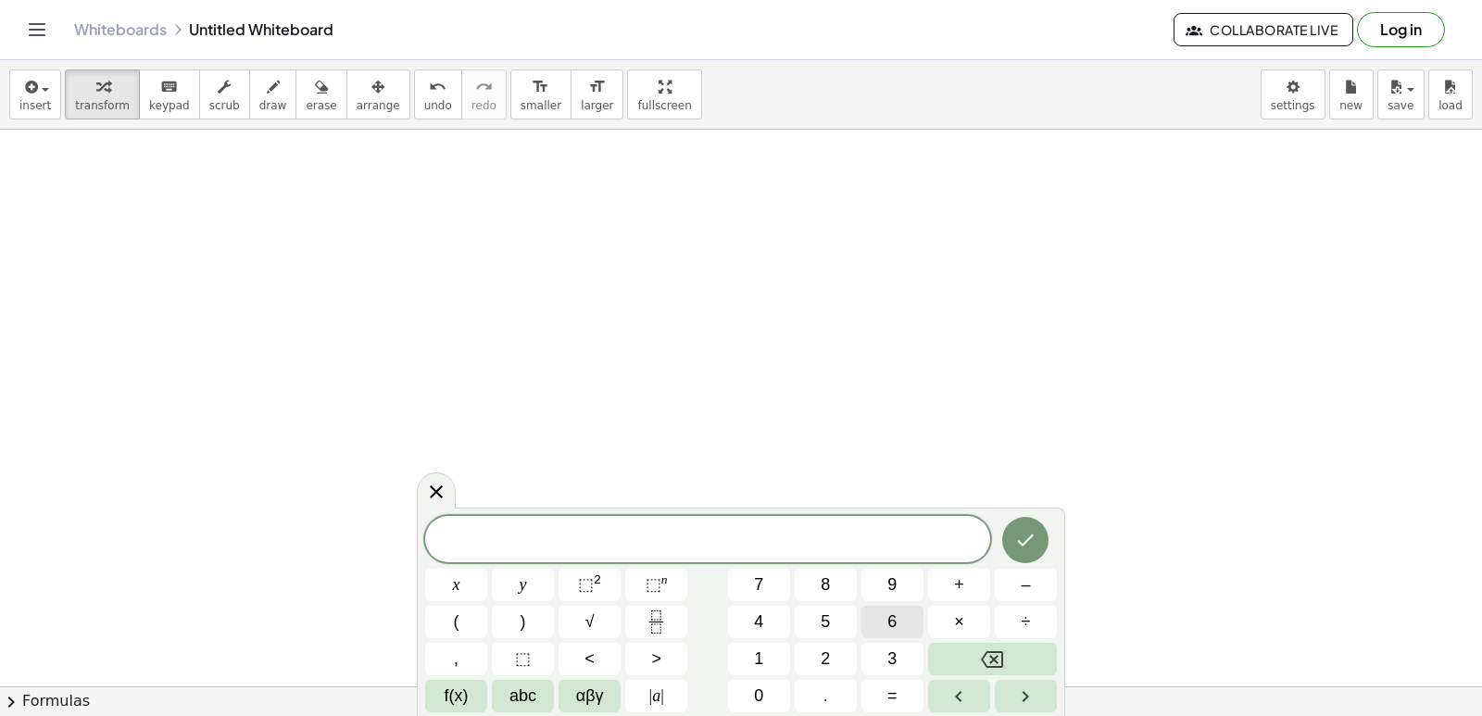
click at [835, 606] on div "​ x y ⬚ 2 ⬚ n 7 8 9 + – ( ) √ 4 5 6 × ÷ , ⬚ < > 1 2 3 f(x) abc αβγ | a | 0 . =" at bounding box center [741, 614] width 632 height 196
click at [465, 587] on button "x" at bounding box center [456, 585] width 62 height 32
click at [887, 593] on span "9" at bounding box center [891, 584] width 9 height 25
click at [991, 650] on icon "Backspace" at bounding box center [992, 659] width 22 height 22
click at [987, 648] on icon "Backspace" at bounding box center [992, 659] width 22 height 22
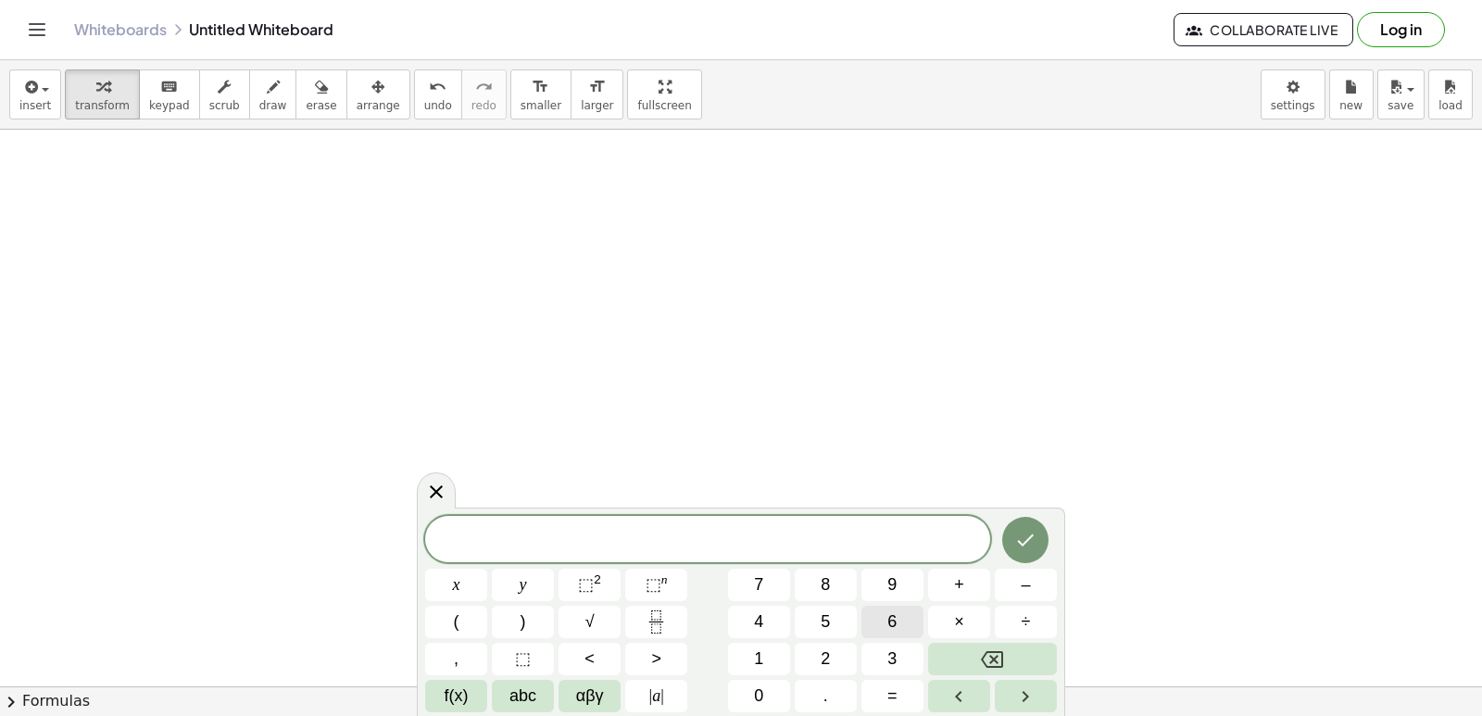
click at [891, 609] on button "6" at bounding box center [892, 622] width 62 height 32
click at [470, 583] on button "x" at bounding box center [456, 585] width 62 height 32
click at [940, 583] on button "+" at bounding box center [959, 585] width 62 height 32
click at [811, 662] on button "2" at bounding box center [826, 659] width 62 height 32
click at [817, 616] on button "5" at bounding box center [826, 622] width 62 height 32
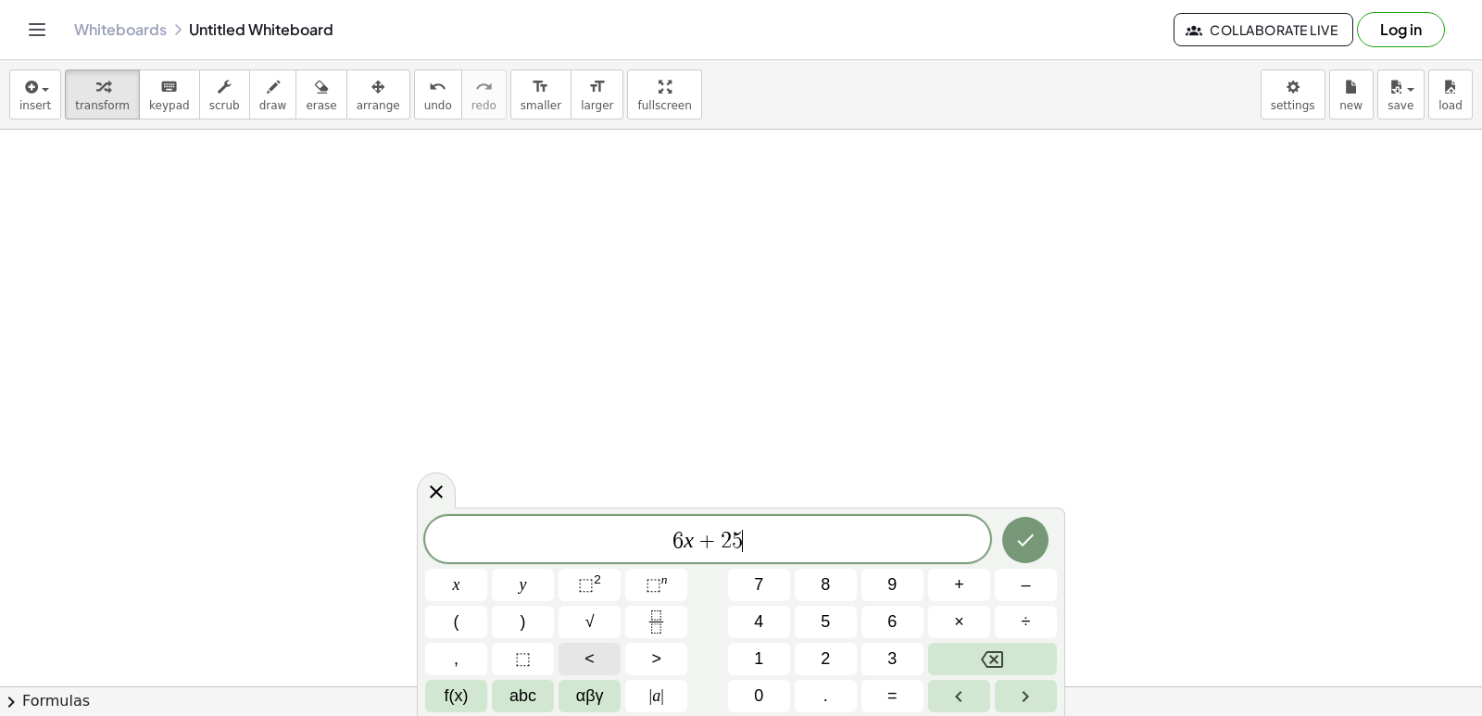
click at [695, 693] on div "6 x + 2 5 ​ x y ⬚ 2 ⬚ n 7 8 9 + – ( ) √ 4 5 6 × ÷ , ⬚ < > 1 2 3 f(x) abc αβγ | …" at bounding box center [741, 614] width 632 height 196
click at [896, 692] on span "=" at bounding box center [892, 695] width 10 height 25
click at [983, 654] on icon "Backspace" at bounding box center [992, 659] width 22 height 22
click at [586, 657] on span "<" at bounding box center [589, 658] width 10 height 25
click at [882, 691] on button "=" at bounding box center [892, 696] width 62 height 32
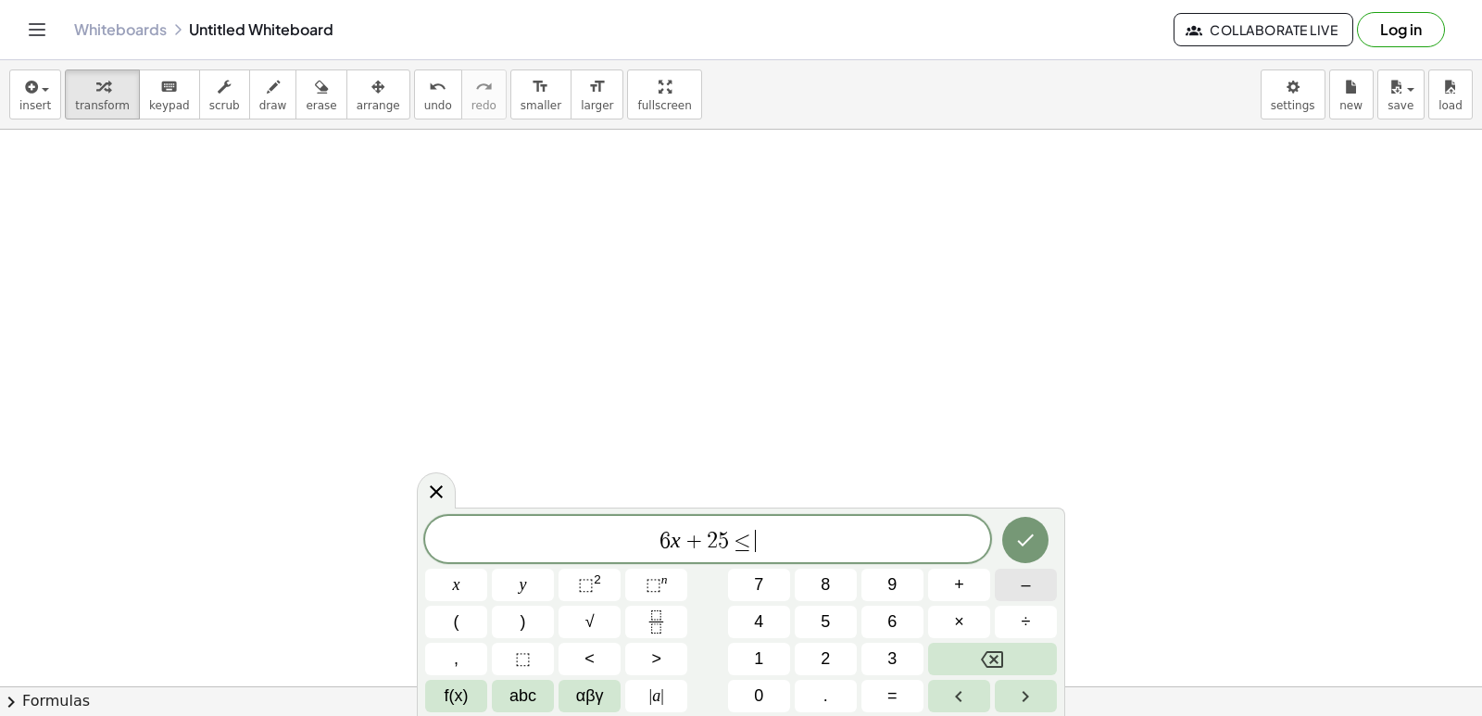
click at [990, 586] on div "6 x + 2 5 ≤ ​ x y ⬚ 2 ⬚ n 7 8 9 + – ( ) √ 4 5 6 × ÷ , ⬚ < > 1 2 3 f(x) abc αβγ …" at bounding box center [741, 614] width 632 height 196
click at [750, 655] on button "1" at bounding box center [759, 659] width 62 height 32
click at [753, 656] on button "1" at bounding box center [759, 659] width 62 height 32
click at [1019, 533] on icon "Done" at bounding box center [1025, 540] width 22 height 22
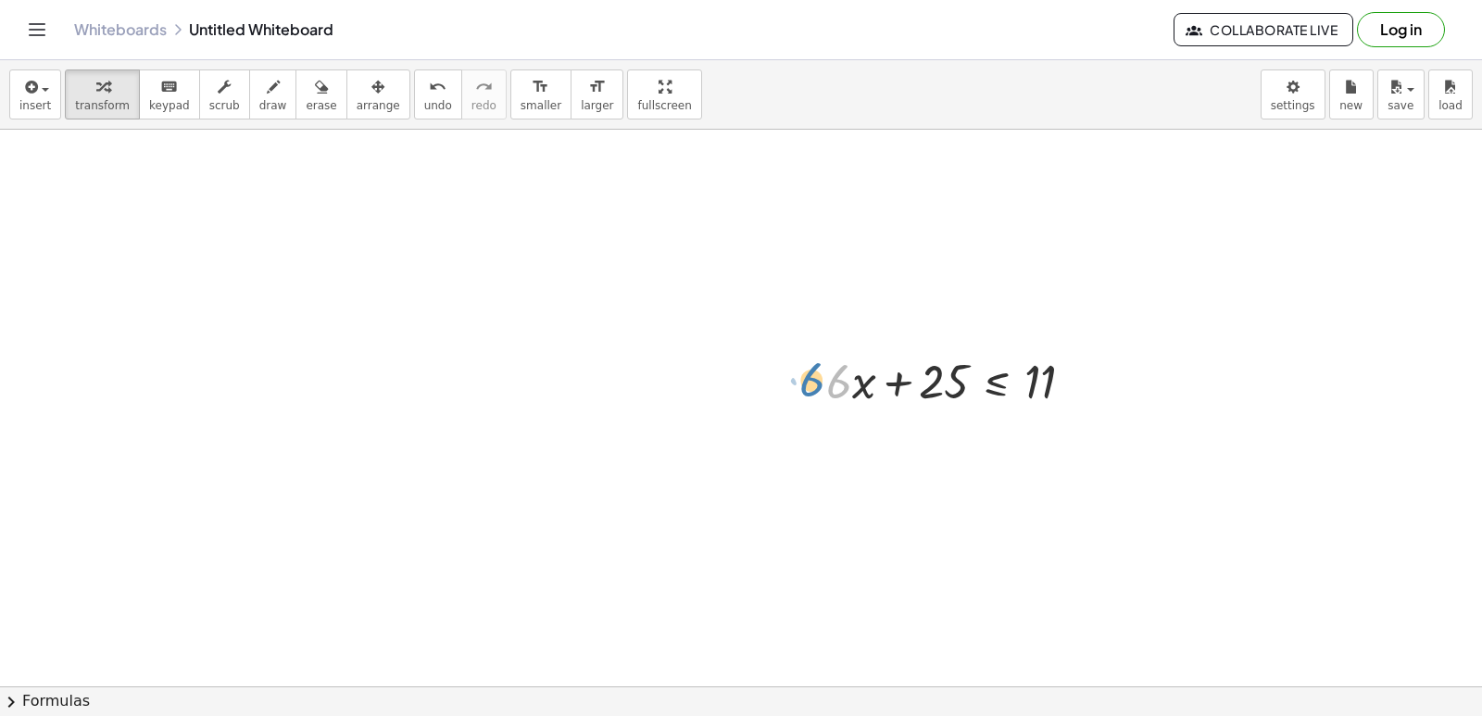
drag, startPoint x: 843, startPoint y: 391, endPoint x: 812, endPoint y: 388, distance: 30.7
click at [812, 388] on div "· 6 + · x + · 6 · x + 25 ≤ 11" at bounding box center [950, 380] width 305 height 72
drag, startPoint x: 931, startPoint y: 394, endPoint x: 1095, endPoint y: 398, distance: 164.9
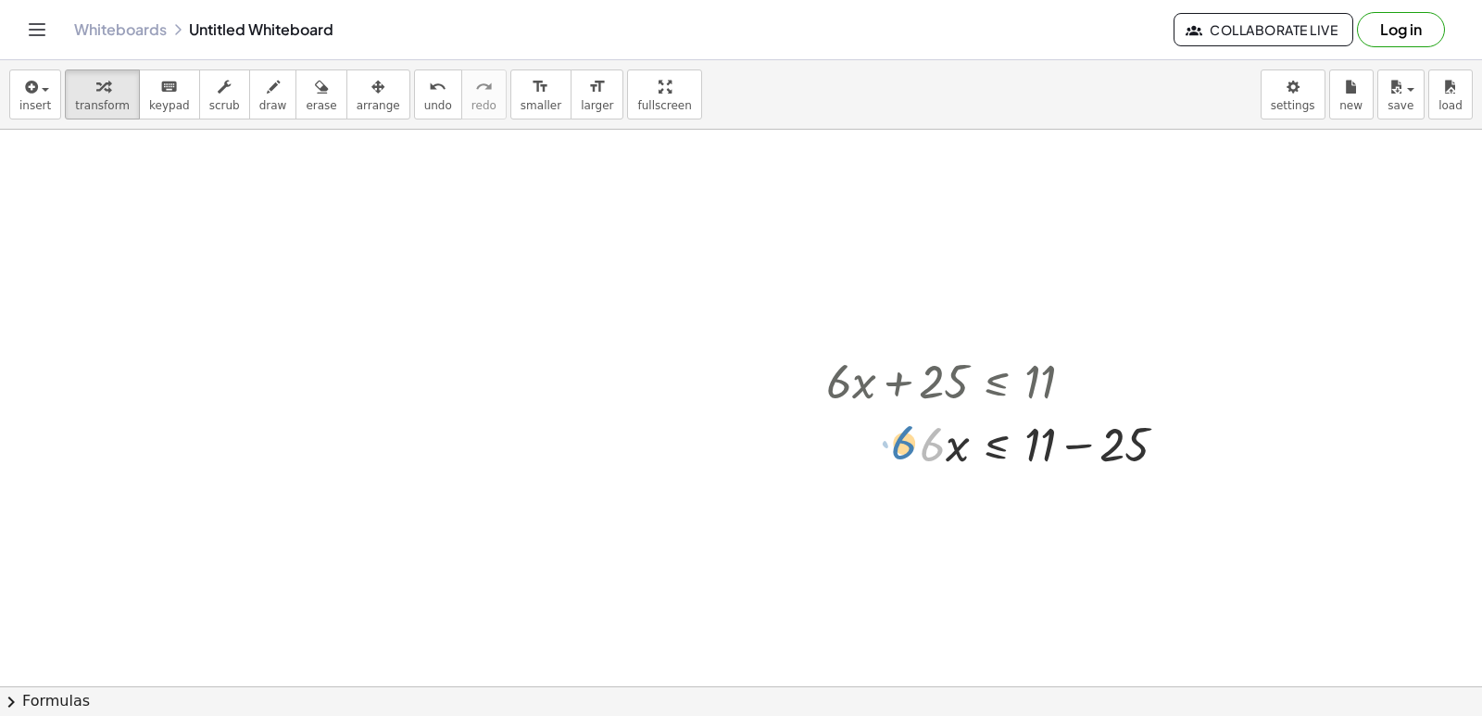
drag, startPoint x: 913, startPoint y: 458, endPoint x: 707, endPoint y: 325, distance: 245.0
click at [1080, 443] on div at bounding box center [1004, 442] width 375 height 63
click at [1058, 519] on div at bounding box center [1004, 505] width 375 height 63
click at [1050, 514] on div at bounding box center [1004, 505] width 375 height 63
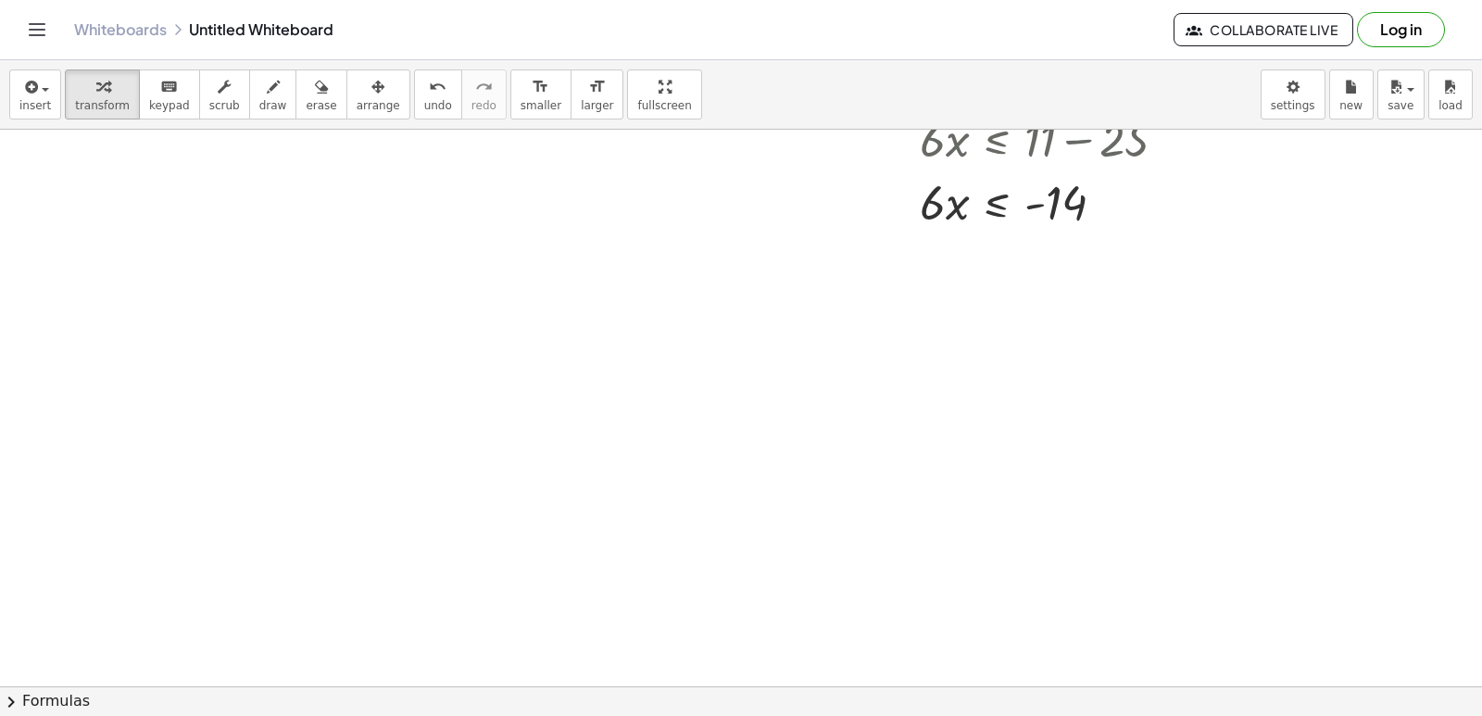
scroll to position [4823, 0]
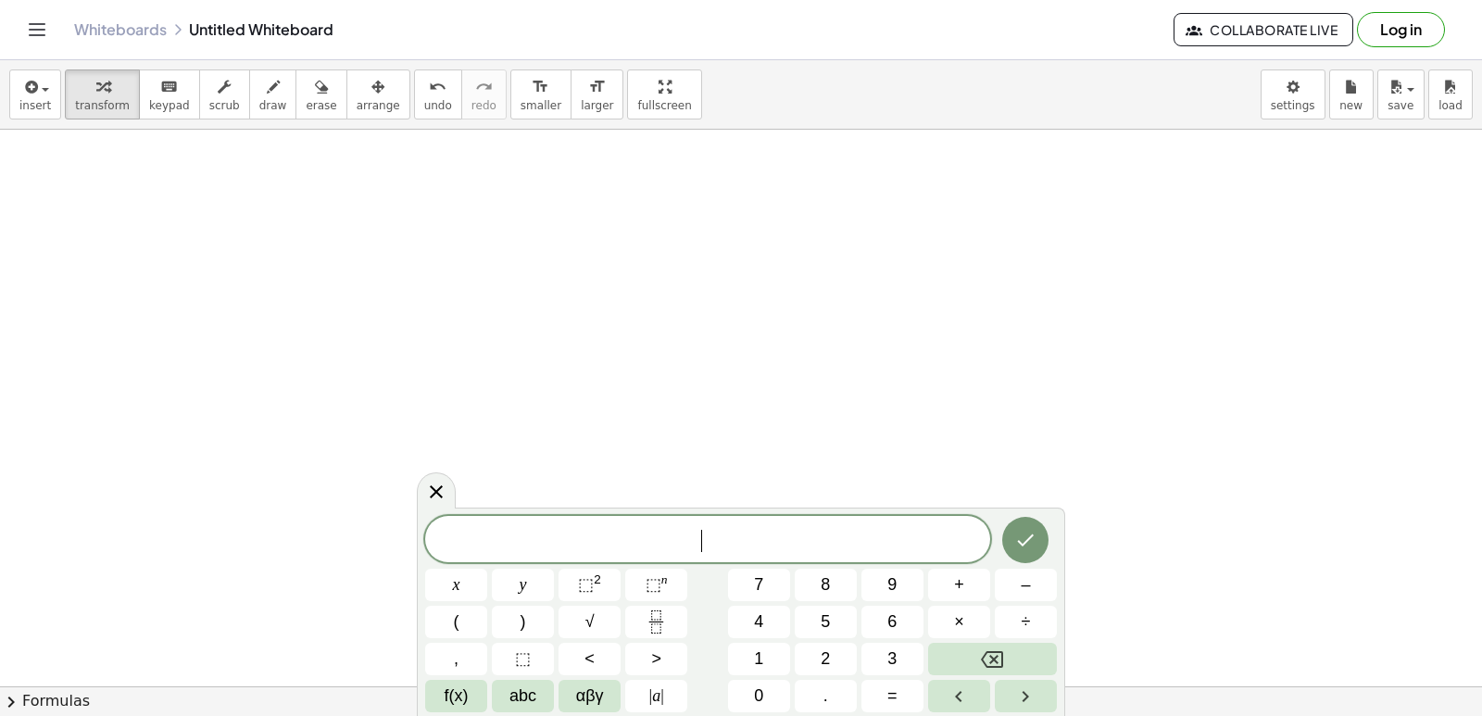
click at [469, 560] on div "​" at bounding box center [707, 539] width 565 height 46
click at [489, 580] on div "​ x y ⬚ 2 ⬚ n 7 8 9 + – ( ) √ 4 5 6 × ÷ , ⬚ < > 1 2 3 f(x) abc αβγ | a | 0 . =" at bounding box center [741, 614] width 632 height 196
click at [462, 581] on button "x" at bounding box center [456, 585] width 62 height 32
click at [597, 582] on sup "2" at bounding box center [597, 579] width 7 height 14
click at [949, 578] on button "+" at bounding box center [959, 585] width 62 height 32
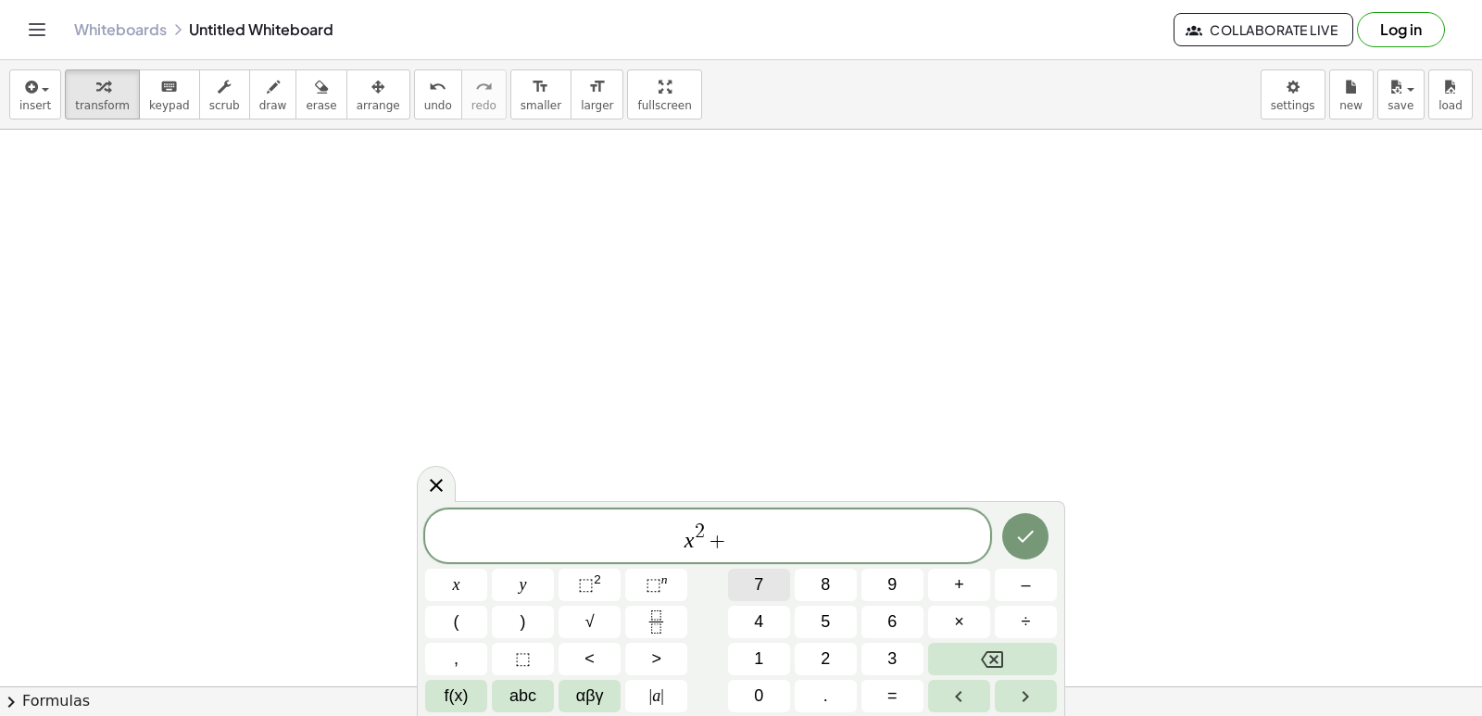
click at [774, 575] on button "7" at bounding box center [759, 585] width 62 height 32
click at [464, 569] on button "x" at bounding box center [456, 585] width 62 height 32
click at [963, 590] on span "+" at bounding box center [959, 584] width 10 height 25
click at [752, 660] on button "1" at bounding box center [759, 659] width 62 height 32
click at [752, 657] on button "1" at bounding box center [759, 659] width 62 height 32
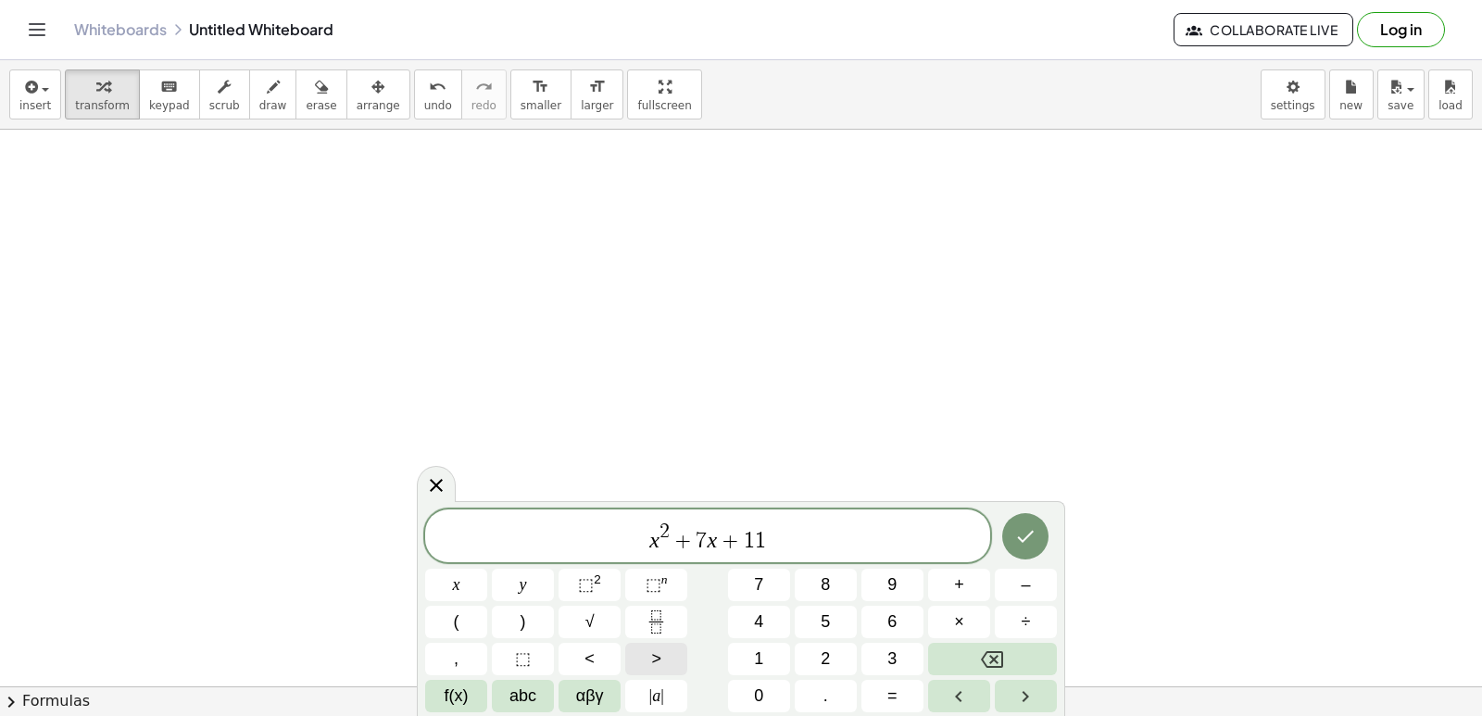
click at [656, 669] on span ">" at bounding box center [656, 658] width 10 height 25
click at [889, 707] on span "=" at bounding box center [892, 695] width 10 height 25
click at [759, 690] on span "0" at bounding box center [758, 695] width 9 height 25
click at [1036, 534] on button "Done" at bounding box center [1025, 536] width 46 height 46
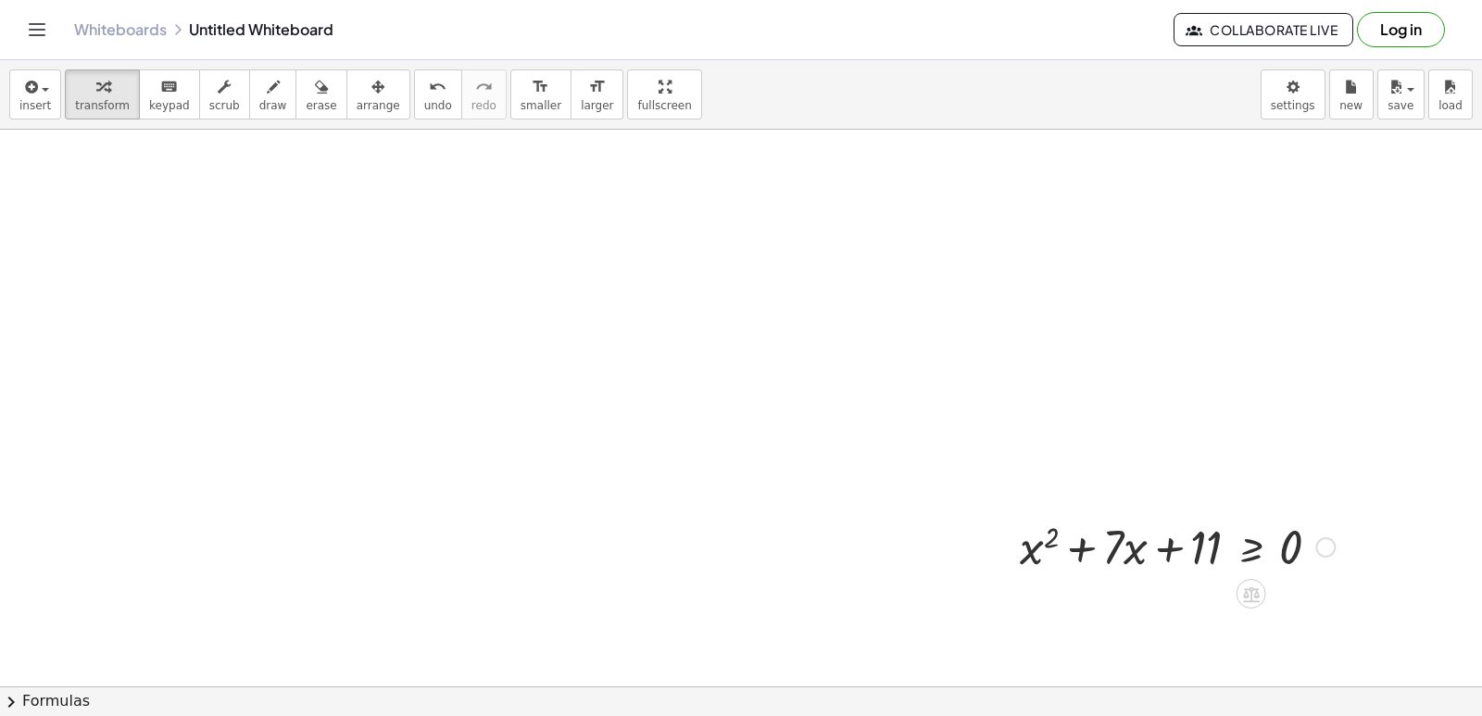
click at [1034, 535] on div at bounding box center [1176, 545] width 333 height 63
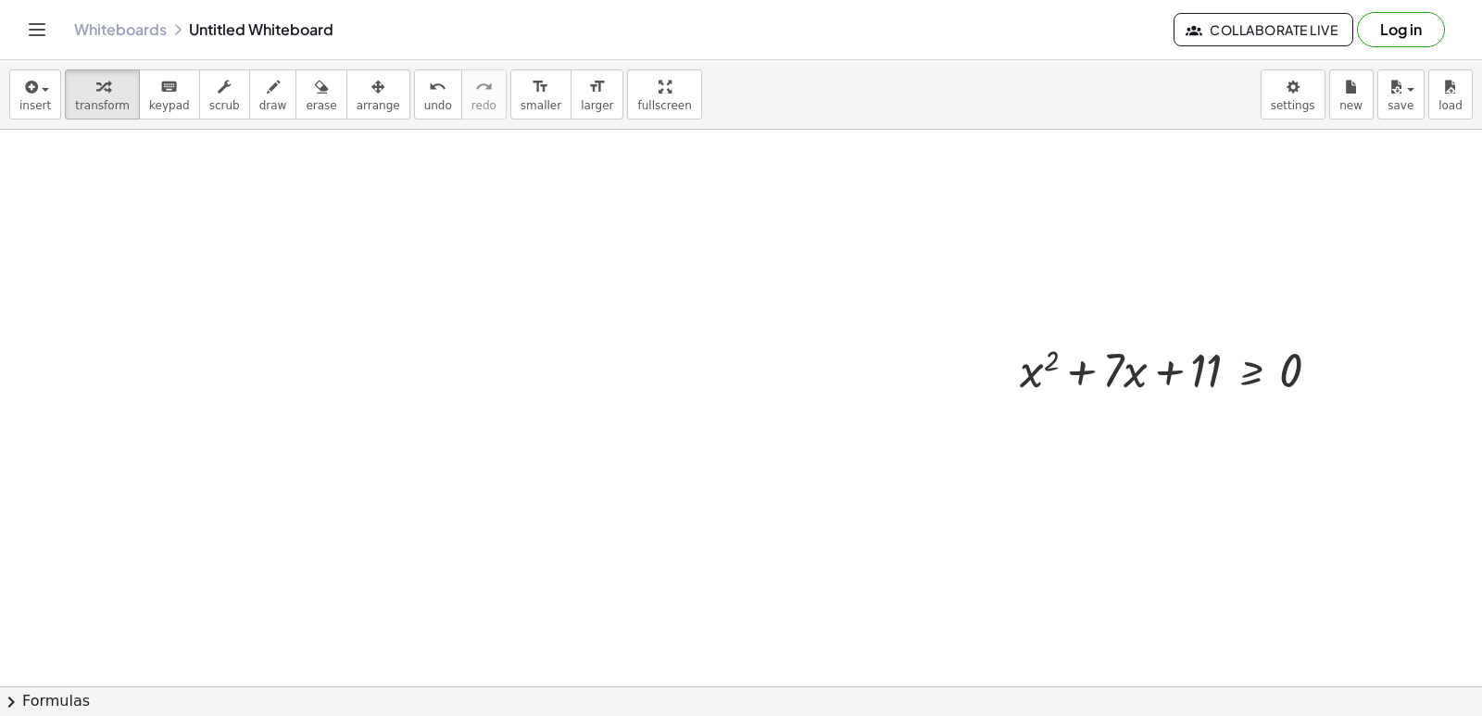
scroll to position [5009, 0]
drag, startPoint x: 1100, startPoint y: 457, endPoint x: 1087, endPoint y: 484, distance: 29.8
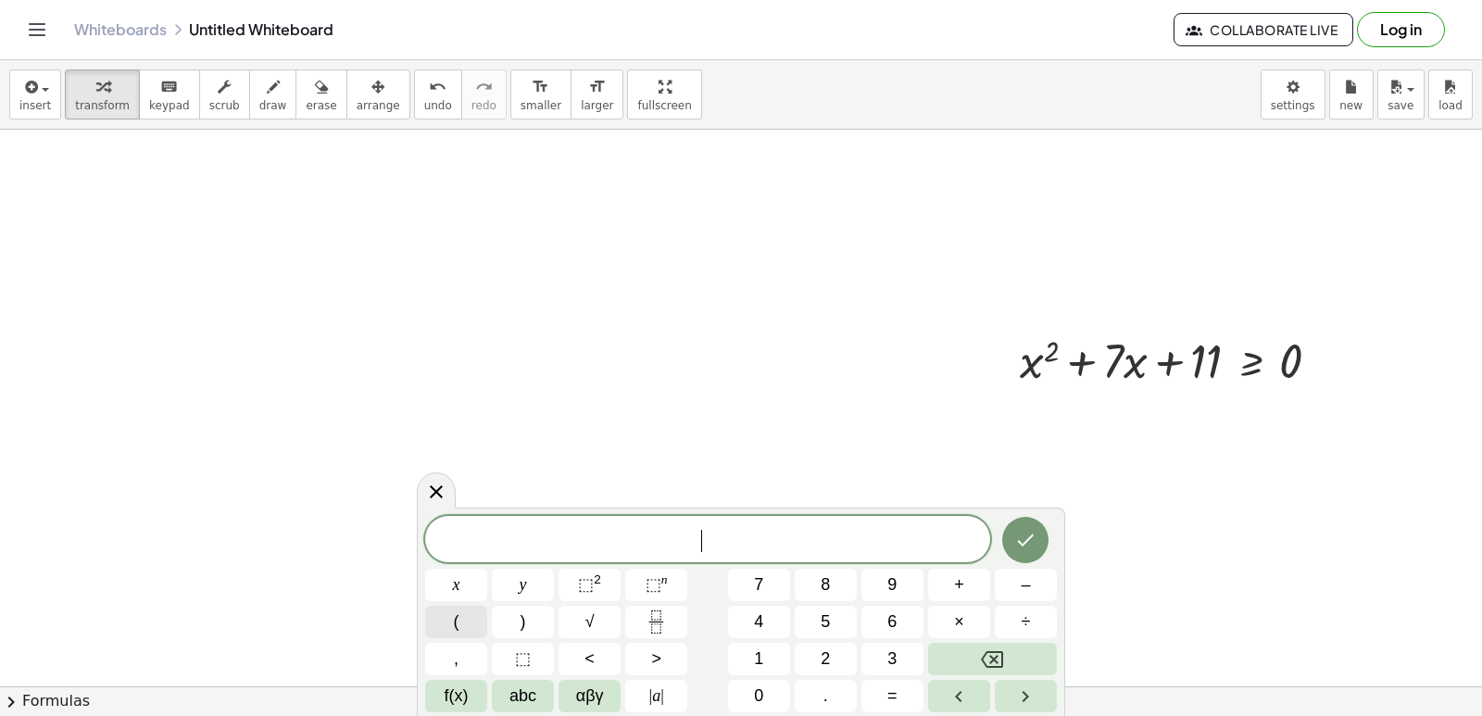
click at [459, 609] on button "(" at bounding box center [456, 622] width 62 height 32
click at [460, 585] on button "x" at bounding box center [456, 585] width 62 height 32
click at [955, 581] on span "+" at bounding box center [959, 584] width 10 height 25
click at [1024, 529] on icon "Done" at bounding box center [1025, 538] width 22 height 22
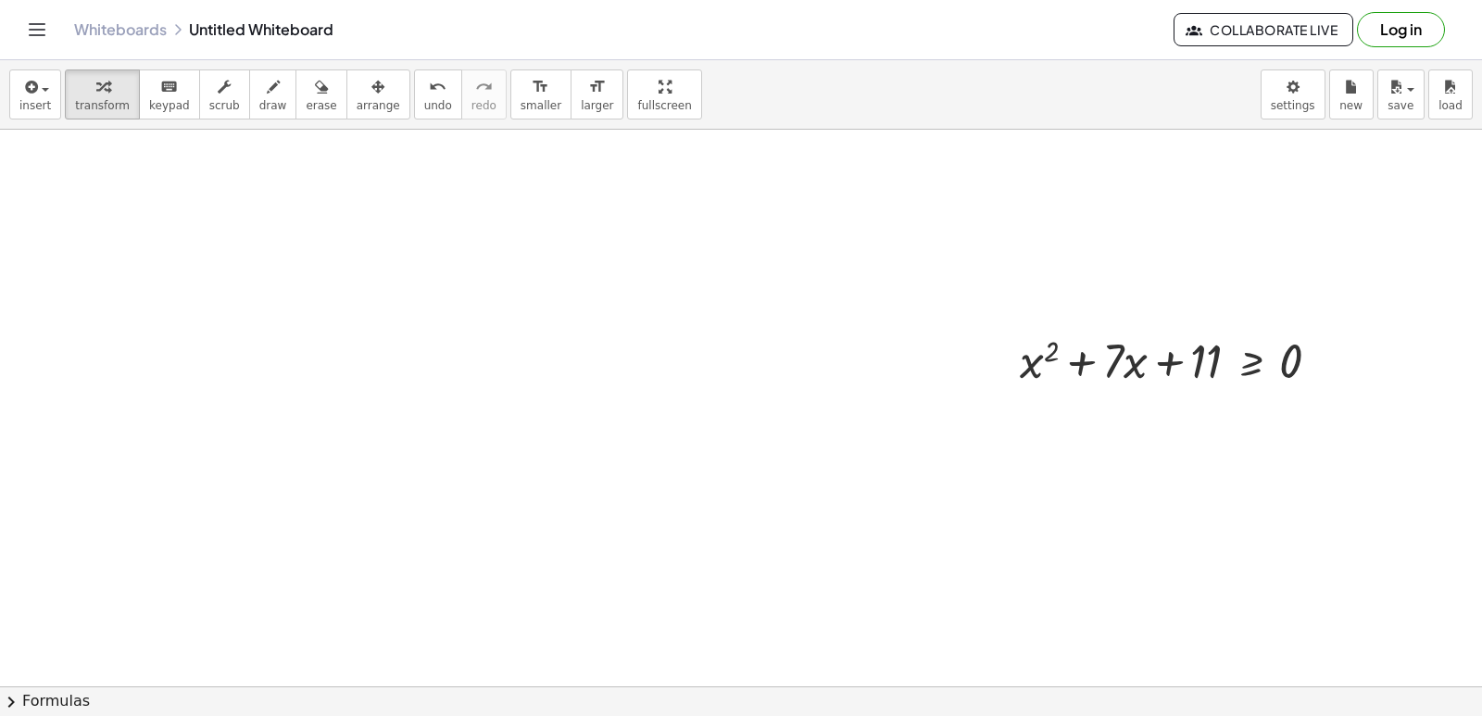
drag, startPoint x: 960, startPoint y: 269, endPoint x: 957, endPoint y: 284, distance: 16.0
drag, startPoint x: 913, startPoint y: 342, endPoint x: 908, endPoint y: 350, distance: 9.5
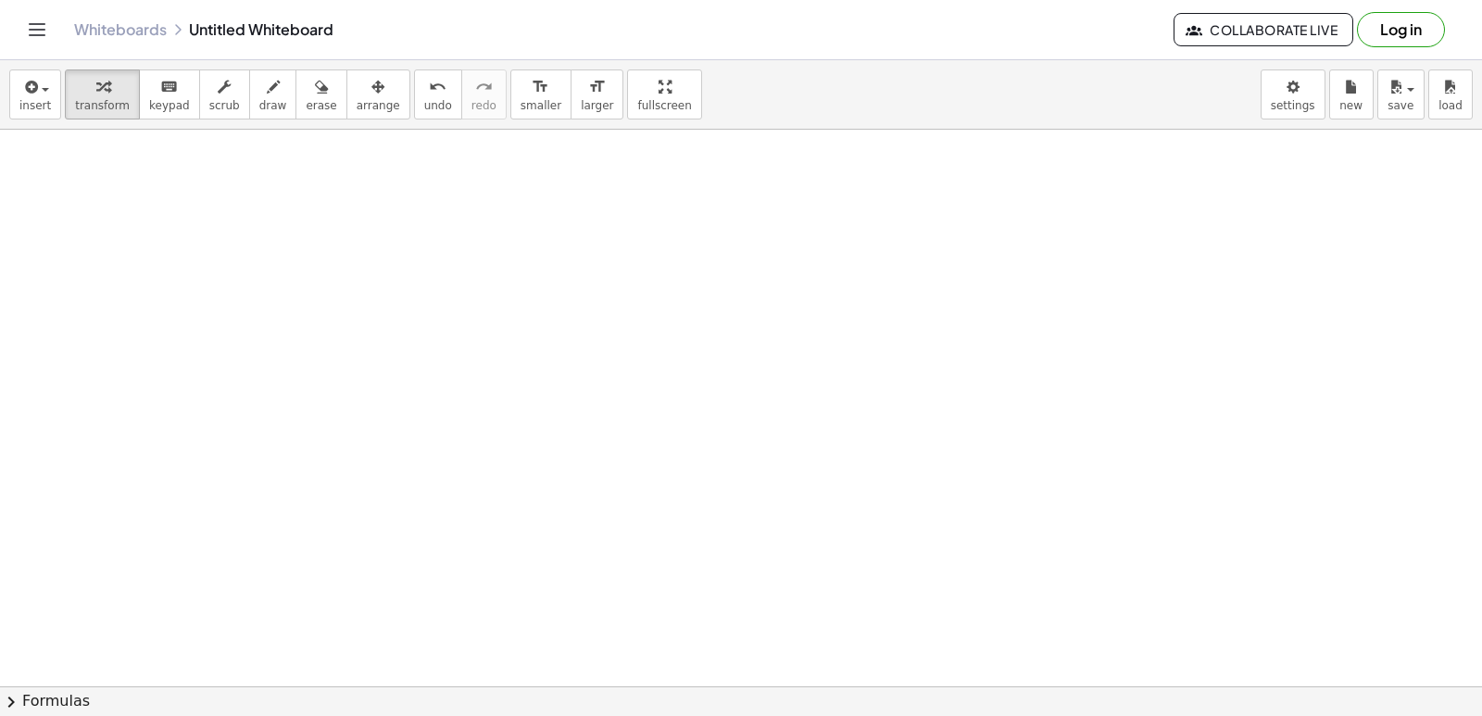
drag, startPoint x: 868, startPoint y: 447, endPoint x: 842, endPoint y: 488, distance: 48.3
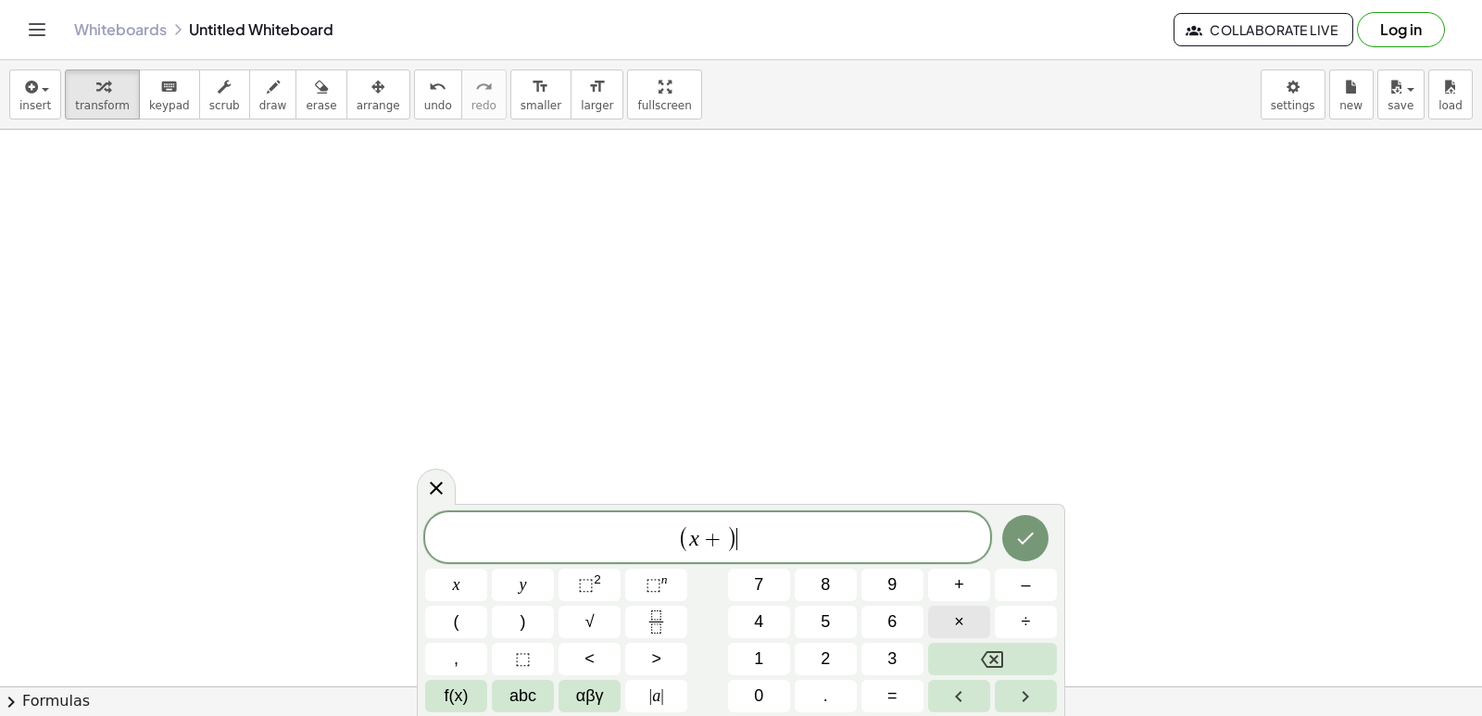
click at [969, 632] on button "×" at bounding box center [959, 622] width 62 height 32
click at [968, 647] on button "Backspace" at bounding box center [992, 659] width 129 height 32
click at [963, 648] on button "Backspace" at bounding box center [992, 659] width 129 height 32
click at [962, 656] on button "Backspace" at bounding box center [992, 659] width 129 height 32
click at [960, 657] on button "Backspace" at bounding box center [992, 659] width 129 height 32
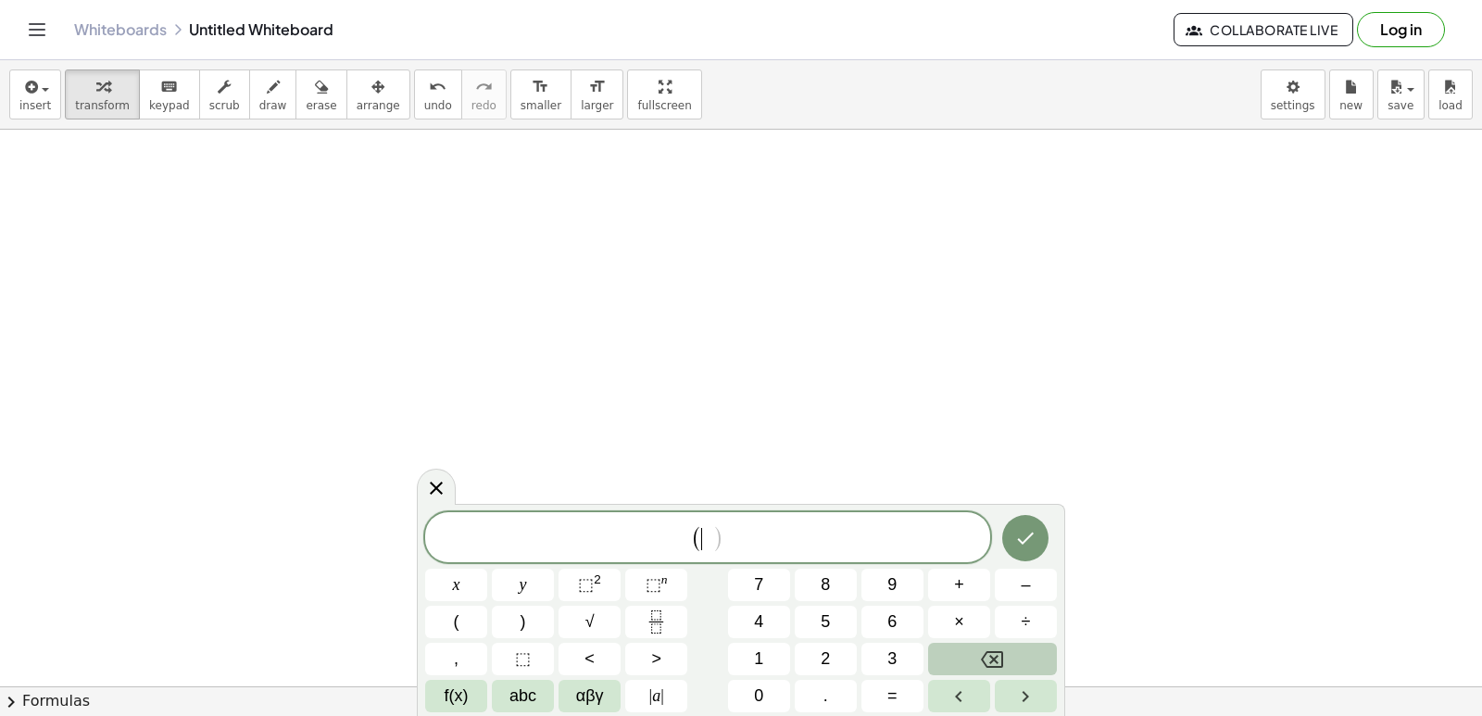
click at [961, 661] on button "Backspace" at bounding box center [992, 659] width 129 height 32
click at [962, 661] on button "Backspace" at bounding box center [992, 659] width 129 height 32
click at [963, 659] on button "Backspace" at bounding box center [992, 659] width 129 height 32
click at [458, 574] on button "x" at bounding box center [456, 585] width 62 height 32
click at [587, 582] on span "⬚" at bounding box center [586, 584] width 16 height 19
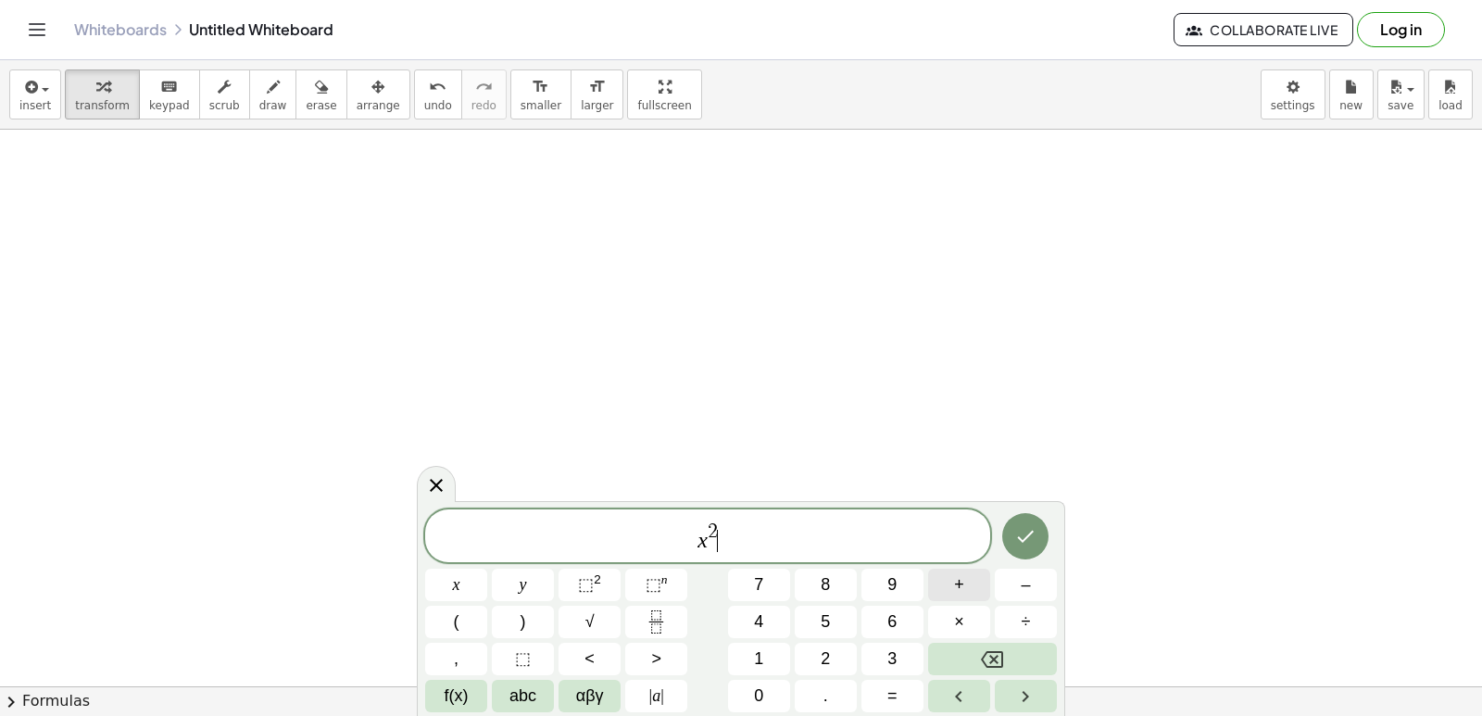
click at [962, 581] on span "+" at bounding box center [959, 584] width 10 height 25
click at [760, 573] on span "7" at bounding box center [758, 584] width 9 height 25
click at [445, 571] on button "x" at bounding box center [456, 585] width 62 height 32
click at [950, 576] on button "+" at bounding box center [959, 585] width 62 height 32
click at [756, 604] on div "x 2 + 7 x + ​ x y ⬚ 2 ⬚ n 7 8 9 + – ( ) √ 4 5 6 × ÷ , ⬚ < > 1 2 3 f(x) abc αβγ …" at bounding box center [741, 610] width 632 height 203
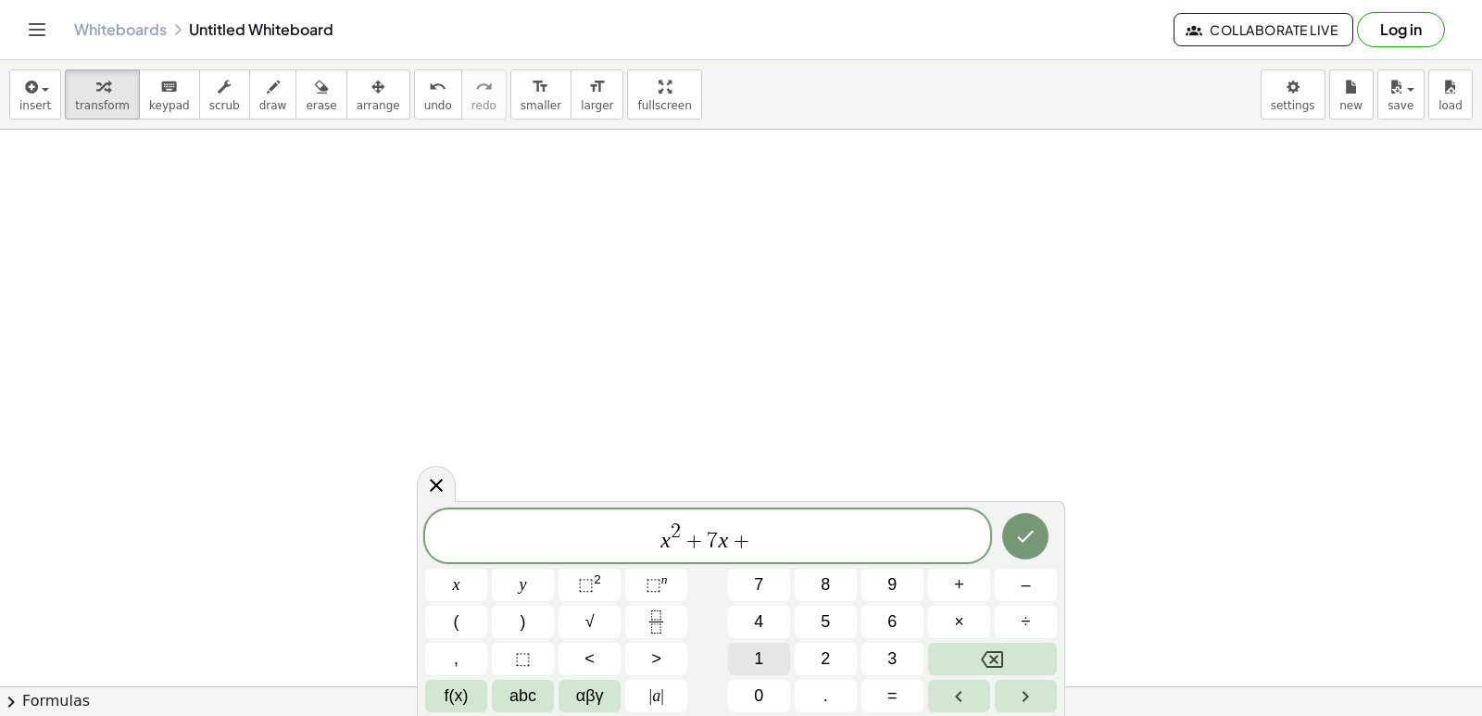
click at [771, 649] on button "1" at bounding box center [759, 659] width 62 height 32
click at [839, 656] on button "2" at bounding box center [826, 659] width 62 height 32
click at [600, 651] on button "<" at bounding box center [589, 659] width 62 height 32
click at [907, 696] on button "=" at bounding box center [892, 696] width 62 height 32
click at [757, 688] on button "0" at bounding box center [759, 696] width 62 height 32
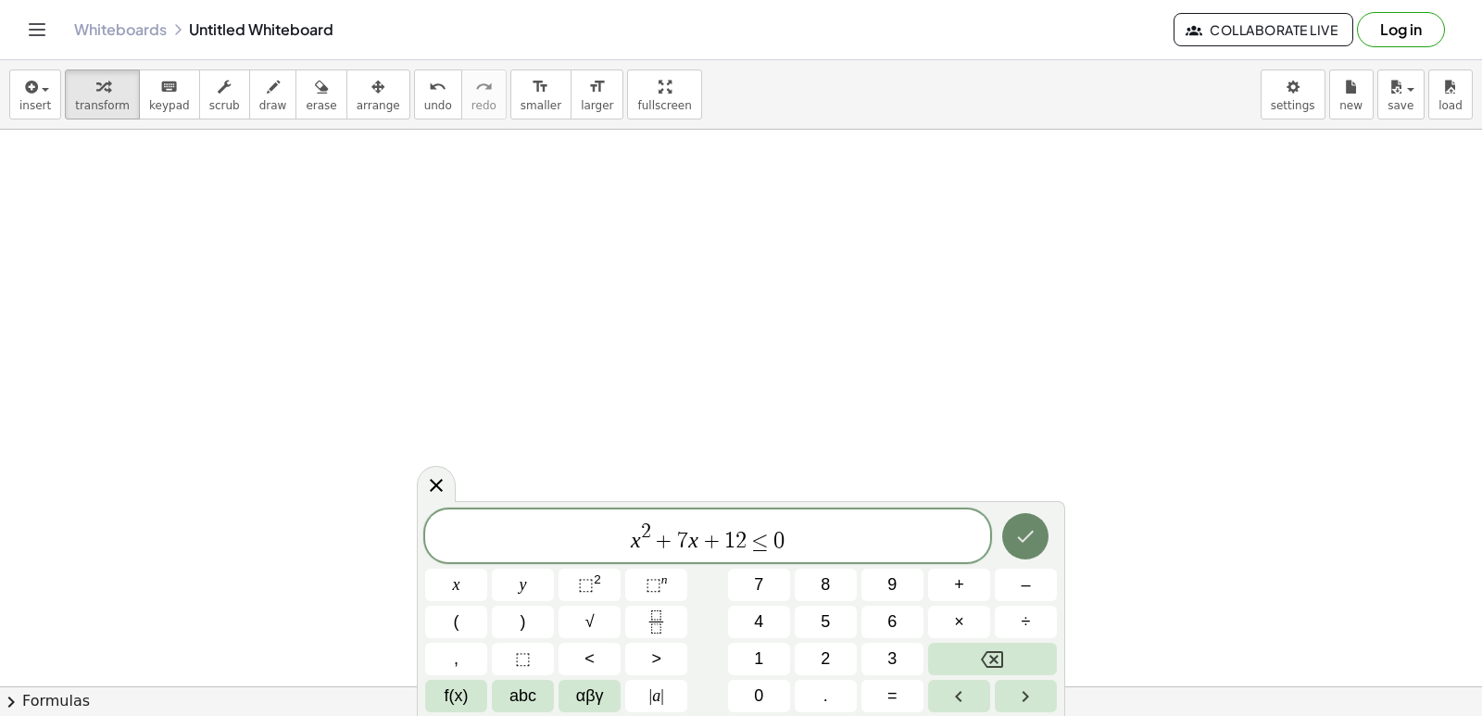
click at [1043, 532] on button "Done" at bounding box center [1025, 536] width 46 height 46
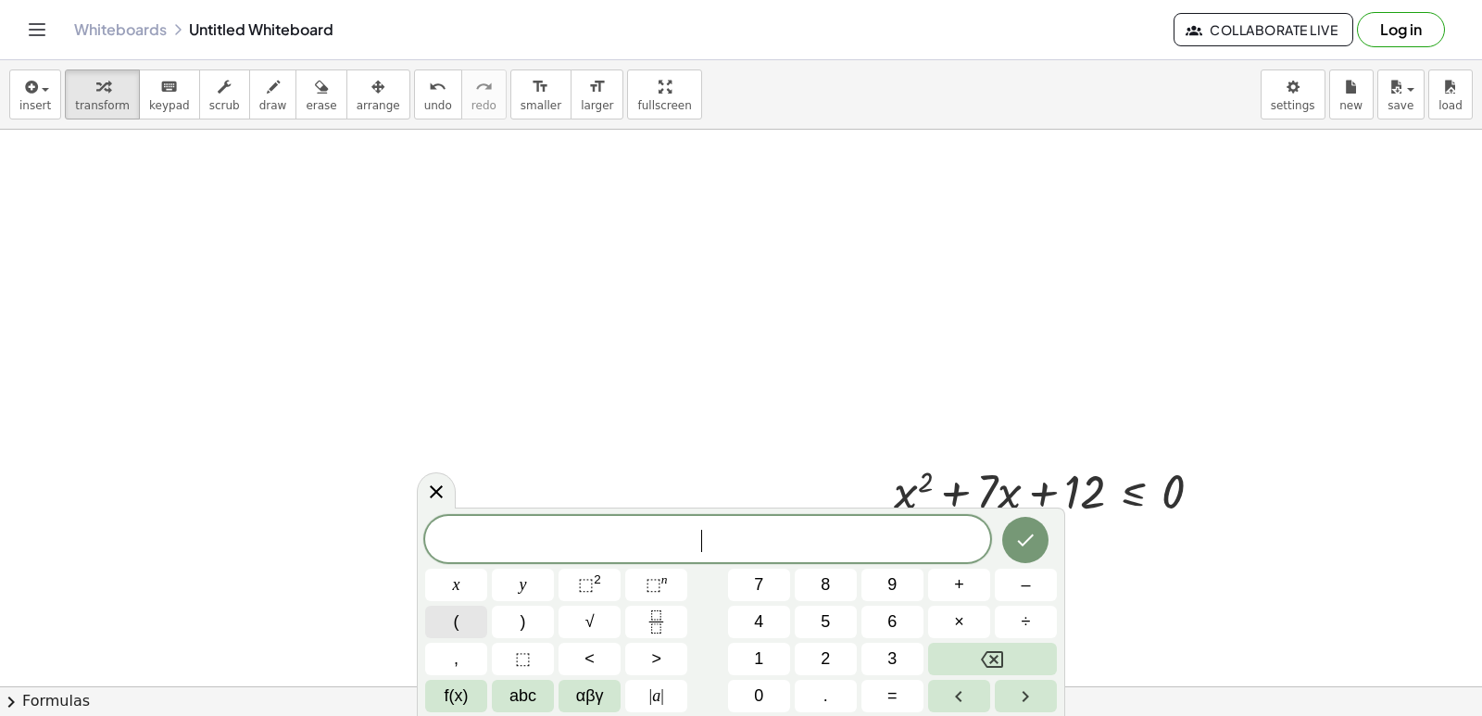
click at [469, 614] on button "(" at bounding box center [456, 622] width 62 height 32
click at [472, 580] on button "x" at bounding box center [456, 585] width 62 height 32
click at [939, 578] on button "+" at bounding box center [959, 585] width 62 height 32
drag, startPoint x: 746, startPoint y: 602, endPoint x: 750, endPoint y: 613, distance: 11.7
click at [750, 613] on div "( x + ) x y ⬚ 2 ⬚ n 7 8 9 + – ( ) √ 4 5 6 × ÷ , ⬚ < > 1 2 3 f(x) abc αβγ | a | …" at bounding box center [741, 612] width 632 height 200
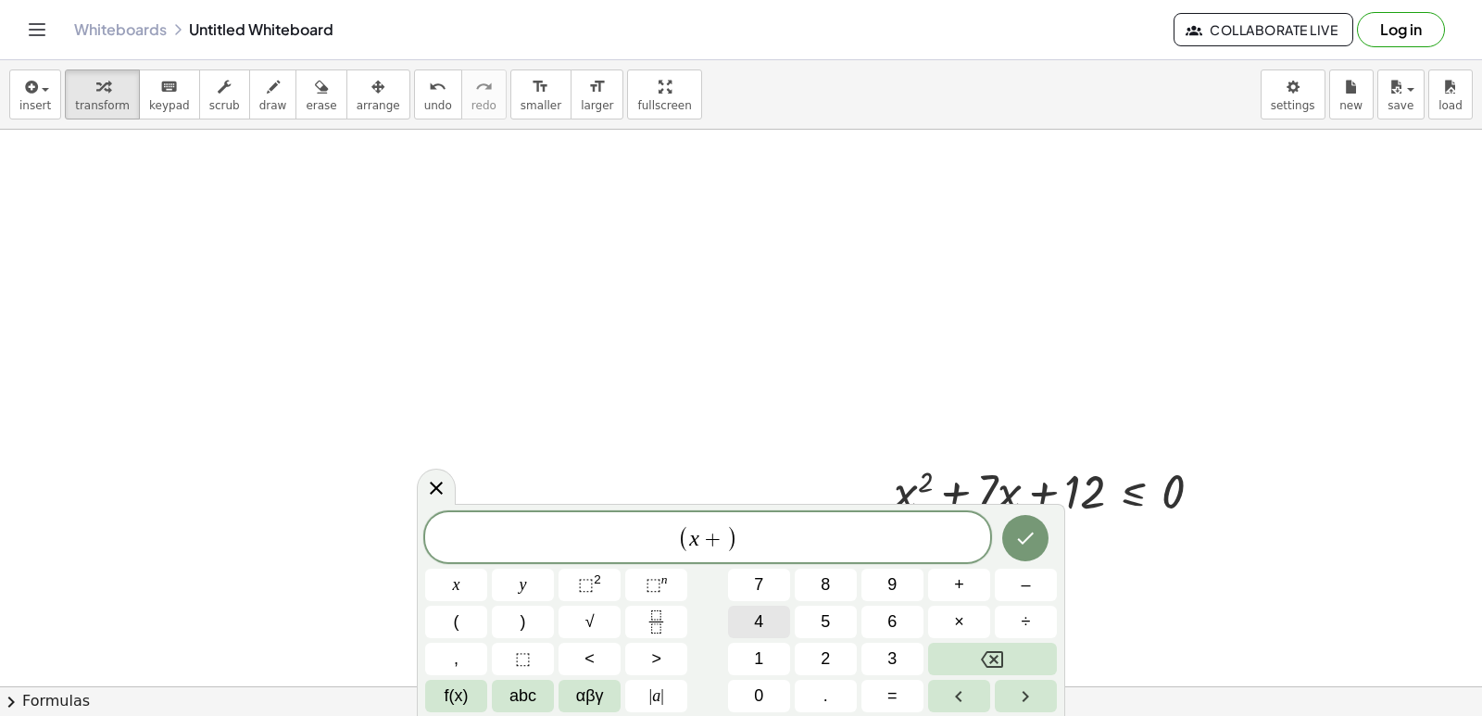
click at [749, 614] on button "4" at bounding box center [759, 622] width 62 height 32
click at [770, 542] on span "( x + 4 ) ​" at bounding box center [707, 538] width 565 height 31
click at [469, 610] on button "(" at bounding box center [456, 622] width 62 height 32
click at [448, 576] on button "x" at bounding box center [456, 585] width 62 height 32
click at [962, 573] on span "+" at bounding box center [959, 584] width 10 height 25
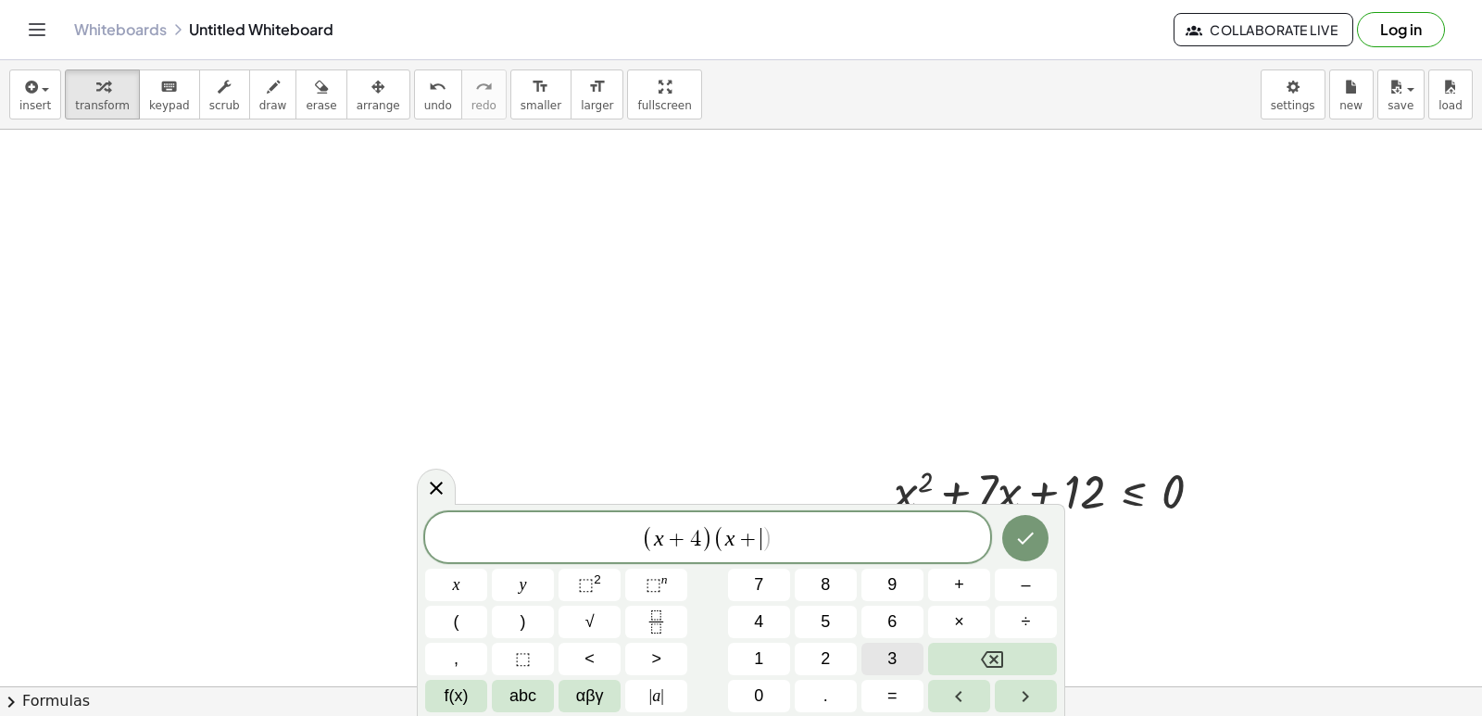
click at [890, 657] on span "3" at bounding box center [891, 658] width 9 height 25
click at [535, 610] on button ")" at bounding box center [523, 622] width 62 height 32
click at [1034, 546] on icon "Done" at bounding box center [1025, 538] width 22 height 22
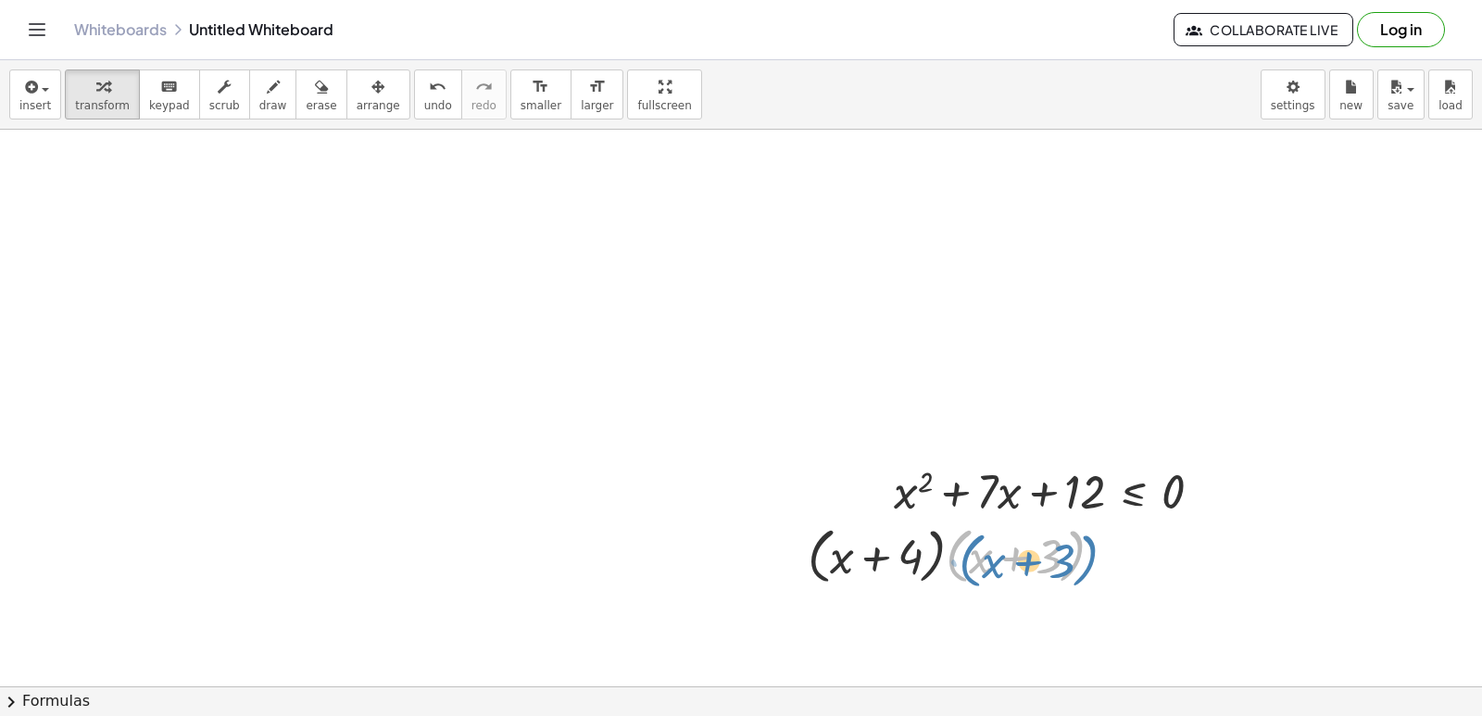
click at [947, 540] on div at bounding box center [962, 554] width 329 height 70
click at [933, 551] on div at bounding box center [962, 554] width 329 height 70
drag, startPoint x: 1079, startPoint y: 567, endPoint x: 1085, endPoint y: 556, distance: 12.9
click at [1082, 561] on div at bounding box center [962, 554] width 329 height 70
click at [1085, 556] on div at bounding box center [962, 554] width 329 height 70
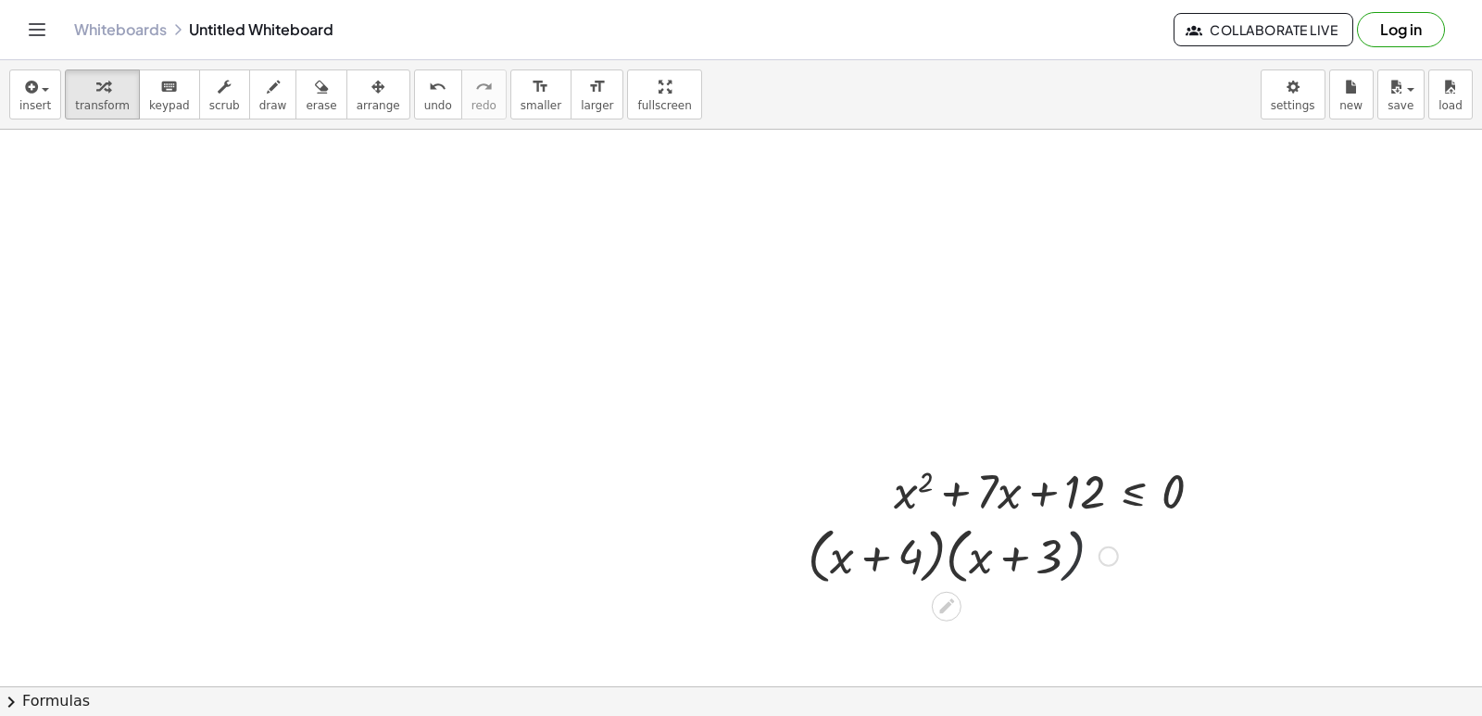
drag, startPoint x: 1098, startPoint y: 551, endPoint x: 1119, endPoint y: 564, distance: 24.1
click at [1118, 564] on div at bounding box center [962, 554] width 329 height 70
drag, startPoint x: 1119, startPoint y: 564, endPoint x: 1117, endPoint y: 552, distance: 12.2
click at [1119, 561] on div at bounding box center [962, 554] width 329 height 70
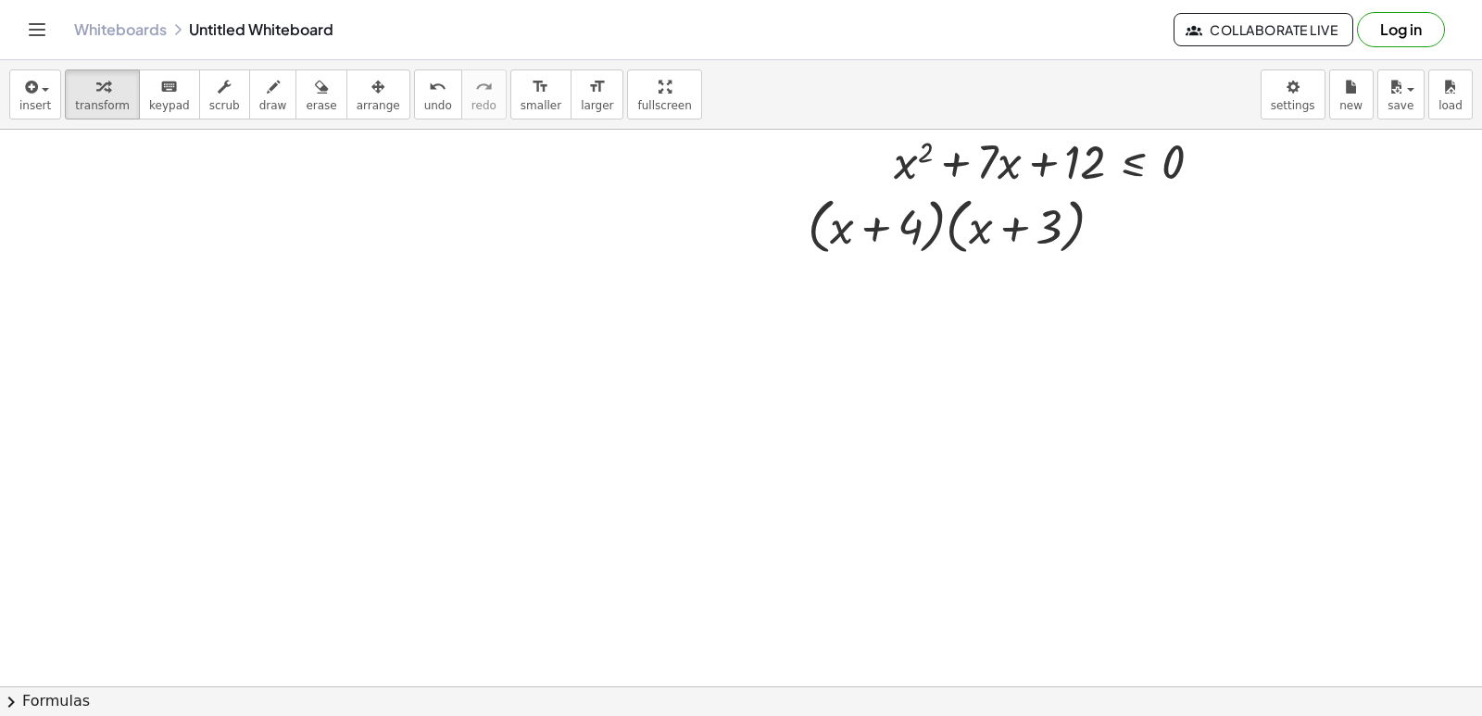
scroll to position [5843, 0]
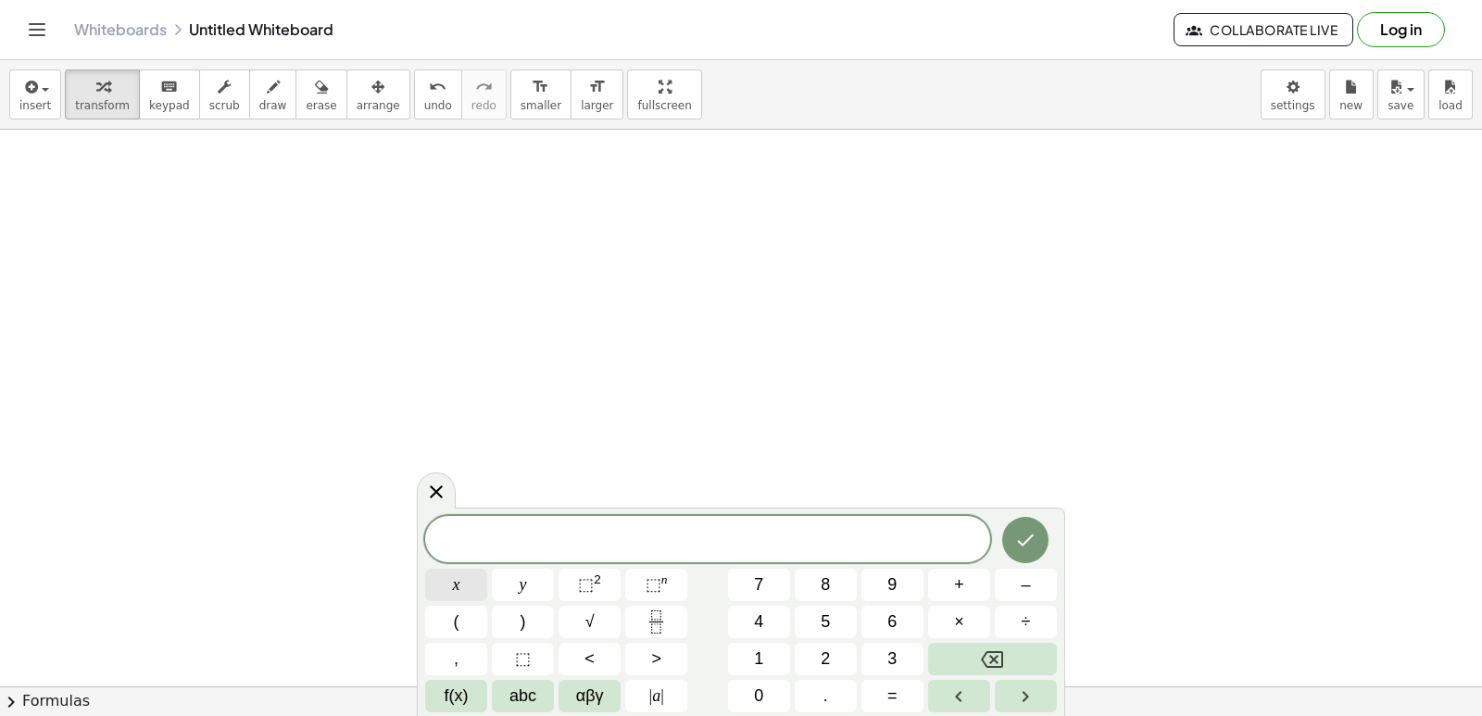
click at [458, 568] on div "​ x y ⬚ 2 ⬚ n 7 8 9 + – ( ) √ 4 5 6 × ÷ , ⬚ < > 1 2 3 f(x) abc αβγ | a | 0 . =" at bounding box center [741, 614] width 632 height 196
click at [605, 574] on button "⬚ 2" at bounding box center [589, 585] width 62 height 32
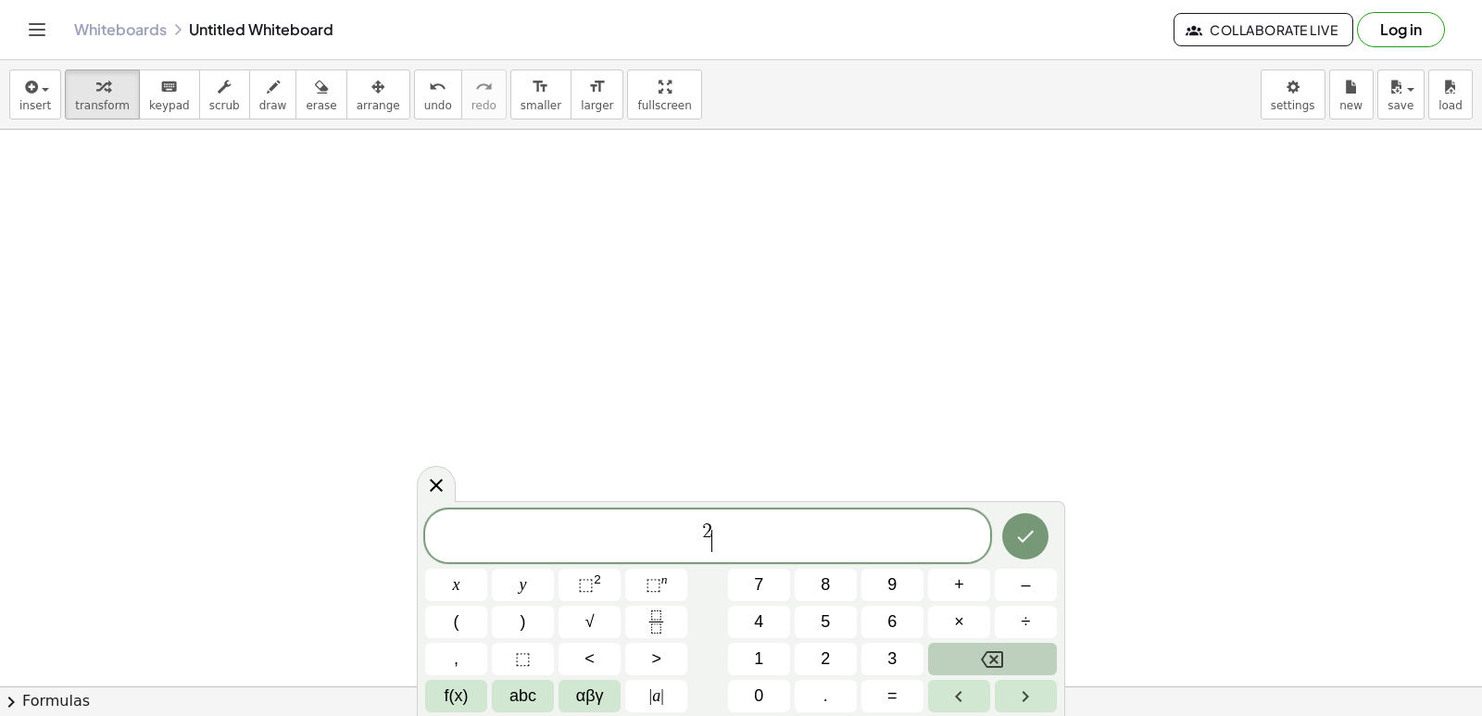
click at [718, 601] on div "2 ​ x y ⬚ 2 ⬚ n 7 8 9 + – ( ) √ 4 5 6 × ÷ , ⬚ < > 1 2 3 f(x) abc αβγ | a | 0 . =" at bounding box center [741, 610] width 632 height 203
click at [960, 649] on button "Backspace" at bounding box center [992, 659] width 129 height 32
click at [960, 646] on button "Backspace" at bounding box center [992, 659] width 129 height 32
click at [956, 628] on span "×" at bounding box center [959, 621] width 10 height 25
click at [455, 574] on button "x" at bounding box center [456, 585] width 62 height 32
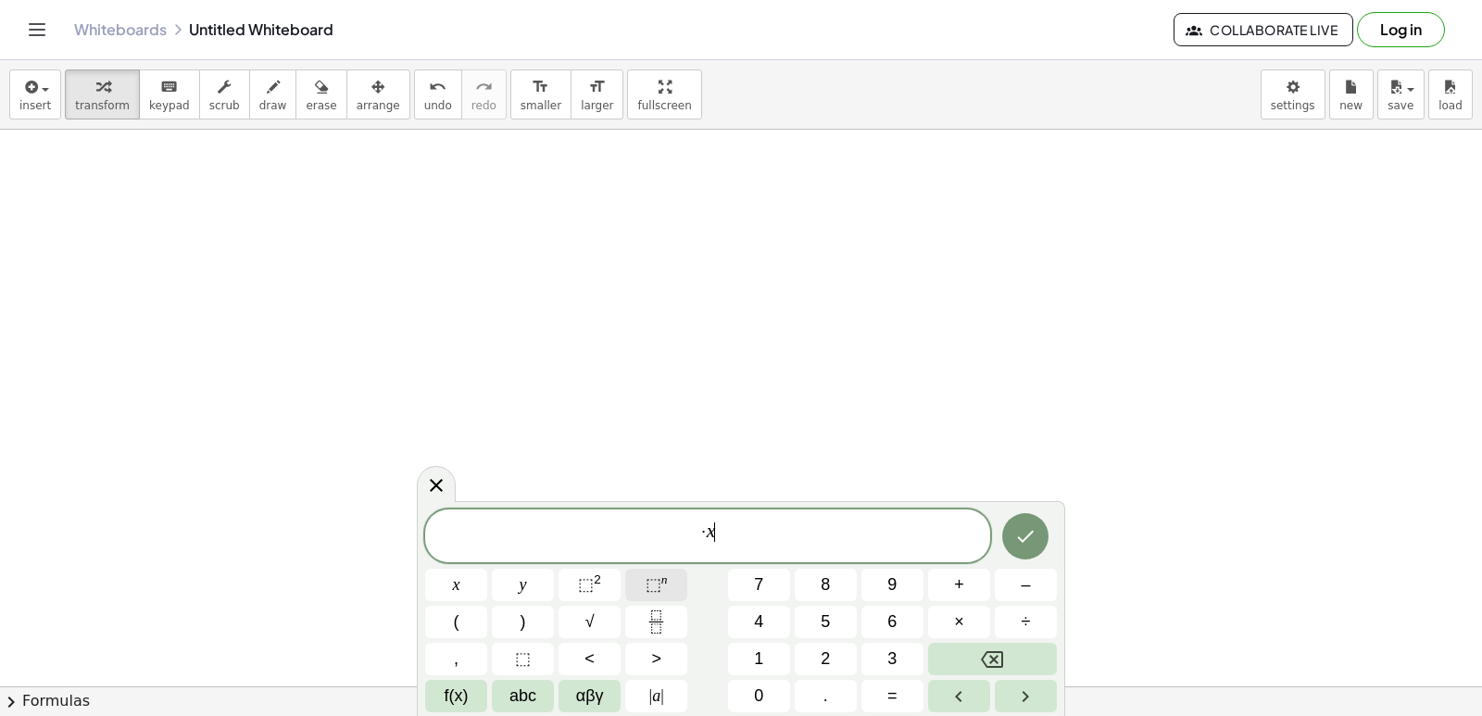
click at [669, 581] on button "⬚ n" at bounding box center [656, 585] width 62 height 32
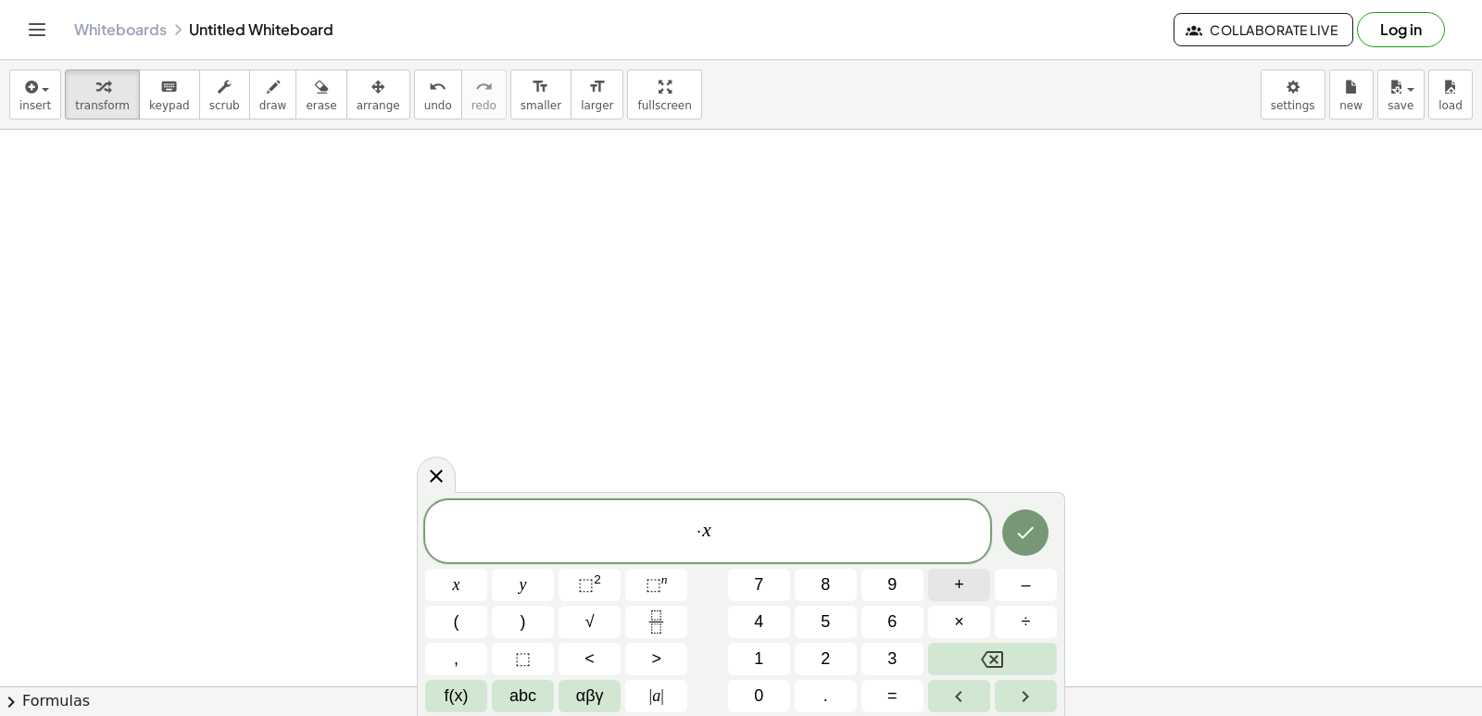
click at [986, 582] on button "+" at bounding box center [959, 585] width 62 height 32
click at [1033, 631] on div "· x + x y ⬚ 2 ⬚ n 7 8 9 + – ( ) √ 4 5 6 × ÷ , ⬚ < > 1 2 3 f(x) abc αβγ | a | 0 …" at bounding box center [741, 606] width 632 height 212
drag, startPoint x: 1007, startPoint y: 642, endPoint x: 1007, endPoint y: 658, distance: 16.7
click at [1007, 643] on div "· x + x y ⬚ 2 ⬚ n 7 8 9 + – ( ) √ 4 5 6 × ÷ , ⬚ < > 1 2 3 f(x) abc αβγ | a | 0 …" at bounding box center [741, 606] width 632 height 212
click at [1006, 662] on button "Backspace" at bounding box center [992, 659] width 129 height 32
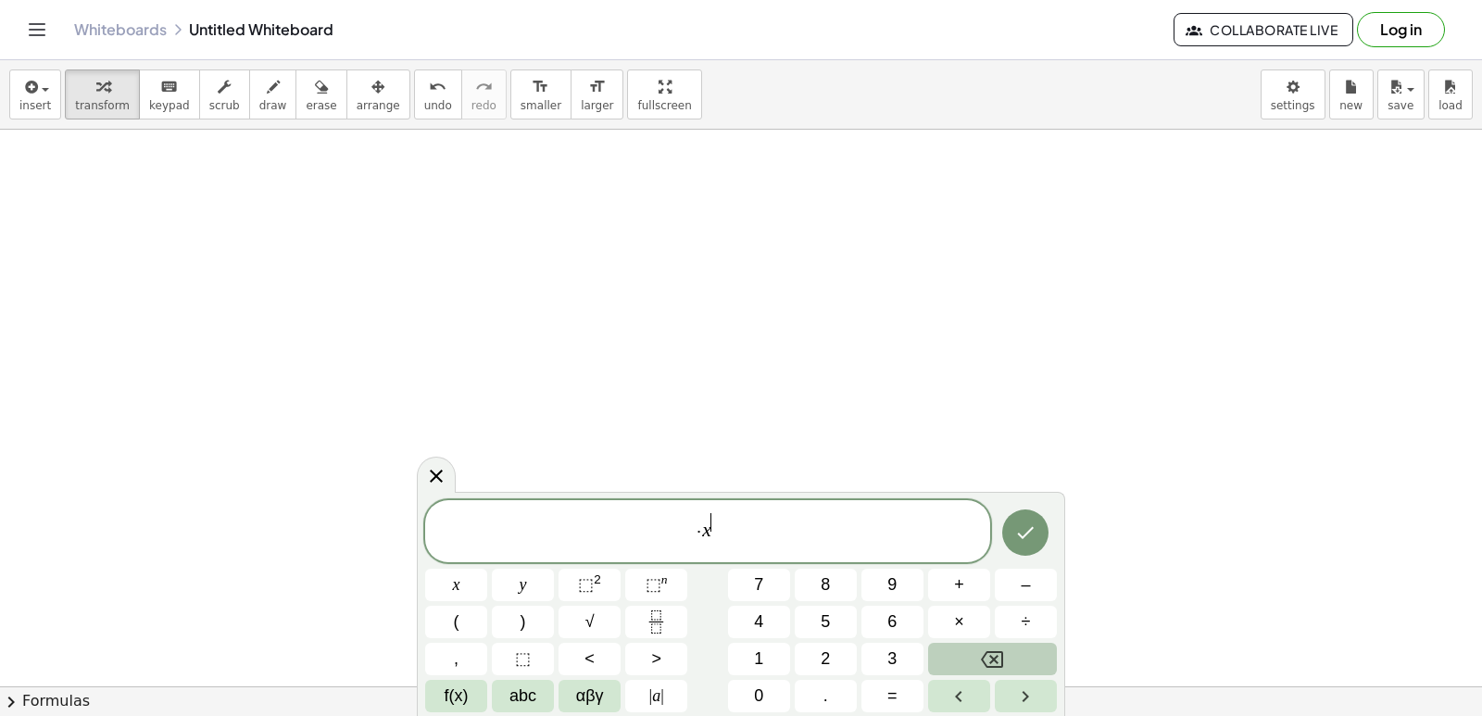
click at [1006, 662] on button "Backspace" at bounding box center [992, 659] width 129 height 32
click at [1005, 662] on button "Backspace" at bounding box center [992, 659] width 129 height 32
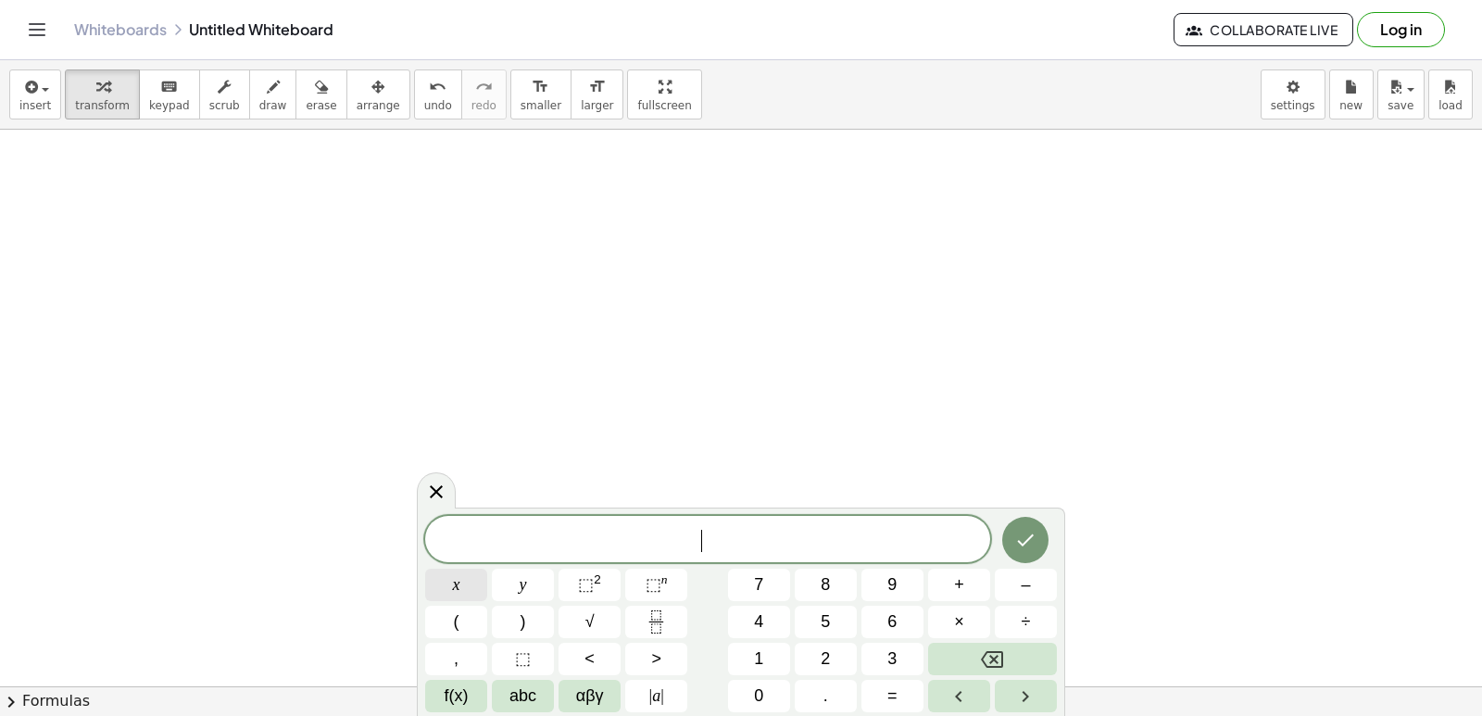
click at [452, 580] on button "x" at bounding box center [456, 585] width 62 height 32
click at [604, 577] on button "⬚ 2" at bounding box center [589, 585] width 62 height 32
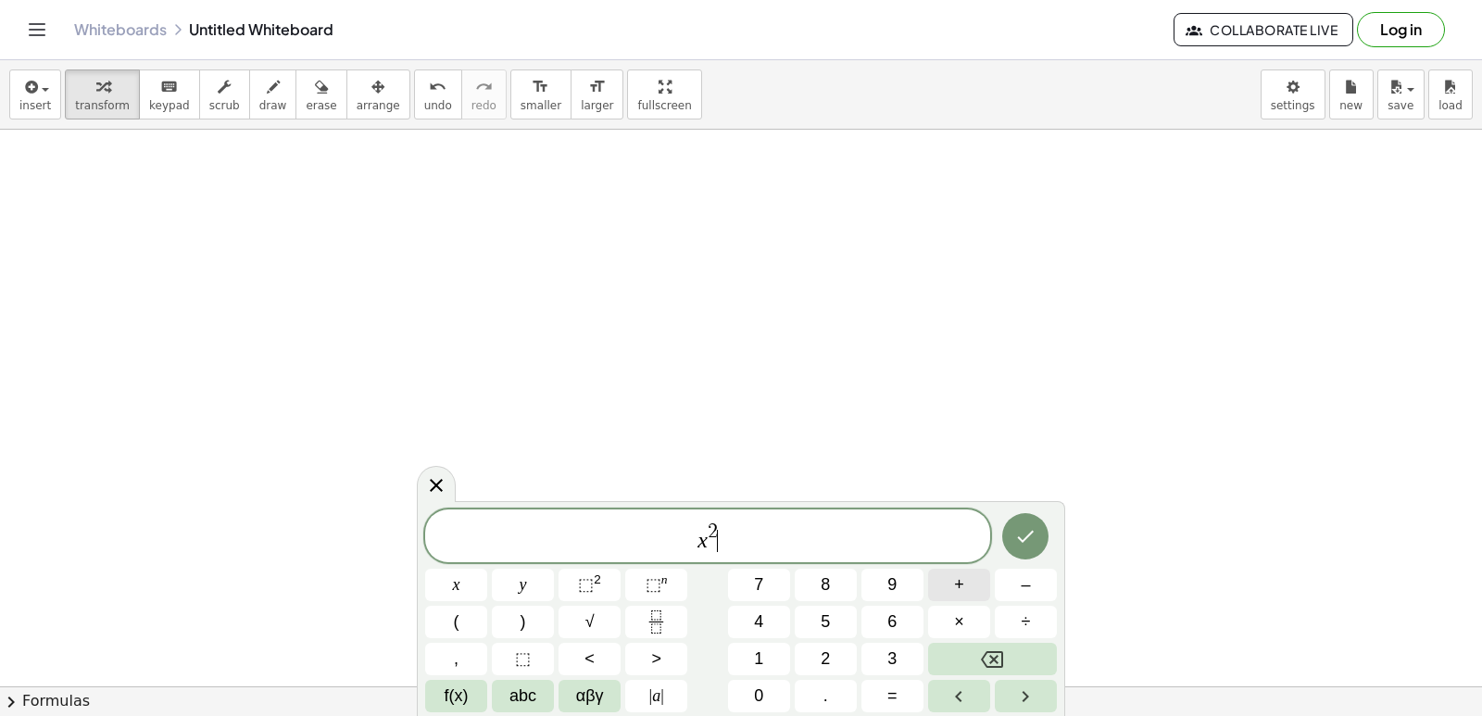
click at [963, 578] on span "+" at bounding box center [959, 584] width 10 height 25
click at [755, 585] on span "7" at bounding box center [758, 584] width 9 height 25
click at [433, 581] on button "x" at bounding box center [456, 585] width 62 height 32
click at [950, 583] on button "+" at bounding box center [959, 585] width 62 height 32
click at [753, 657] on button "1" at bounding box center [759, 659] width 62 height 32
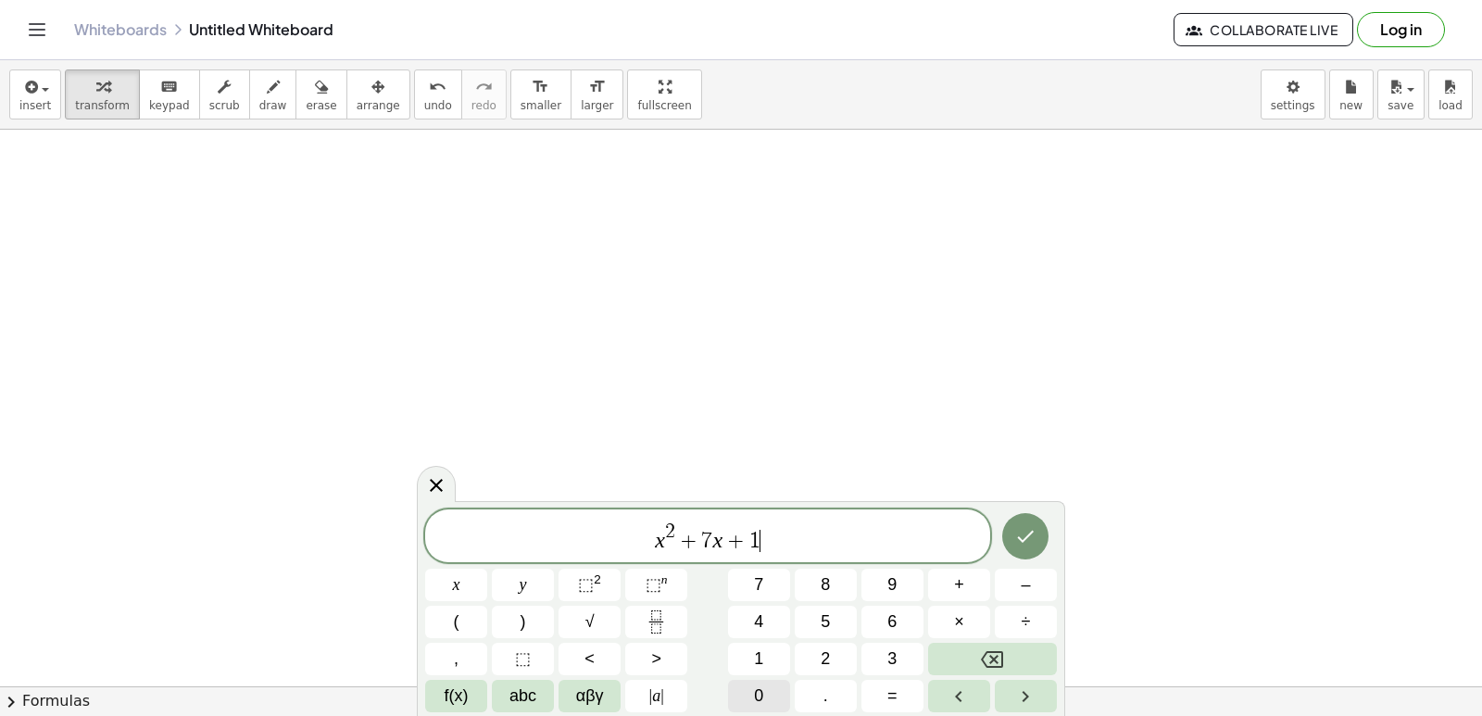
click at [750, 681] on button "0" at bounding box center [759, 696] width 62 height 32
click at [682, 657] on button ">" at bounding box center [656, 659] width 62 height 32
click at [764, 685] on button "0" at bounding box center [759, 696] width 62 height 32
click at [1037, 528] on button "Done" at bounding box center [1025, 536] width 46 height 46
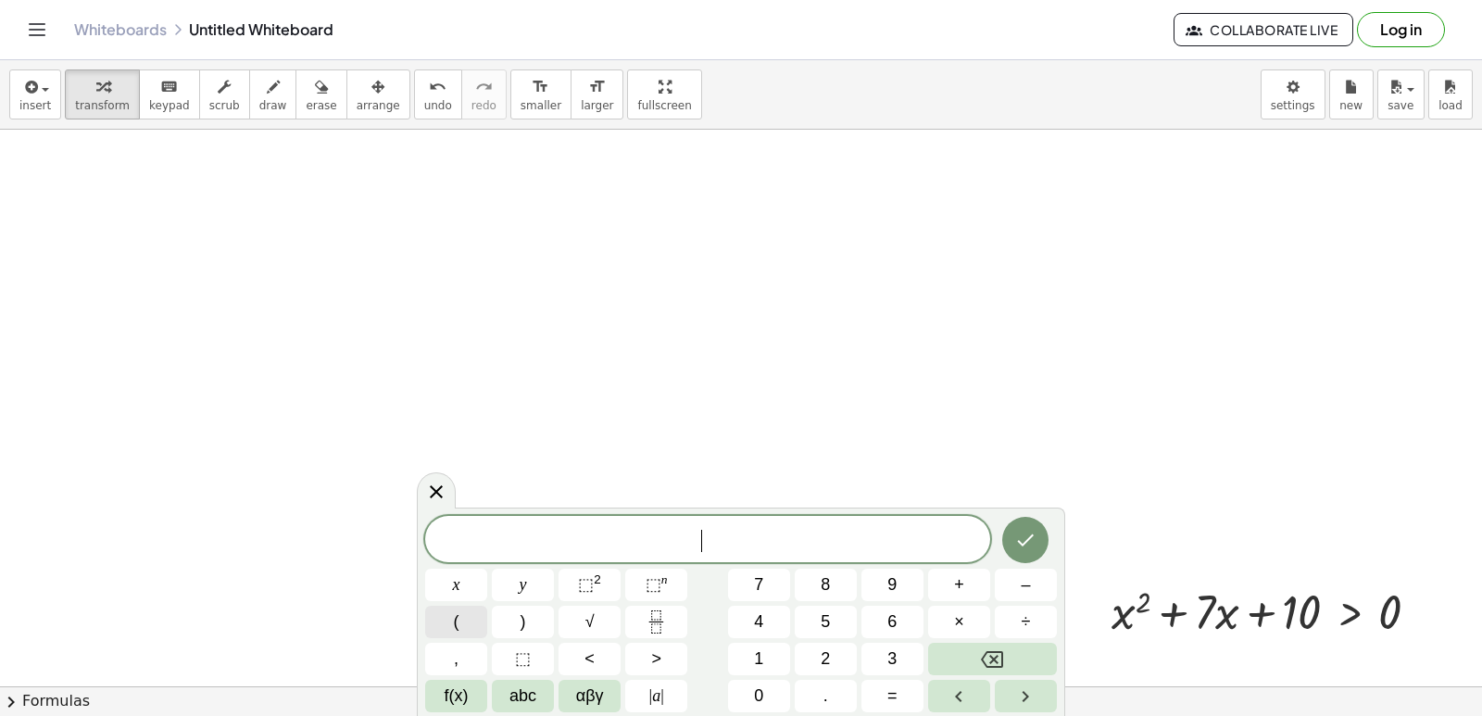
click at [449, 620] on button "(" at bounding box center [456, 622] width 62 height 32
click at [460, 580] on button "x" at bounding box center [456, 585] width 62 height 32
click at [967, 571] on button "+" at bounding box center [959, 585] width 62 height 32
click at [797, 597] on div "( x + ​ ) x y ⬚ 2 ⬚ n 7 8 9 + – ( ) √ 4 5 6 × ÷ , ⬚ < > 1 2 3 f(x) abc αβγ | a …" at bounding box center [741, 612] width 632 height 200
click at [835, 617] on button "5" at bounding box center [826, 622] width 62 height 32
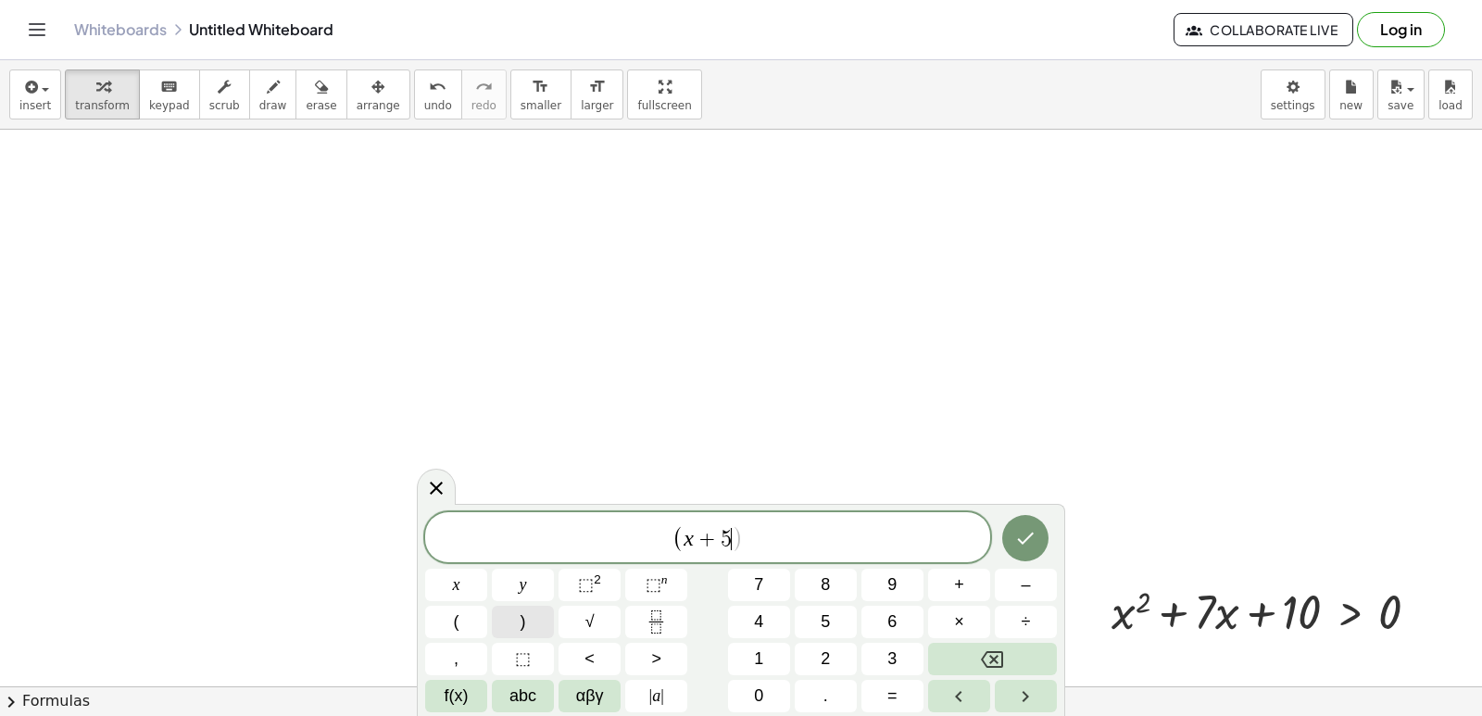
click at [535, 616] on button ")" at bounding box center [523, 622] width 62 height 32
click at [438, 616] on button "(" at bounding box center [456, 622] width 62 height 32
click at [470, 599] on button "x" at bounding box center [456, 585] width 62 height 32
click at [968, 582] on button "+" at bounding box center [959, 585] width 62 height 32
click at [818, 654] on button "2" at bounding box center [826, 659] width 62 height 32
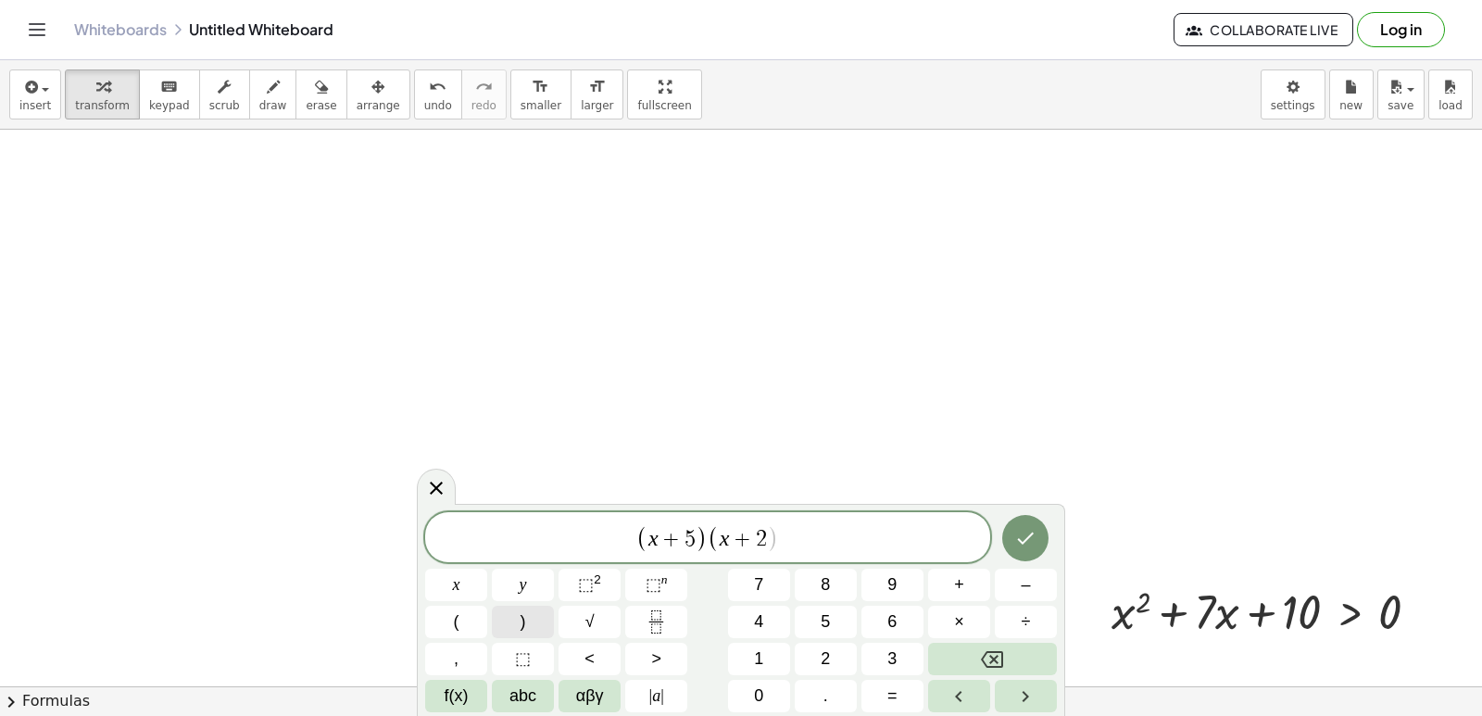
click at [525, 612] on span ")" at bounding box center [523, 621] width 6 height 25
click at [668, 659] on button ">" at bounding box center [656, 659] width 62 height 32
click at [752, 689] on button "0" at bounding box center [759, 696] width 62 height 32
click at [1032, 535] on icon "Done" at bounding box center [1026, 538] width 17 height 12
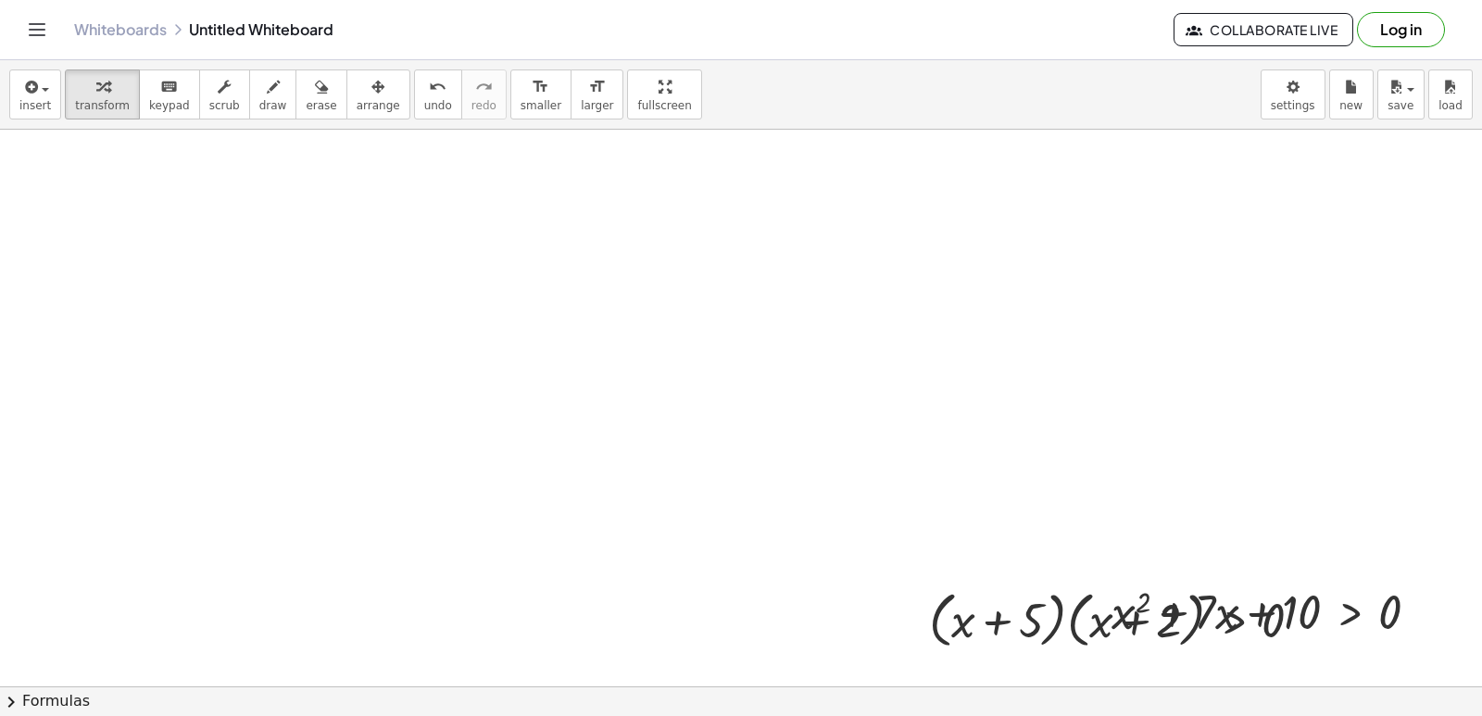
drag, startPoint x: 1043, startPoint y: 519, endPoint x: 1032, endPoint y: 358, distance: 160.6
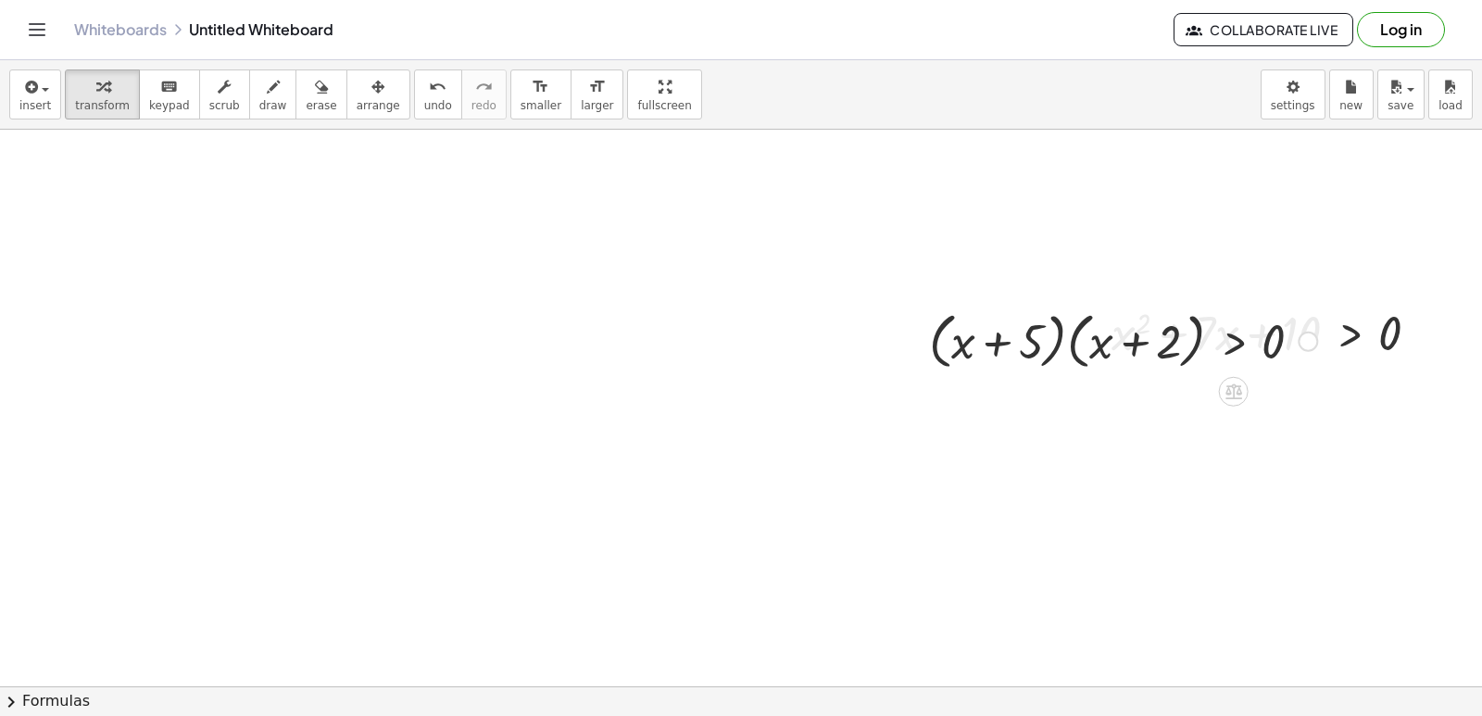
scroll to position [6400, 0]
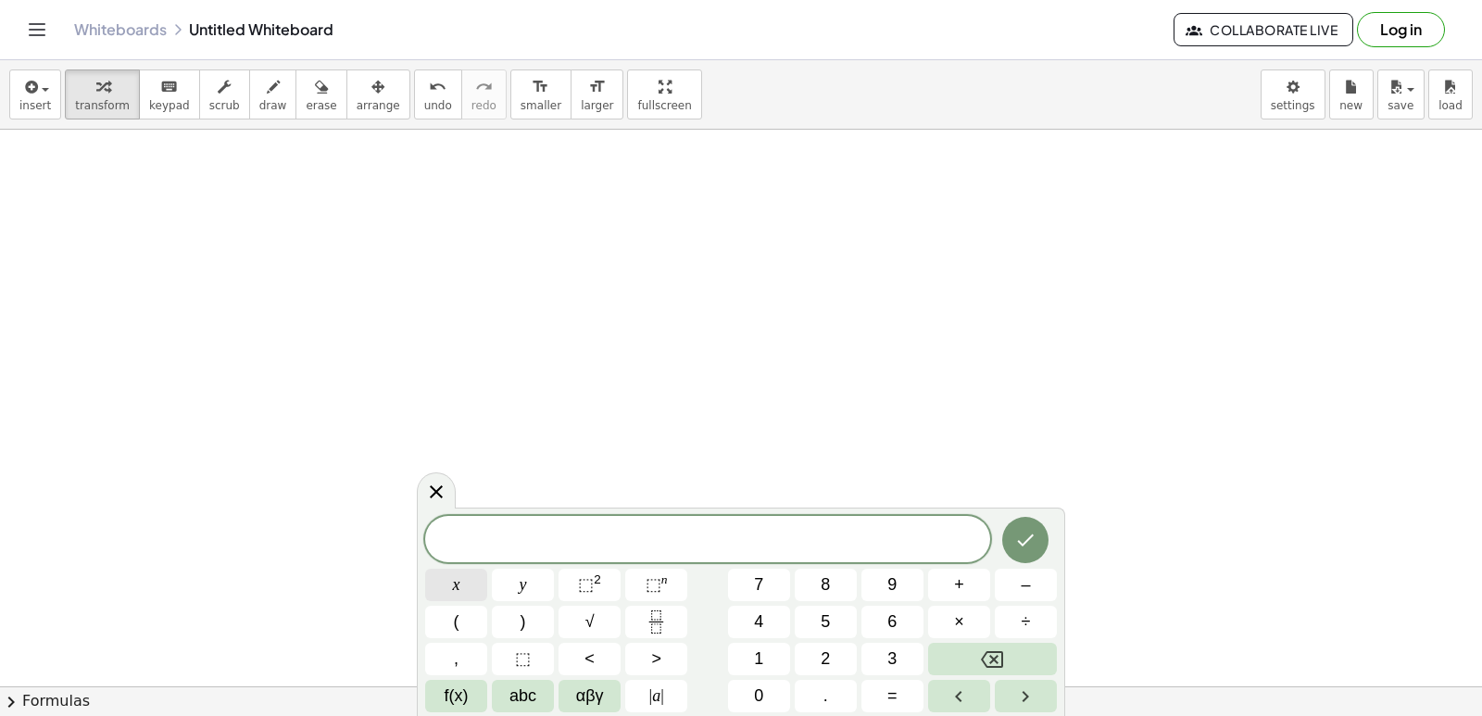
click at [457, 588] on button "x" at bounding box center [456, 585] width 62 height 32
click at [594, 578] on sup "2" at bounding box center [597, 579] width 7 height 14
click at [1052, 593] on button "–" at bounding box center [1026, 585] width 62 height 32
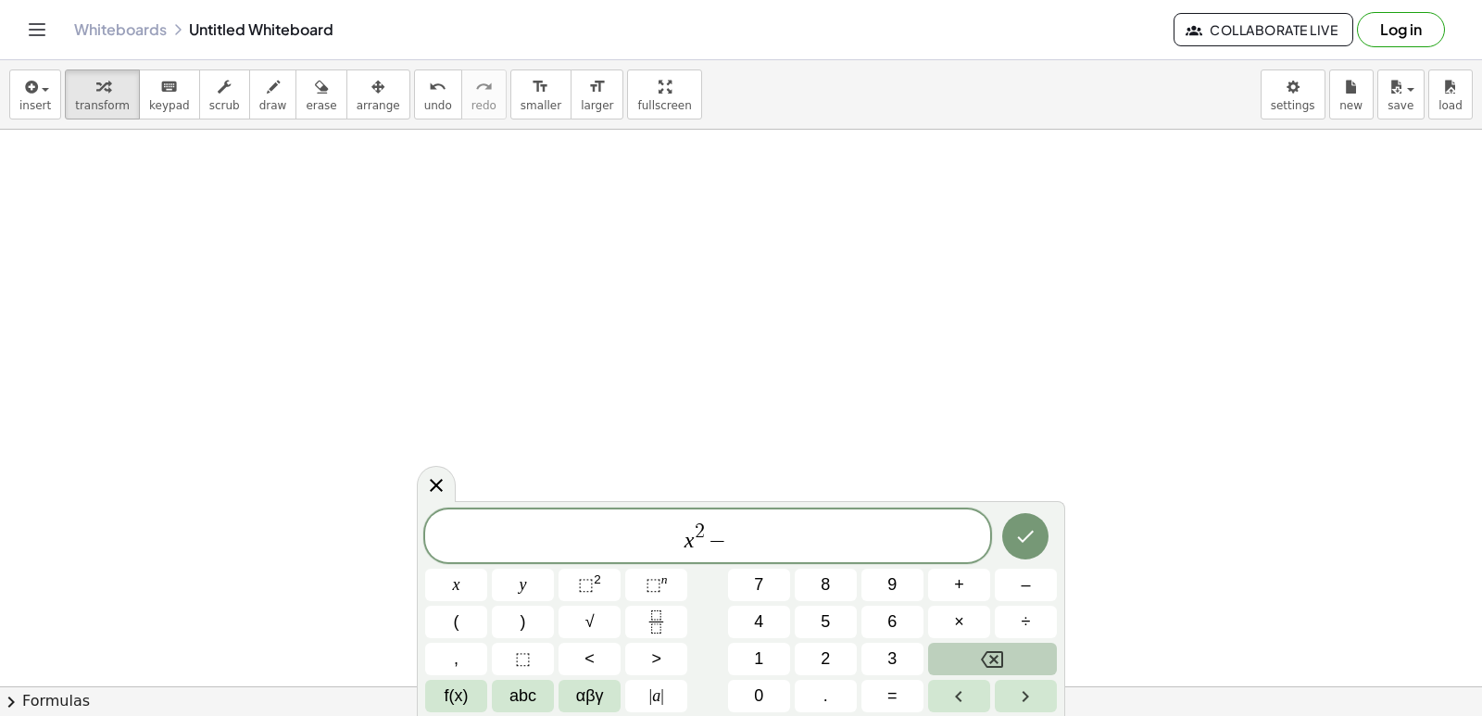
click at [1010, 649] on button "Backspace" at bounding box center [992, 659] width 129 height 32
click at [1035, 585] on button "–" at bounding box center [1026, 585] width 62 height 32
click at [904, 583] on button "9" at bounding box center [892, 585] width 62 height 32
click at [459, 596] on span "x" at bounding box center [456, 584] width 7 height 25
click at [944, 592] on button "+" at bounding box center [959, 585] width 62 height 32
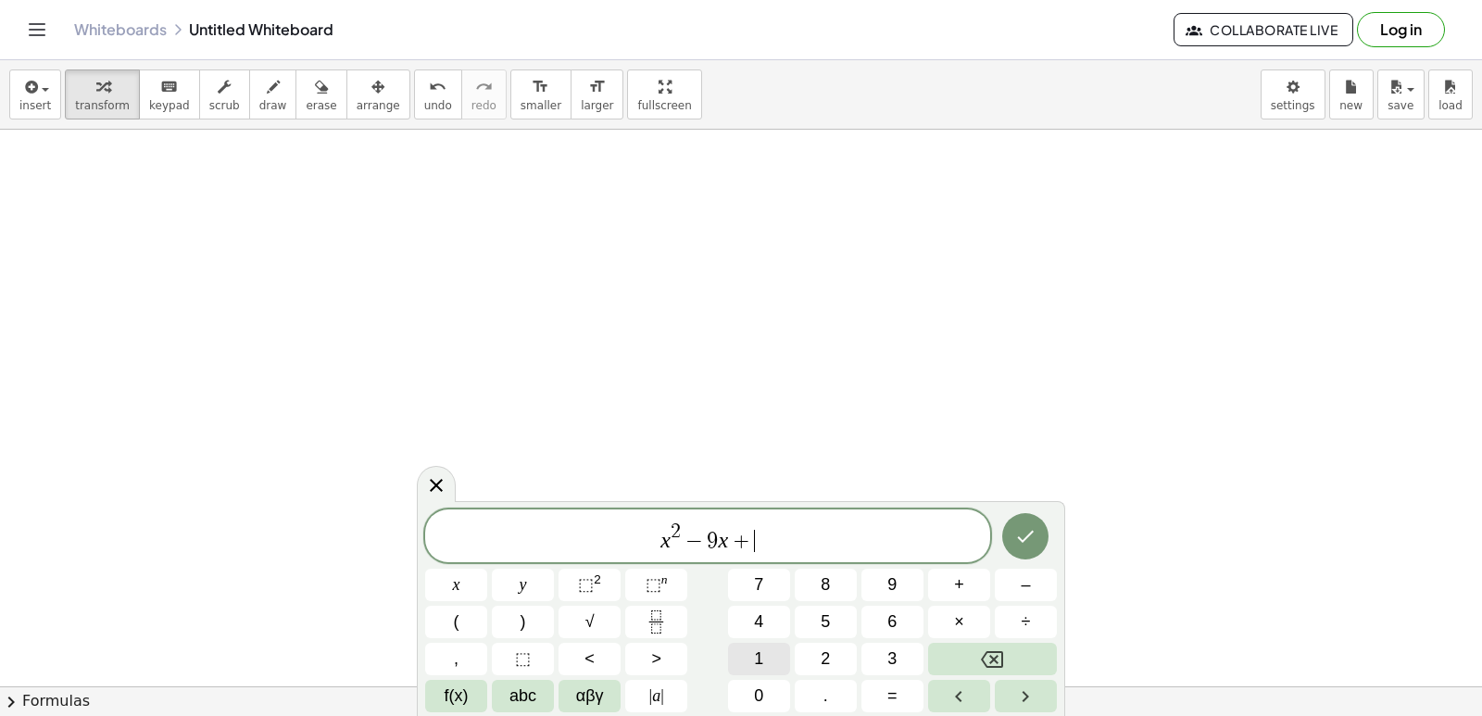
click at [758, 669] on span "1" at bounding box center [758, 658] width 9 height 25
click at [745, 629] on button "4" at bounding box center [759, 622] width 62 height 32
click at [637, 660] on button ">" at bounding box center [656, 659] width 62 height 32
click at [957, 653] on button "Backspace" at bounding box center [992, 659] width 129 height 32
click at [611, 646] on button "<" at bounding box center [589, 659] width 62 height 32
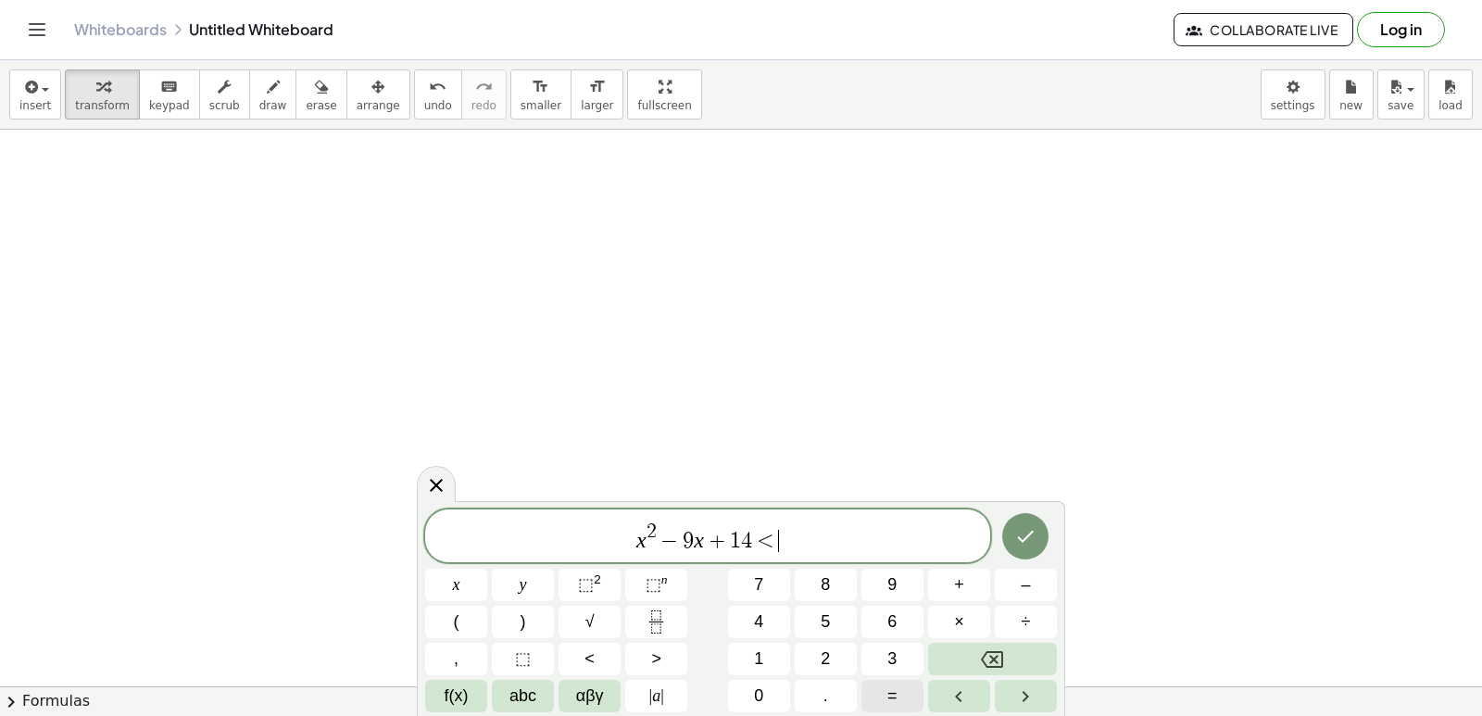
click at [883, 694] on button "=" at bounding box center [892, 696] width 62 height 32
click at [757, 687] on span "0" at bounding box center [758, 695] width 9 height 25
click at [1022, 524] on button "Done" at bounding box center [1025, 536] width 46 height 46
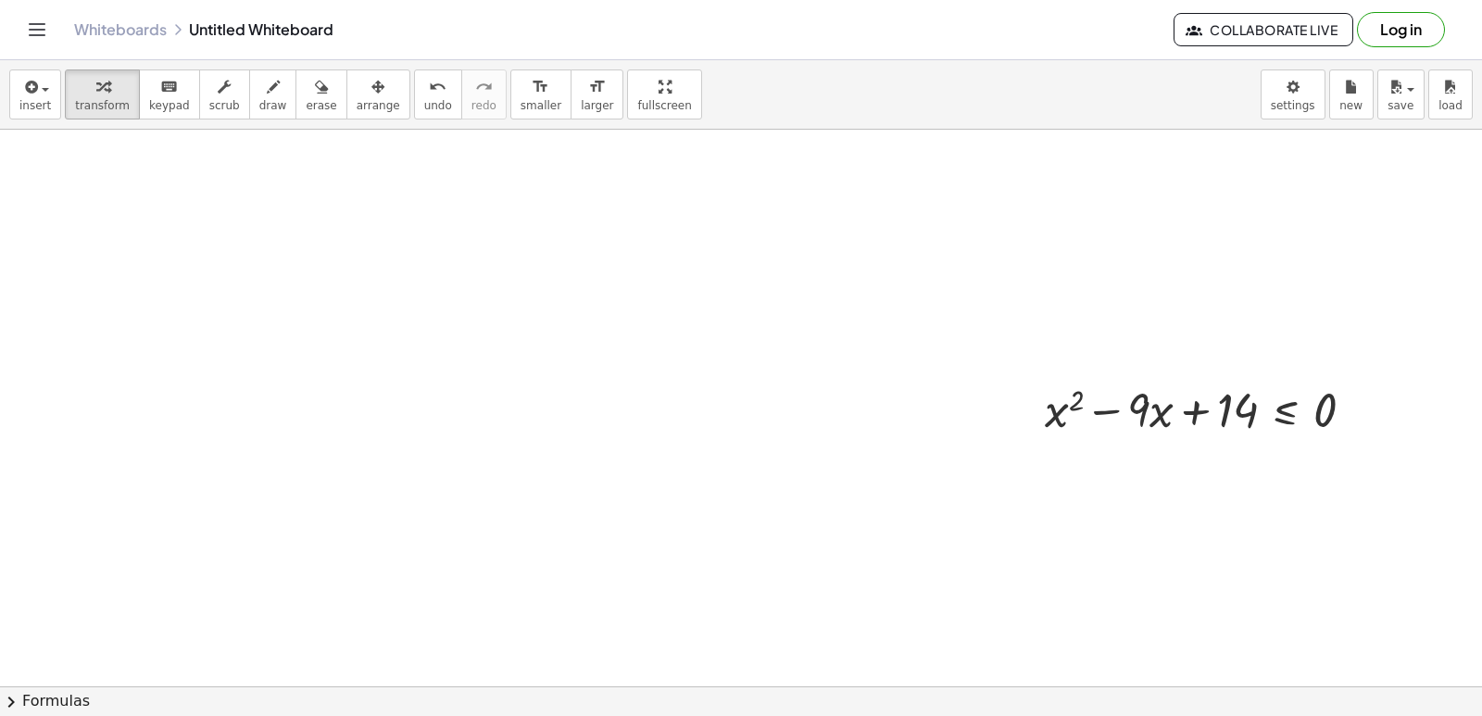
drag, startPoint x: 769, startPoint y: 629, endPoint x: 661, endPoint y: 622, distance: 107.6
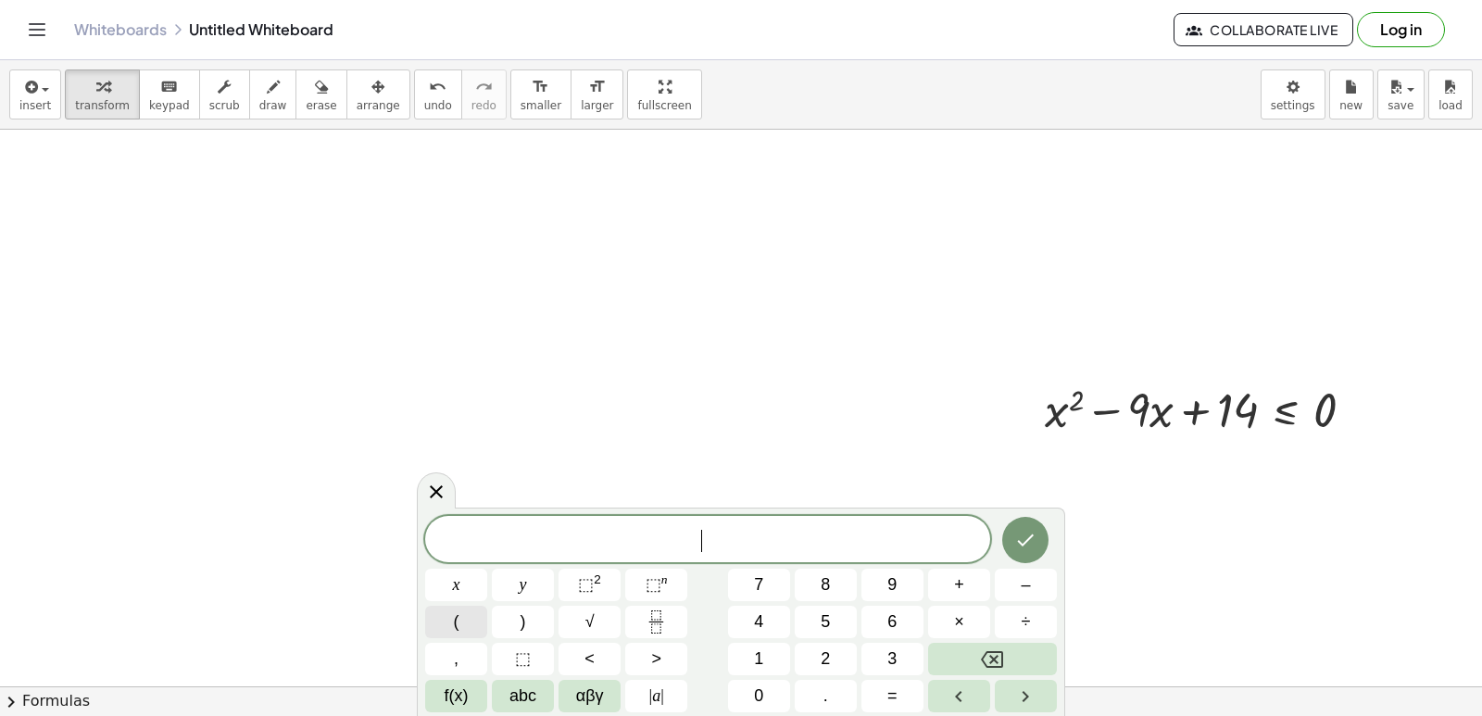
click at [475, 617] on button "(" at bounding box center [456, 622] width 62 height 32
click at [459, 582] on span "x" at bounding box center [456, 584] width 7 height 25
click at [1015, 581] on button "–" at bounding box center [1026, 585] width 62 height 32
click at [523, 609] on span ")" at bounding box center [523, 621] width 6 height 25
click at [467, 618] on button "(" at bounding box center [456, 622] width 62 height 32
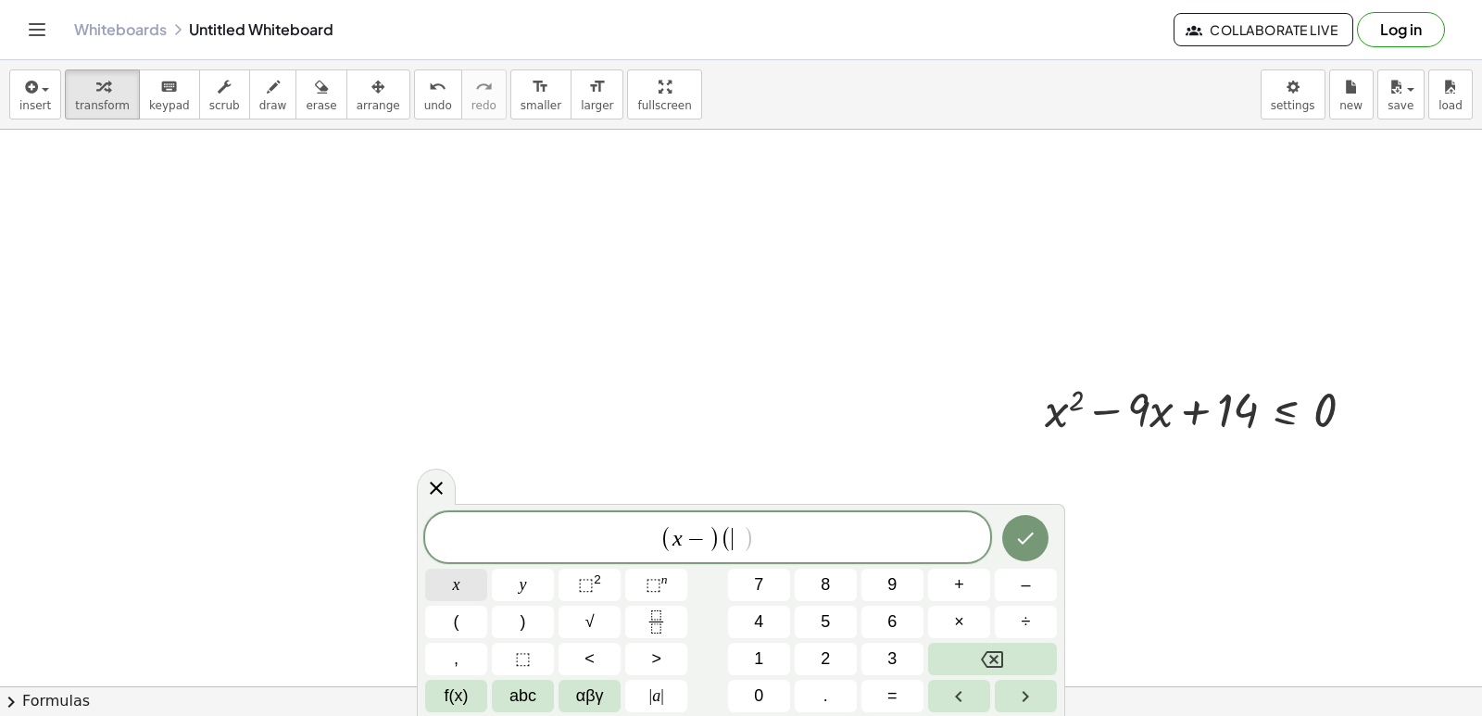
click at [469, 582] on button "x" at bounding box center [456, 585] width 62 height 32
click at [1019, 585] on button "–" at bounding box center [1026, 585] width 62 height 32
click at [824, 654] on span "2" at bounding box center [824, 658] width 9 height 25
click at [607, 657] on button "<" at bounding box center [589, 659] width 62 height 32
click at [878, 696] on button "=" at bounding box center [892, 696] width 62 height 32
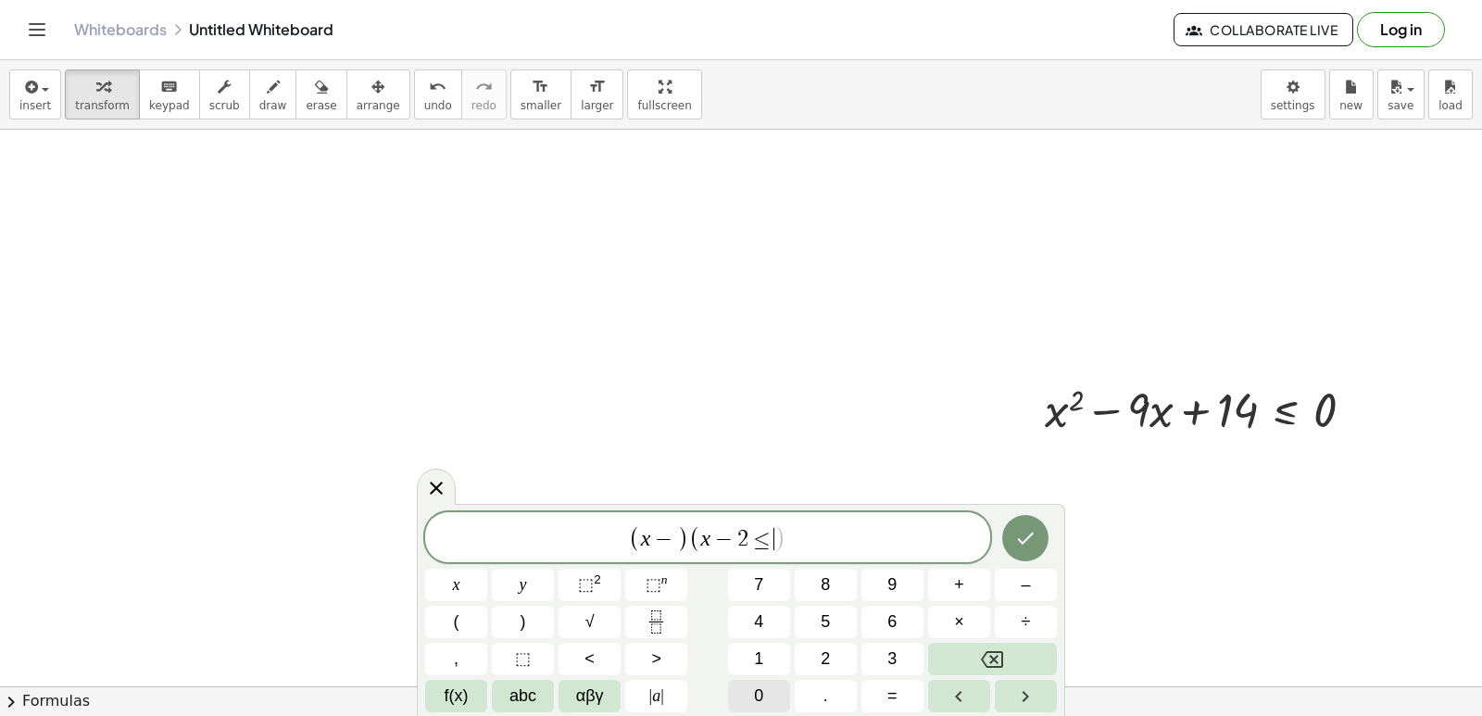
click at [762, 693] on span "0" at bounding box center [758, 695] width 9 height 25
click at [1025, 506] on div "( x − ) ( x − 2 ≤ 0 ) x y ⬚ 2 ⬚ n 7 8 9 + – ( ) √ 4 5 6 × ÷ , ⬚ < > 1 2 3 f(x) …" at bounding box center [741, 610] width 648 height 212
click at [1025, 533] on button "Done" at bounding box center [1025, 538] width 46 height 46
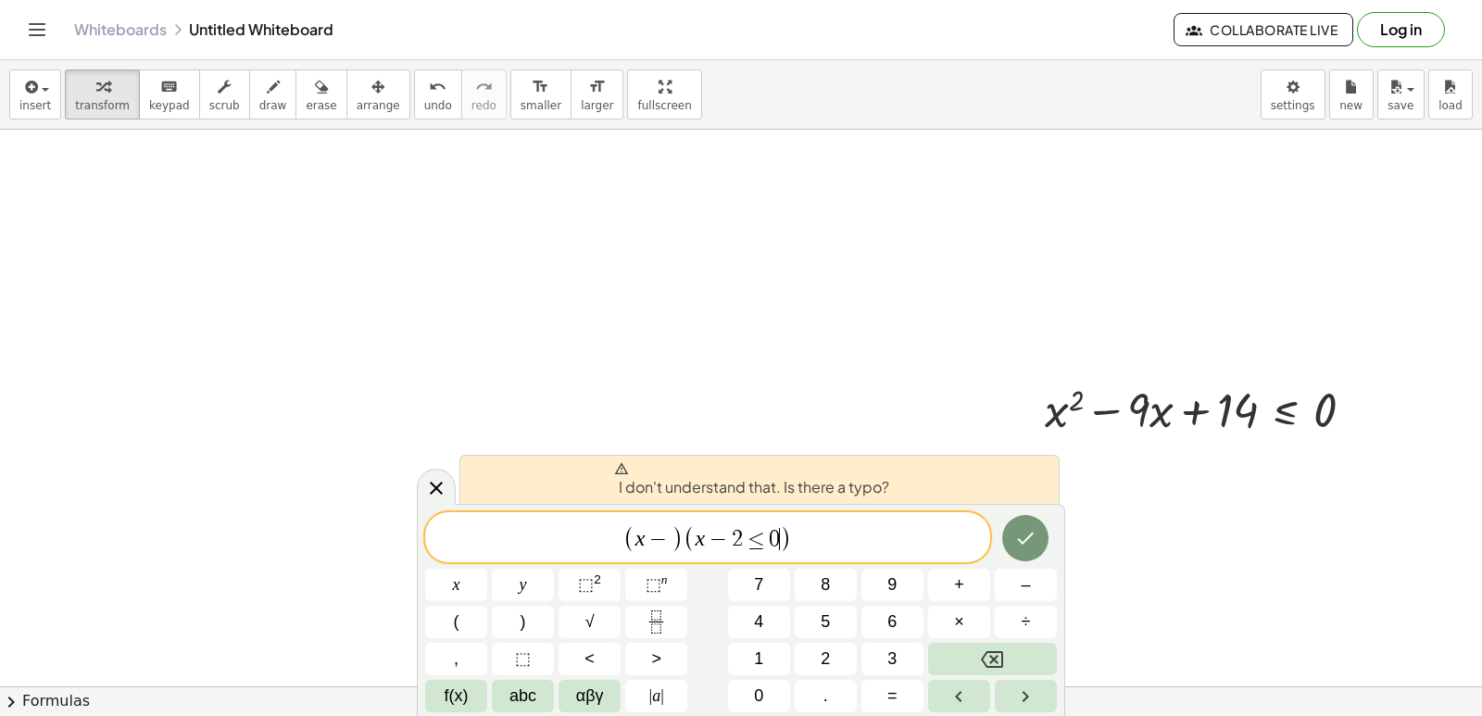
drag, startPoint x: 992, startPoint y: 336, endPoint x: 986, endPoint y: 320, distance: 16.7
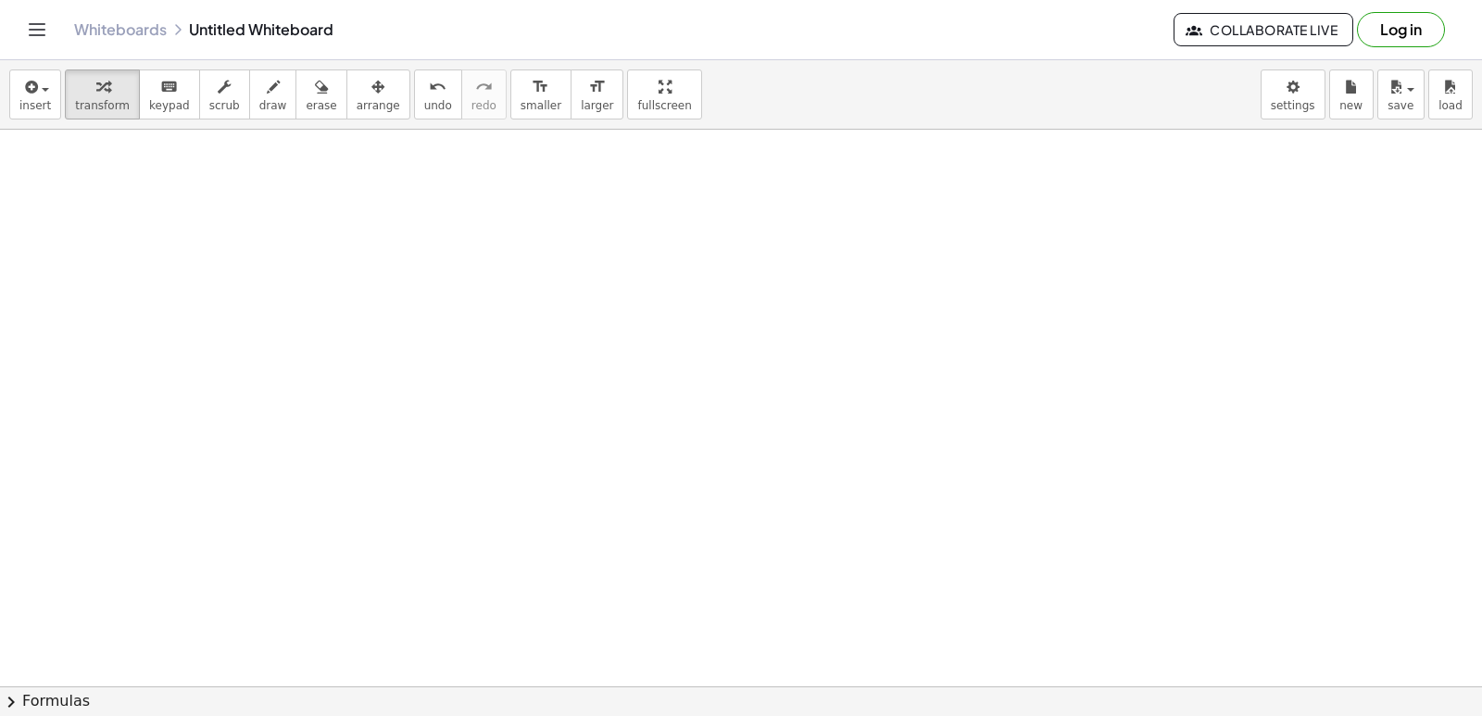
scroll to position [6770, 0]
drag, startPoint x: 963, startPoint y: 340, endPoint x: 955, endPoint y: 359, distance: 21.2
drag, startPoint x: 950, startPoint y: 391, endPoint x: 961, endPoint y: 380, distance: 15.7
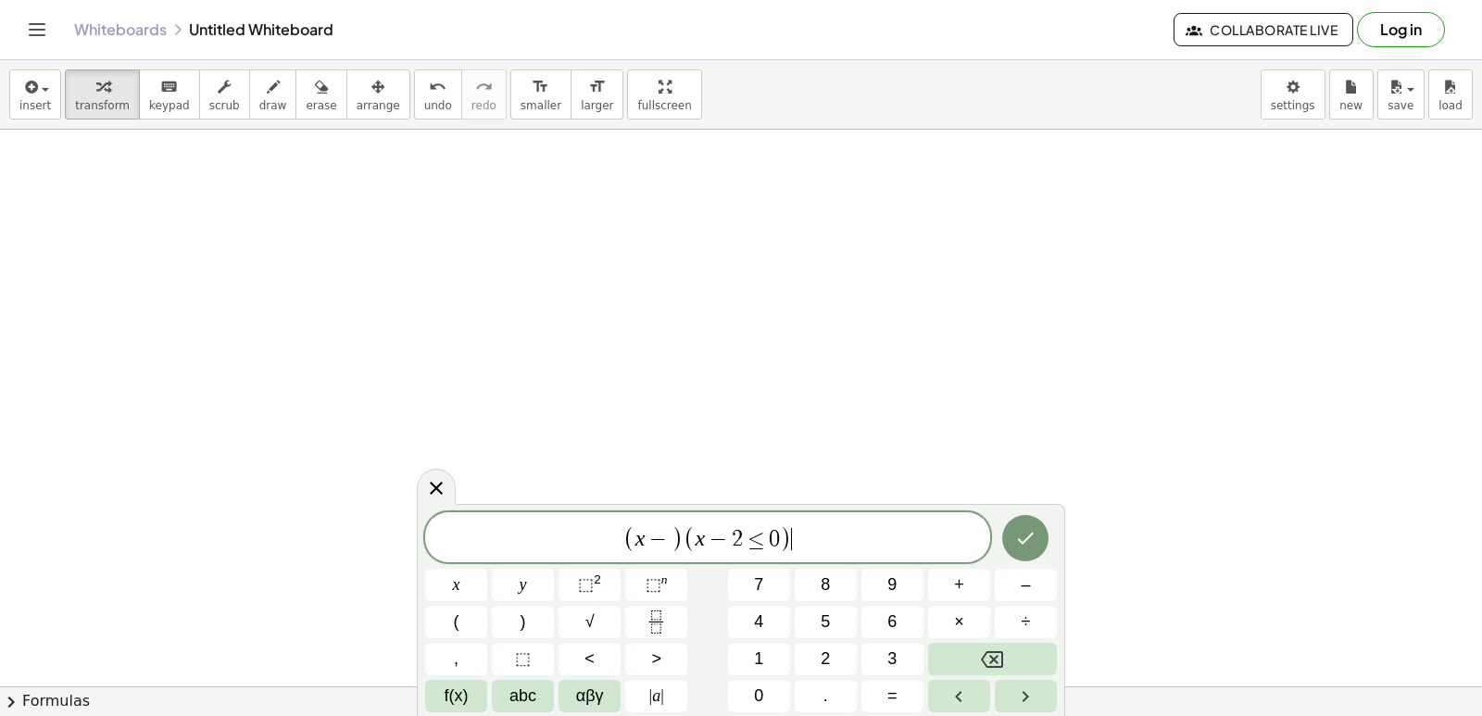
drag, startPoint x: 961, startPoint y: 380, endPoint x: 992, endPoint y: 382, distance: 30.6
click at [981, 659] on icon "Backspace" at bounding box center [992, 659] width 22 height 22
click at [981, 652] on icon "Backspace" at bounding box center [992, 659] width 22 height 22
click at [980, 651] on button "Backspace" at bounding box center [992, 659] width 129 height 32
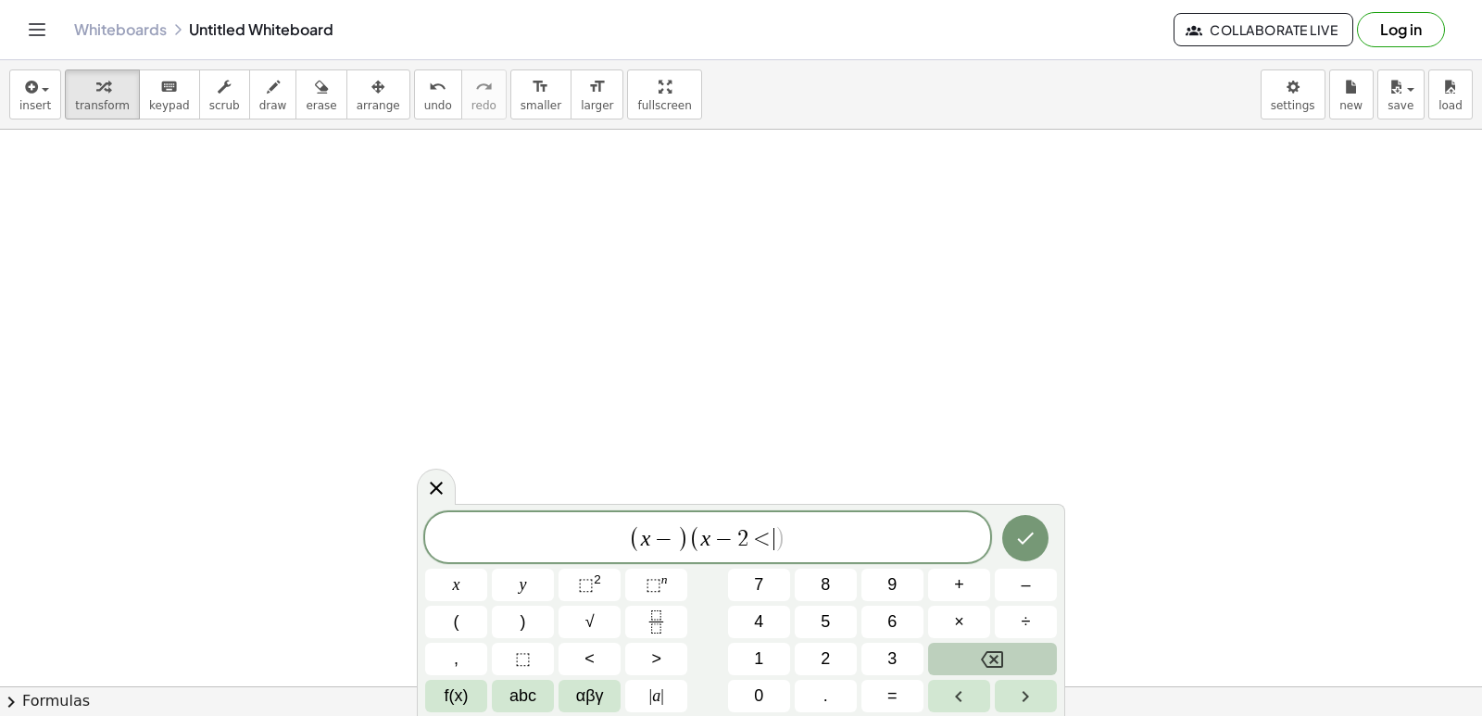
click at [981, 657] on button "Backspace" at bounding box center [992, 659] width 129 height 32
click at [981, 655] on icon "Backspace" at bounding box center [992, 659] width 22 height 22
click at [981, 653] on icon "Backspace" at bounding box center [992, 659] width 22 height 22
click at [980, 651] on button "Backspace" at bounding box center [992, 659] width 129 height 32
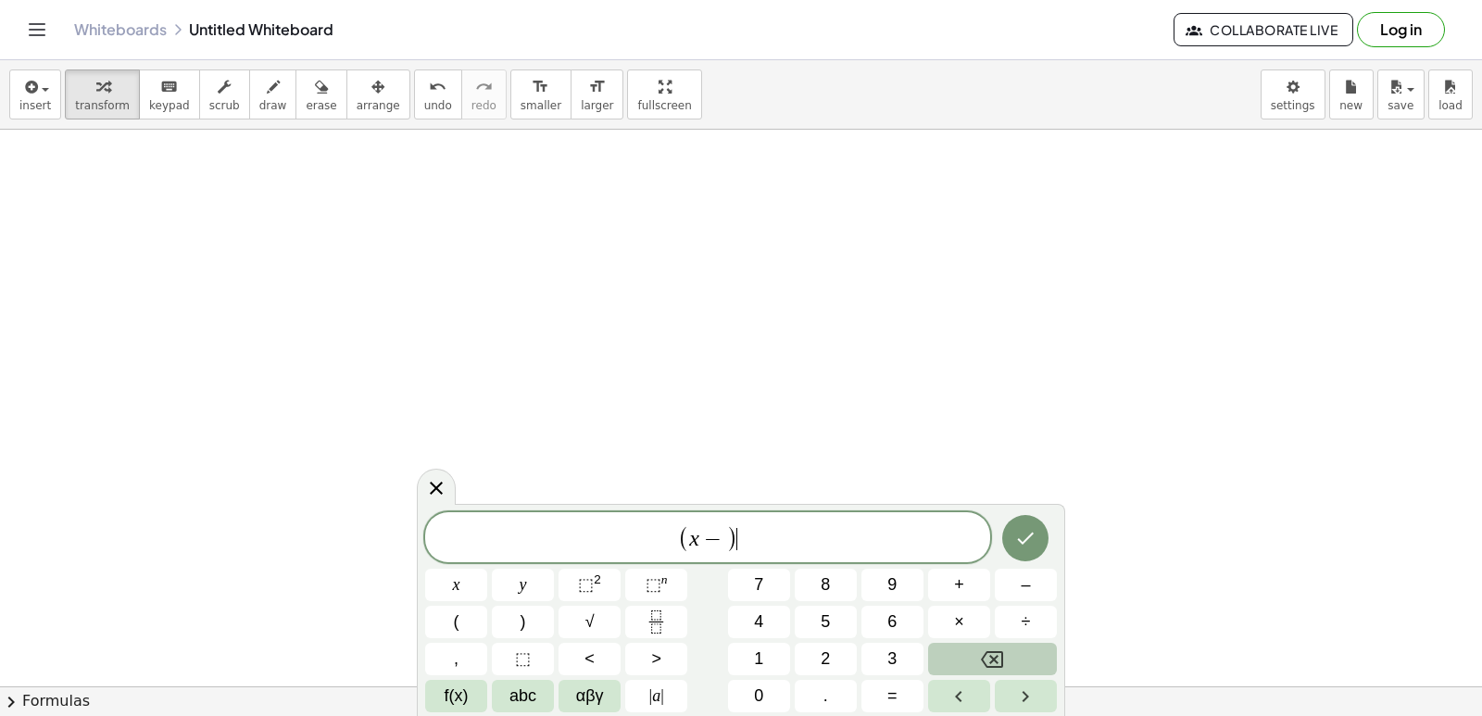
click at [980, 650] on button "Backspace" at bounding box center [992, 659] width 129 height 32
click at [980, 648] on button "Backspace" at bounding box center [992, 659] width 129 height 32
click at [978, 648] on button "Backspace" at bounding box center [992, 659] width 129 height 32
